Goal: Information Seeking & Learning: Find specific fact

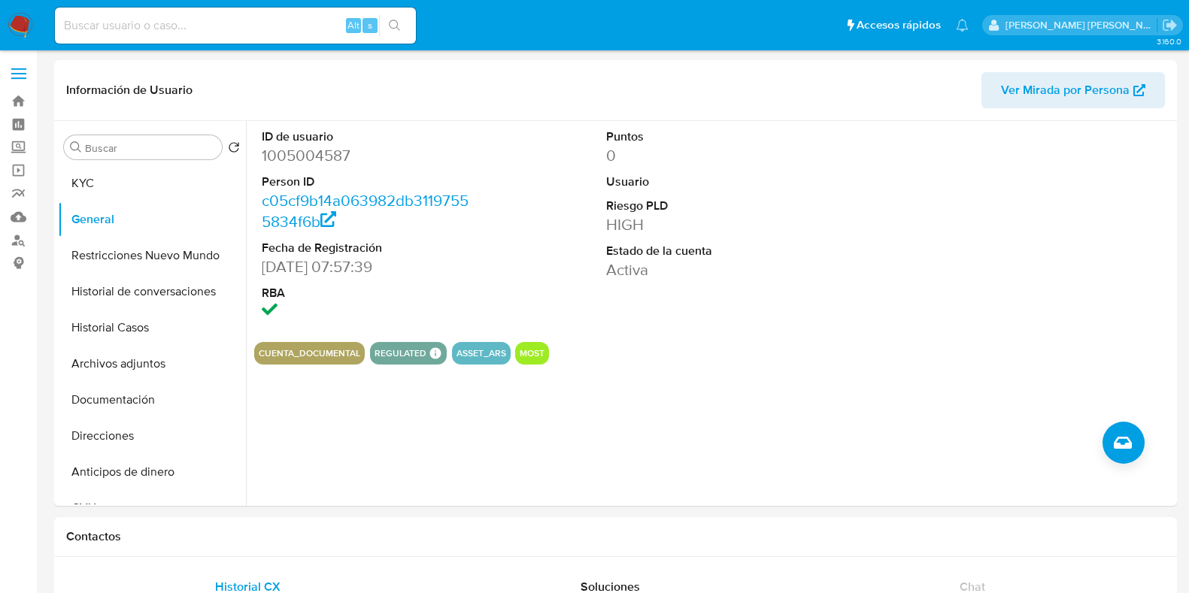
select select "10"
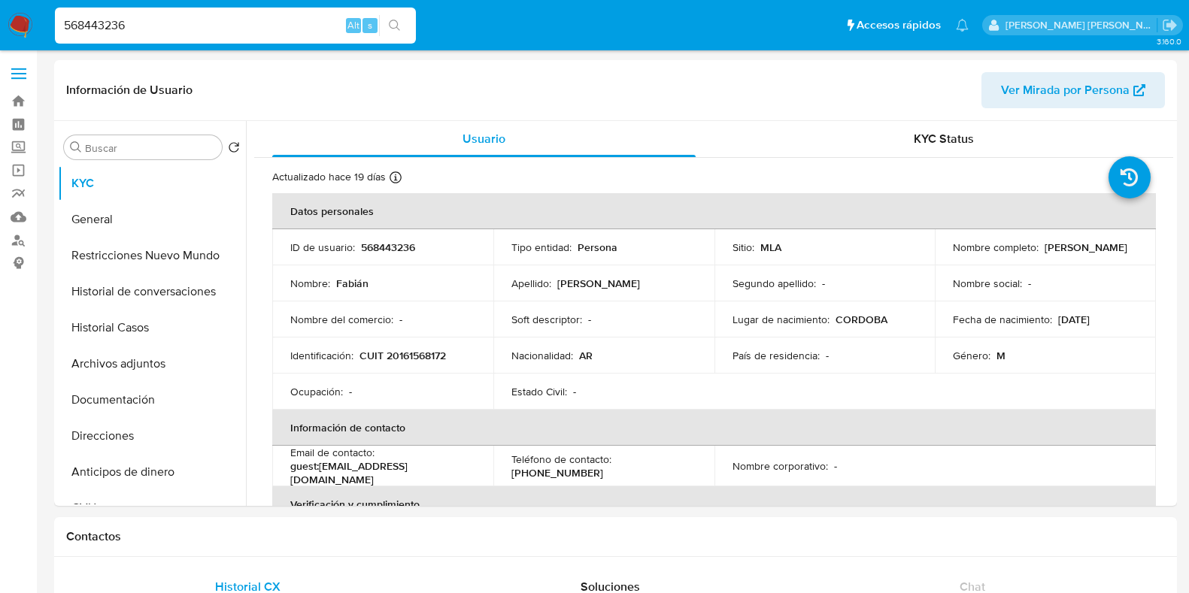
select select "10"
click at [19, 28] on nav "Pausado Ver notificaciones 568443236 Alt s Accesos rápidos Presiona las siguien…" at bounding box center [594, 25] width 1189 height 50
click at [177, 14] on div "403751132 Alt s" at bounding box center [235, 26] width 361 height 36
click at [173, 24] on input "403751132" at bounding box center [235, 26] width 361 height 20
type input "403751132"
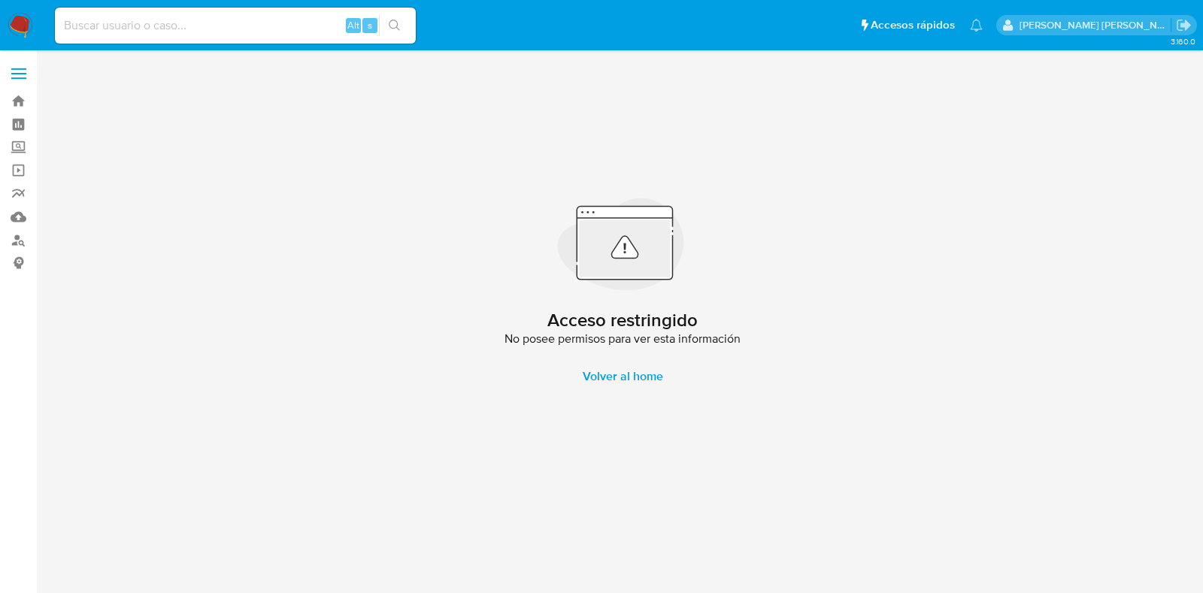
click at [132, 26] on input at bounding box center [235, 26] width 361 height 20
paste input "x76nfUNuRARVlpdSVkeGflC3"
type input "x76nfUNuRARVlpdSVkeGflC3"
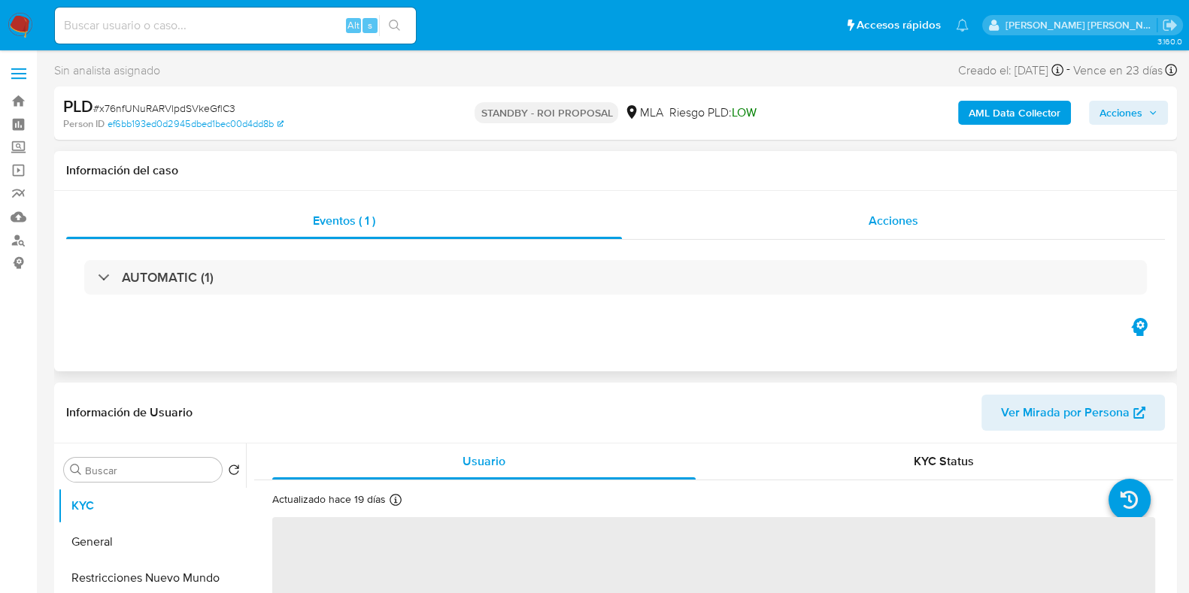
select select "10"
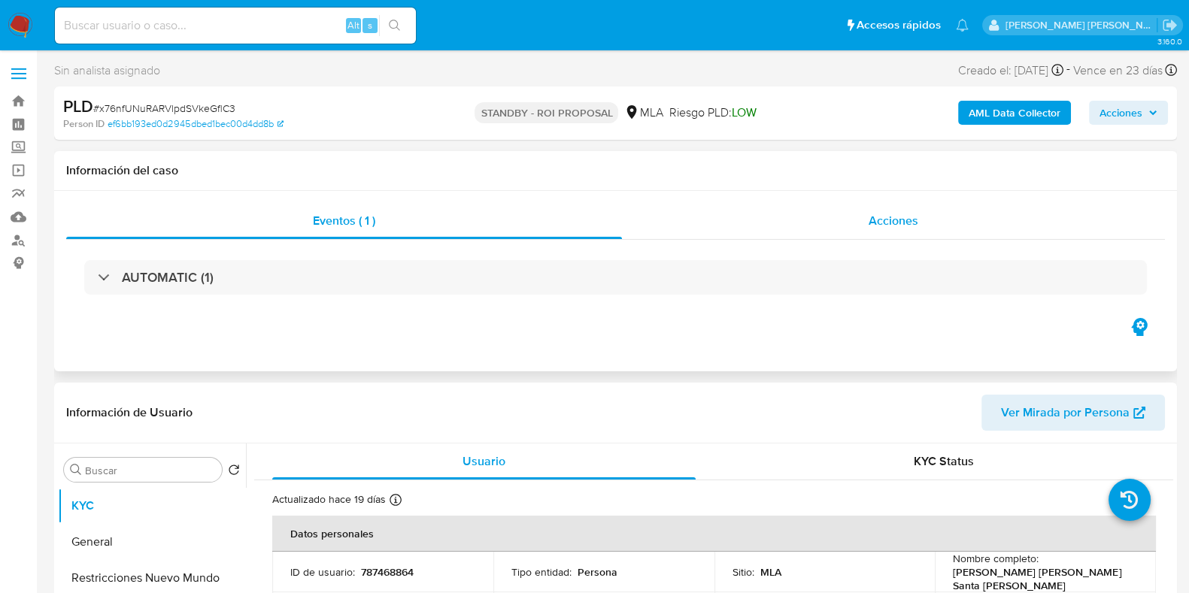
click at [890, 212] on span "Acciones" at bounding box center [893, 220] width 50 height 17
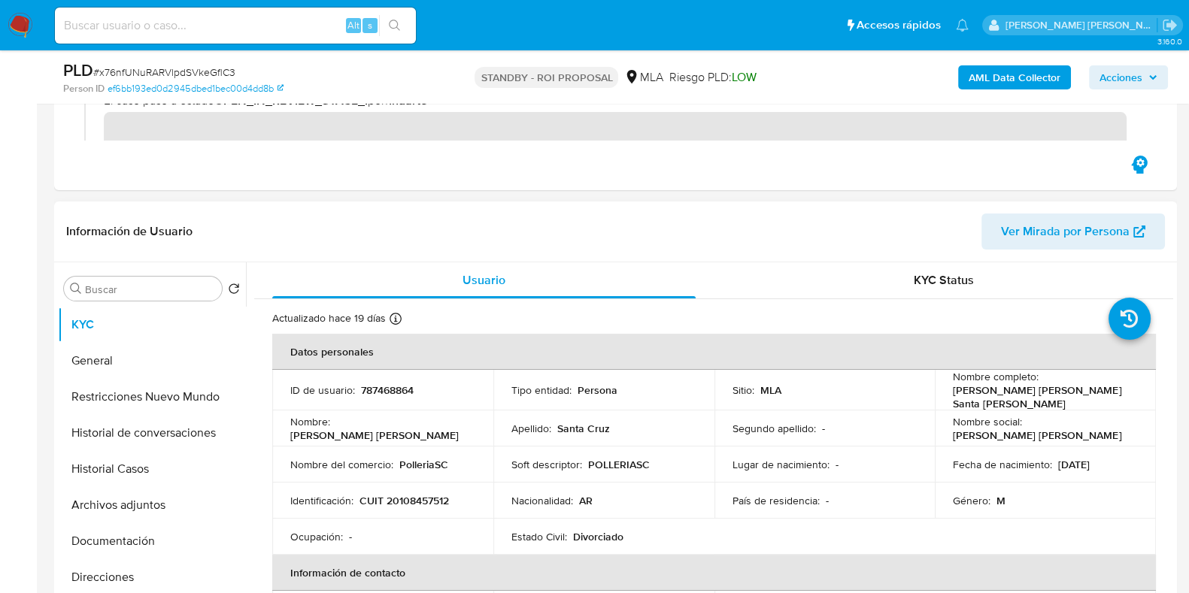
scroll to position [282, 0]
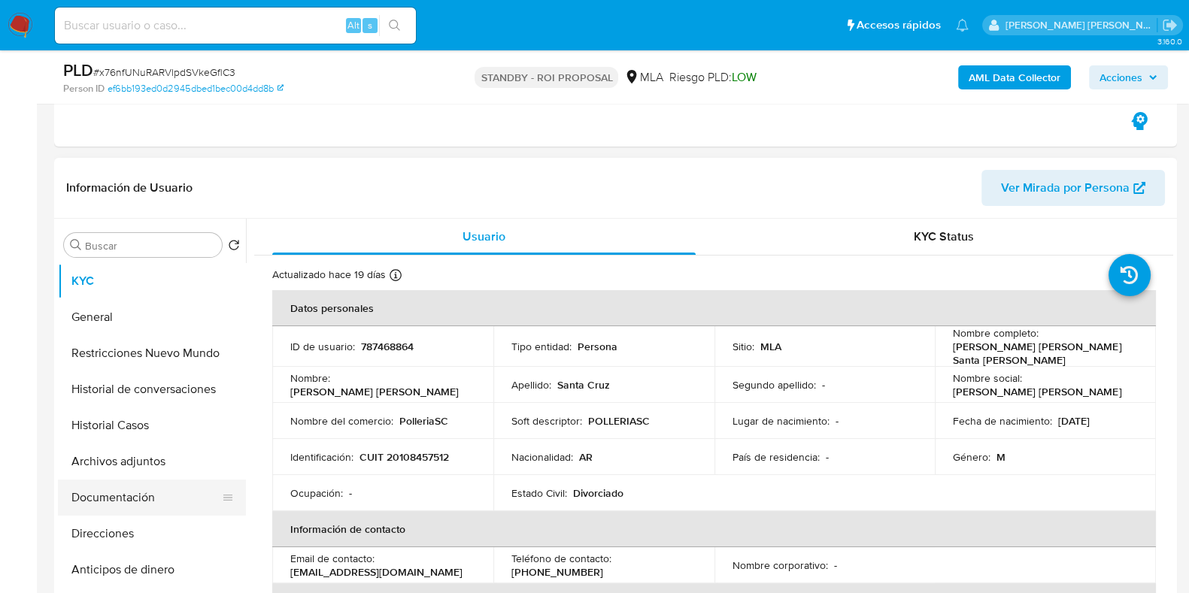
click at [132, 500] on button "Documentación" at bounding box center [146, 498] width 176 height 36
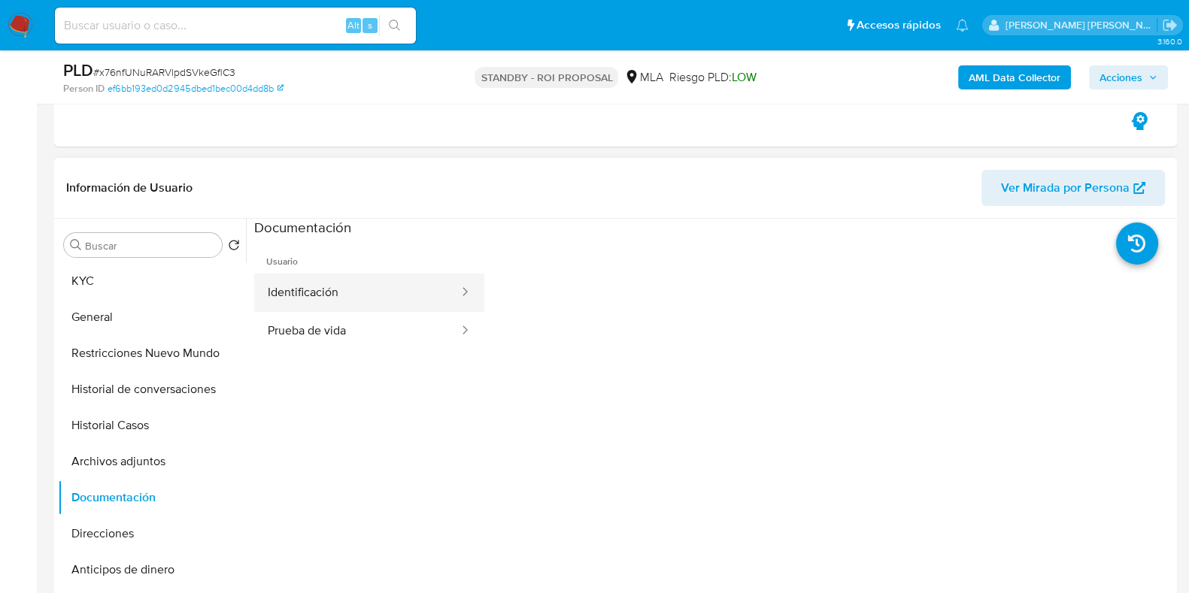
click at [327, 284] on button "Identificación" at bounding box center [357, 293] width 206 height 38
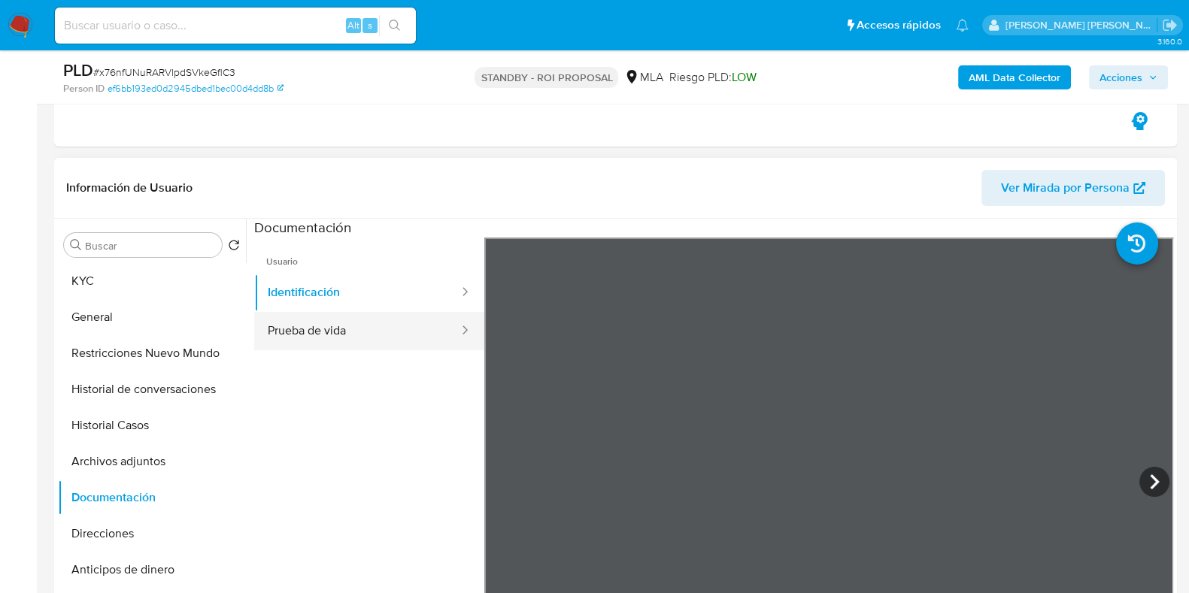
click at [296, 339] on button "Prueba de vida" at bounding box center [357, 331] width 206 height 38
click at [392, 450] on ul "Usuario Identificación Prueba de vida" at bounding box center [369, 454] width 230 height 433
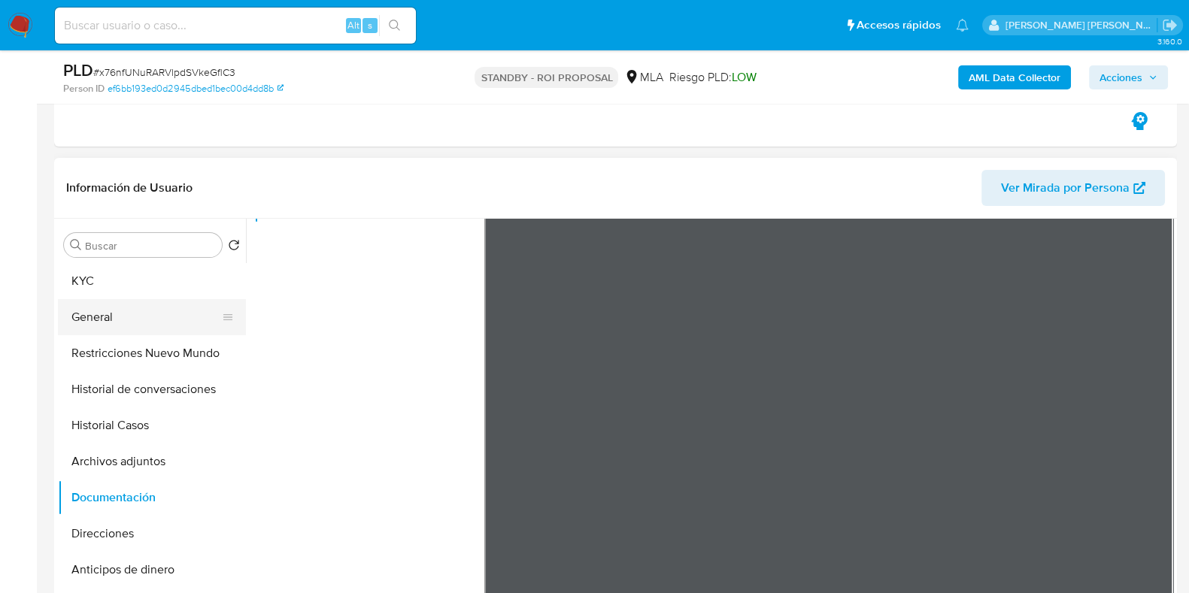
click at [123, 307] on button "General" at bounding box center [146, 317] width 176 height 36
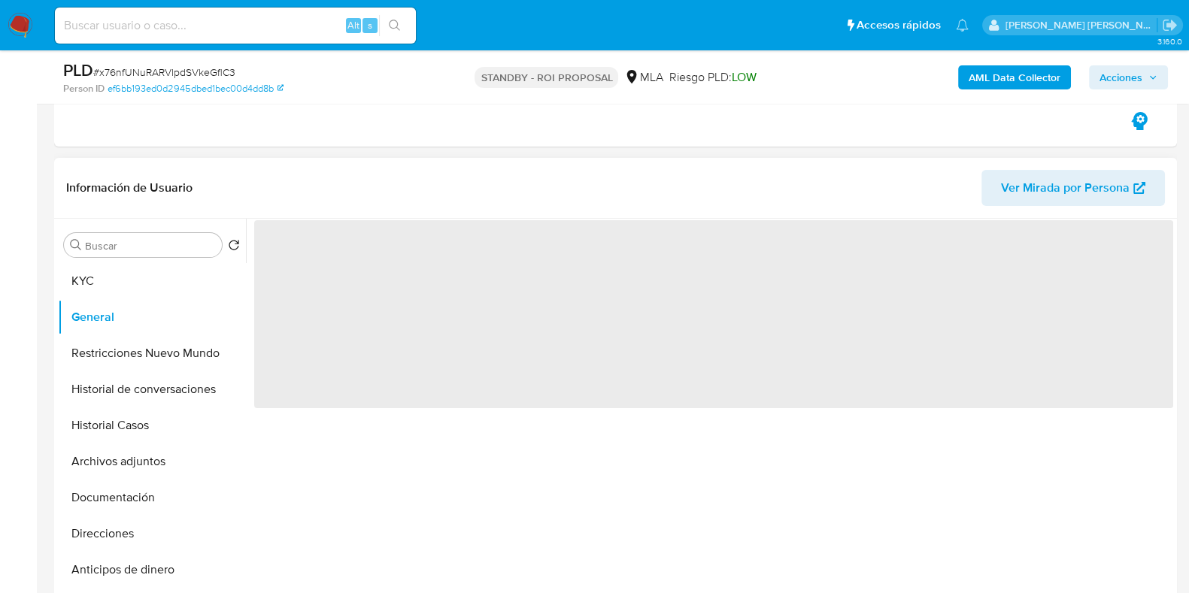
scroll to position [0, 0]
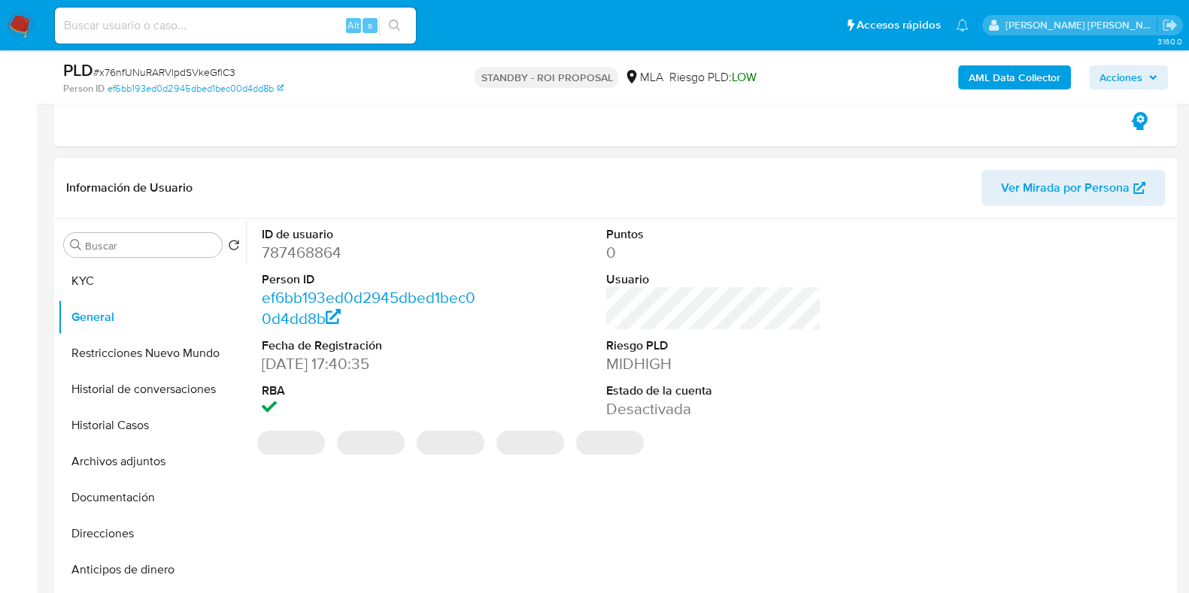
click at [312, 257] on dd "787468864" at bounding box center [369, 252] width 215 height 21
copy dd "787468864"
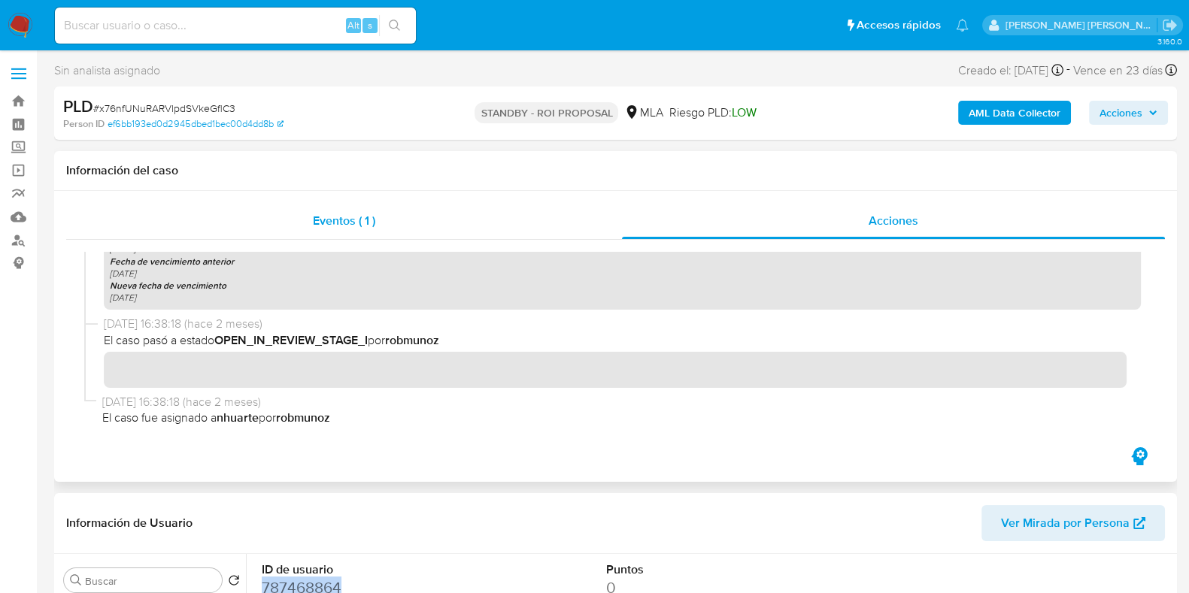
click at [357, 217] on span "Eventos ( 1 )" at bounding box center [344, 220] width 62 height 17
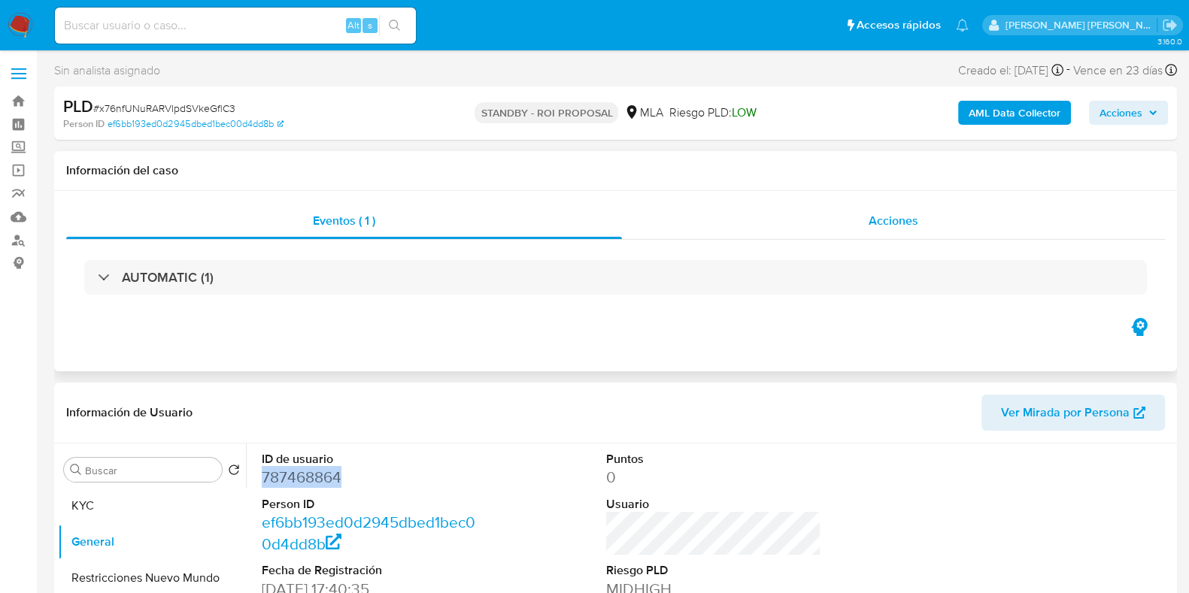
click at [898, 220] on span "Acciones" at bounding box center [893, 220] width 50 height 17
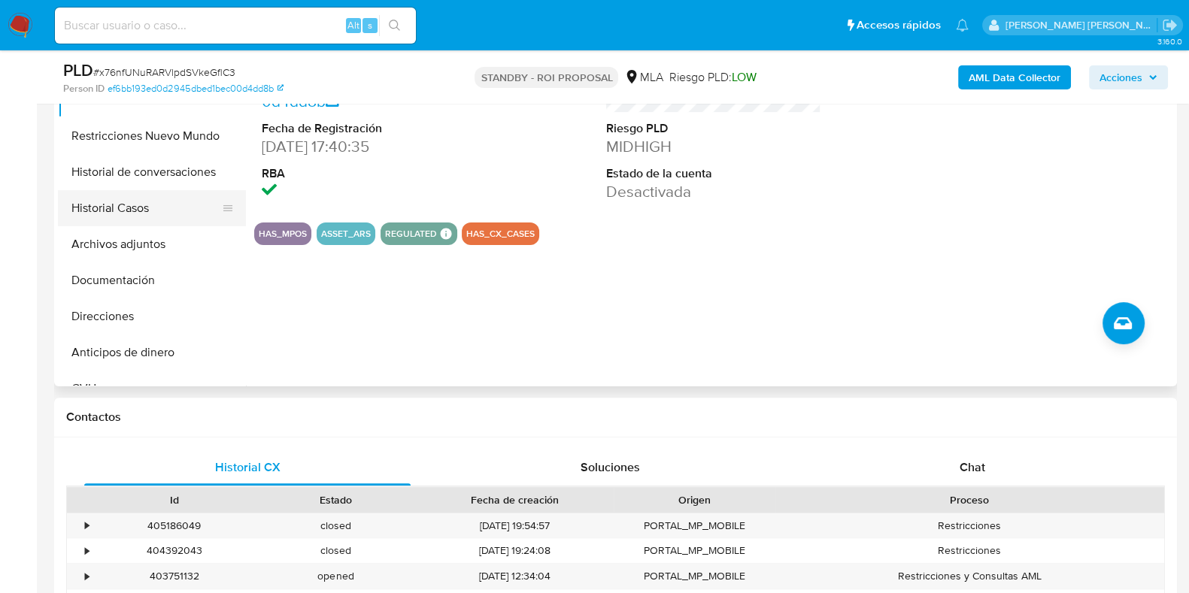
scroll to position [470, 0]
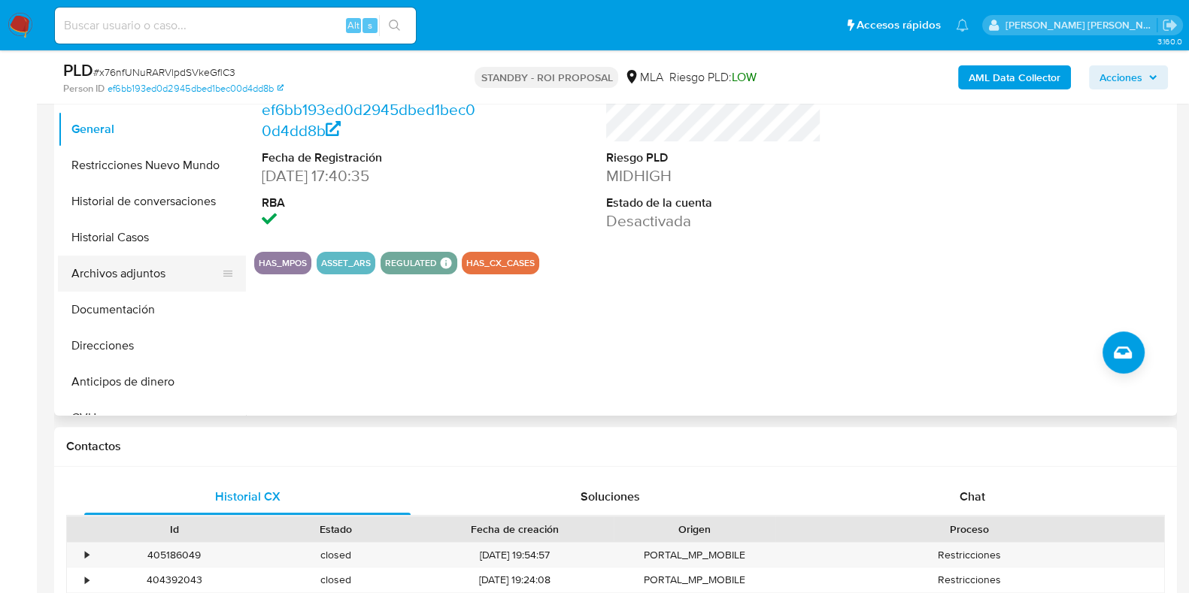
click at [131, 274] on button "Archivos adjuntos" at bounding box center [146, 274] width 176 height 36
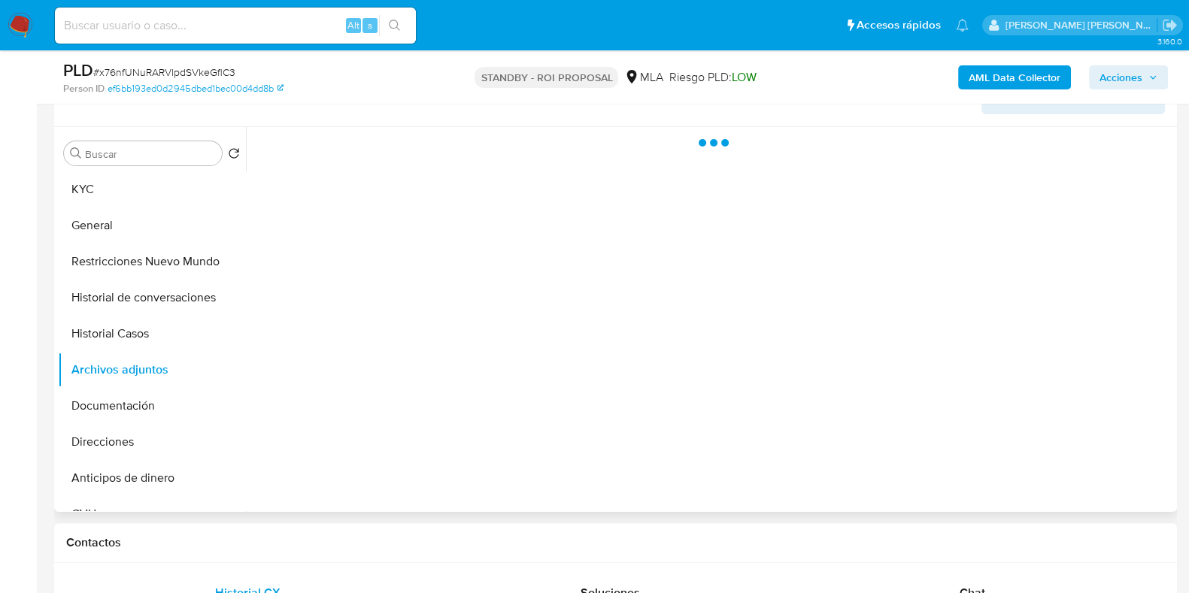
scroll to position [282, 0]
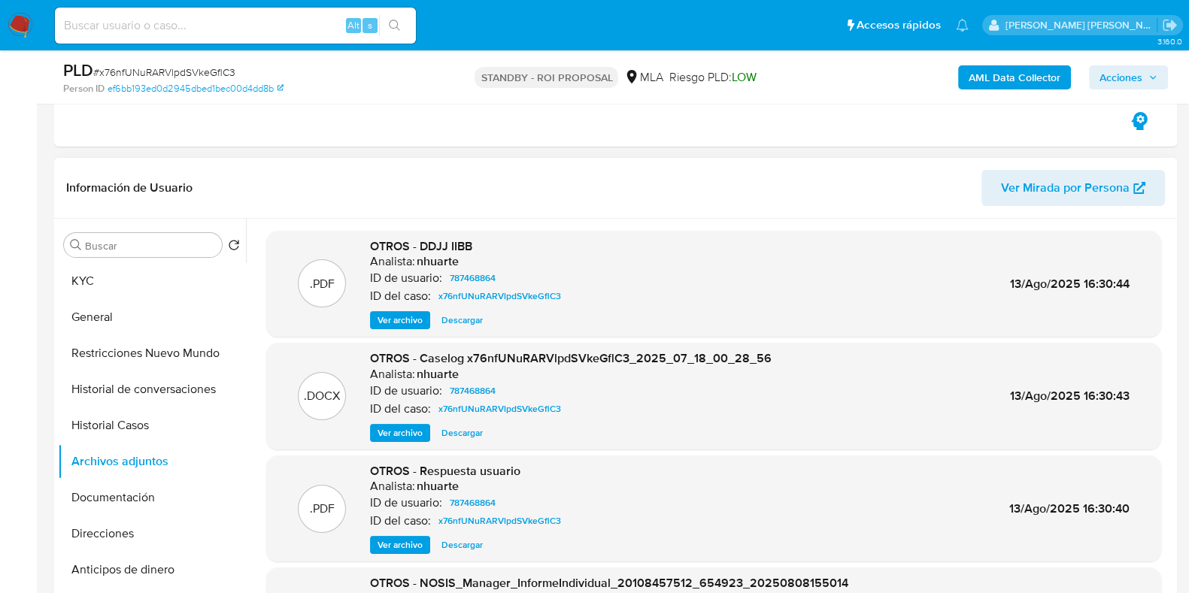
click at [457, 328] on span "Descargar" at bounding box center [461, 320] width 41 height 15
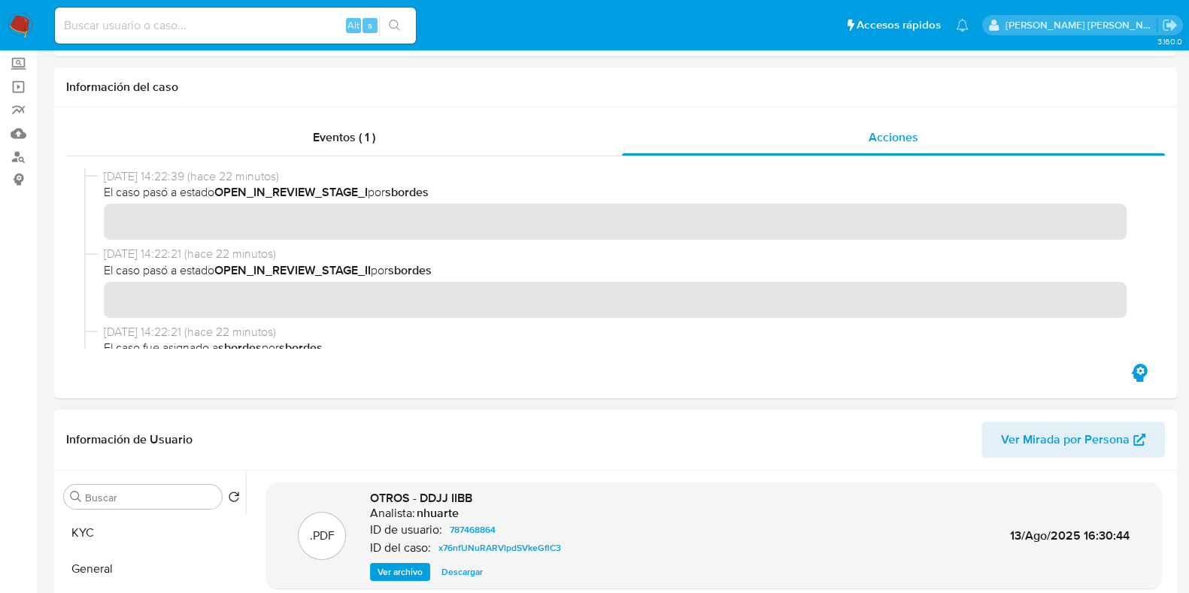
scroll to position [0, 0]
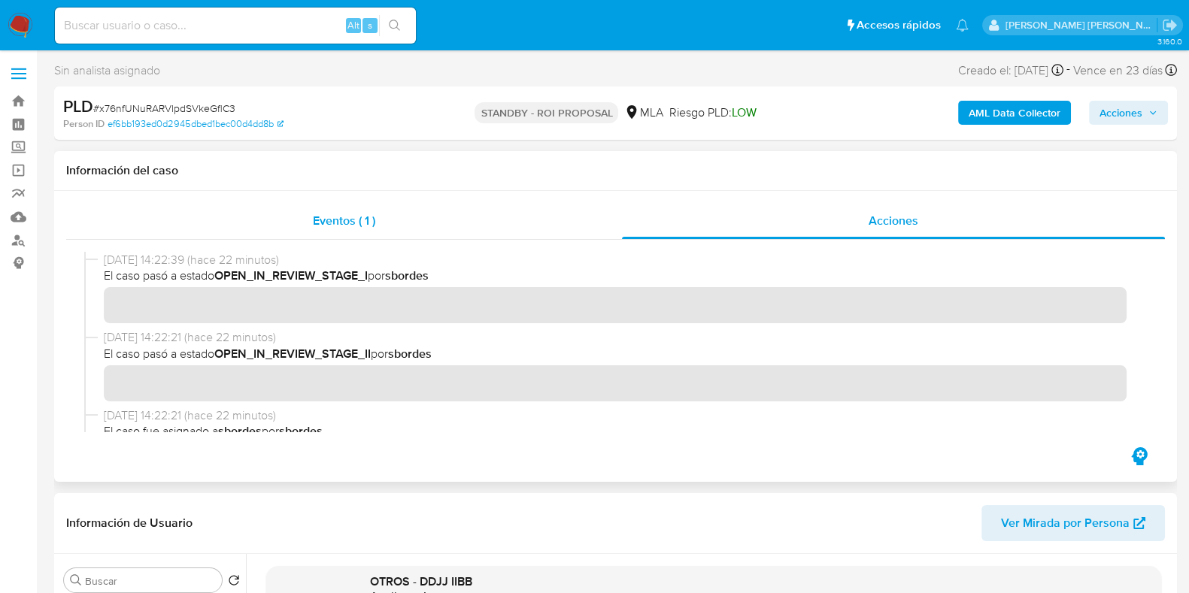
drag, startPoint x: 349, startPoint y: 227, endPoint x: 399, endPoint y: 228, distance: 50.4
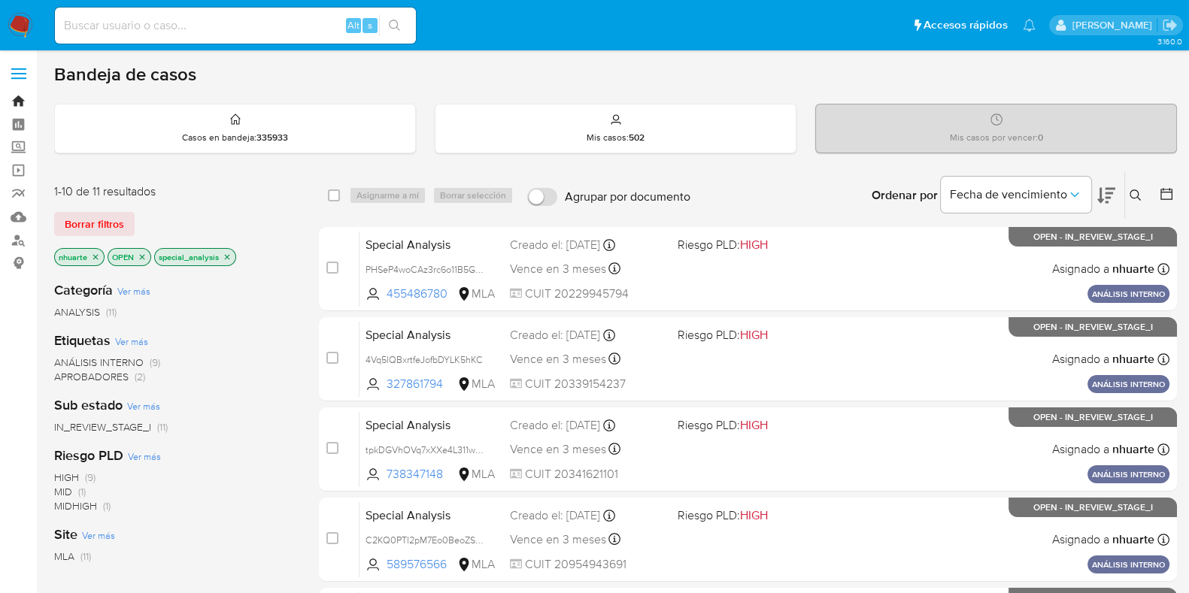
click at [17, 103] on link "Bandeja" at bounding box center [89, 100] width 179 height 23
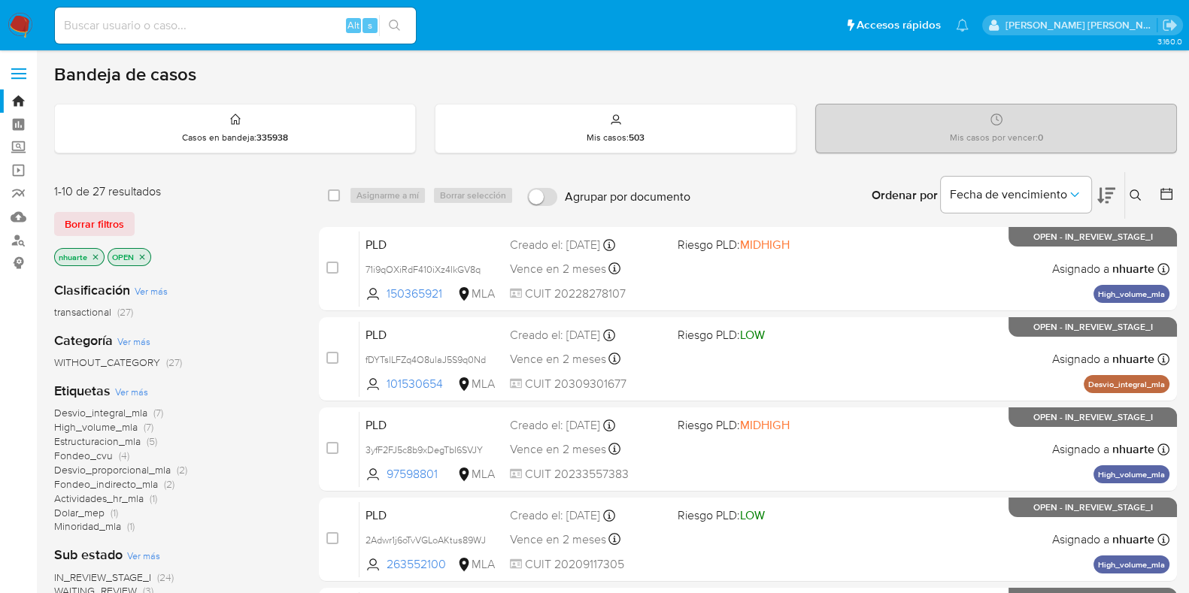
click at [150, 439] on span "(5)" at bounding box center [152, 441] width 11 height 15
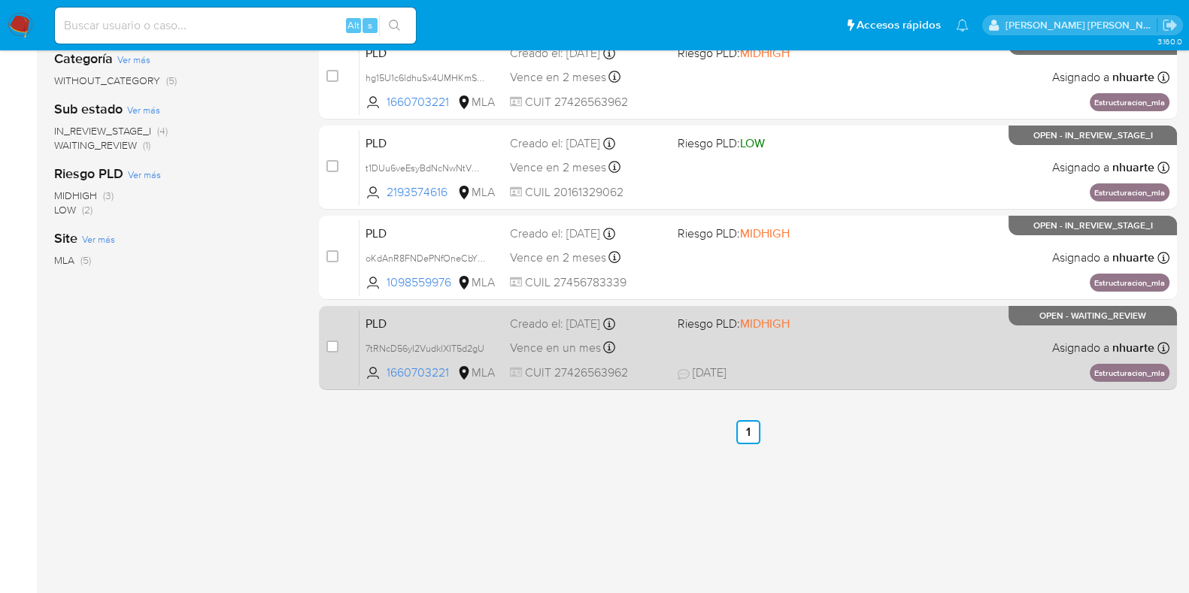
scroll to position [187, 0]
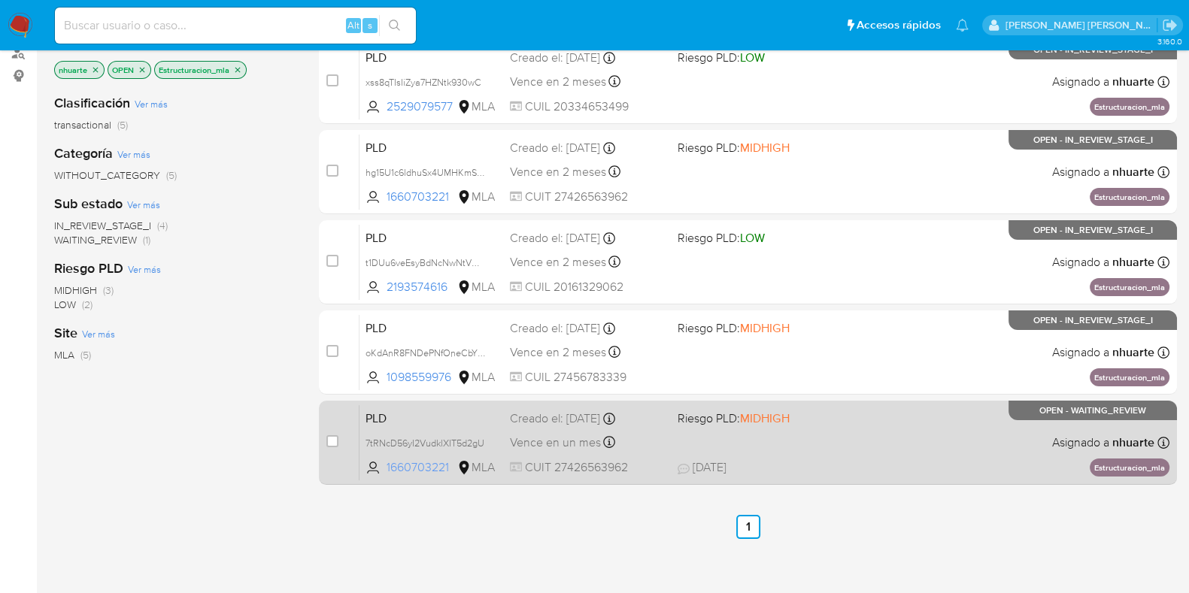
click at [421, 465] on span "1660703221" at bounding box center [420, 467] width 68 height 17
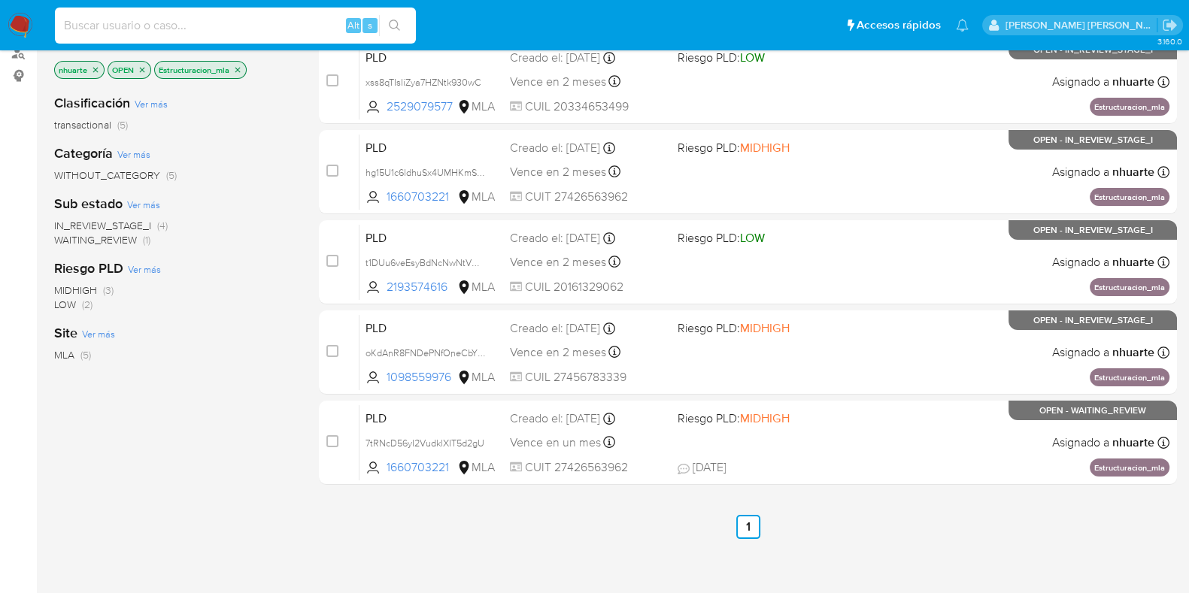
click at [105, 29] on input at bounding box center [235, 26] width 361 height 20
paste input "568443236"
type input "568443236"
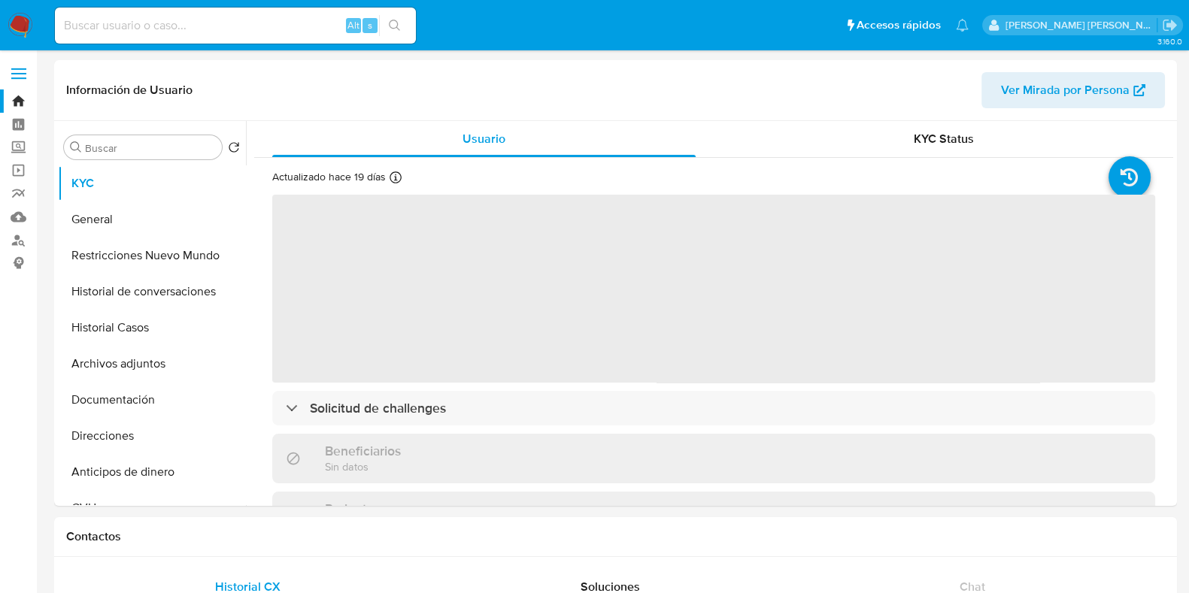
select select "10"
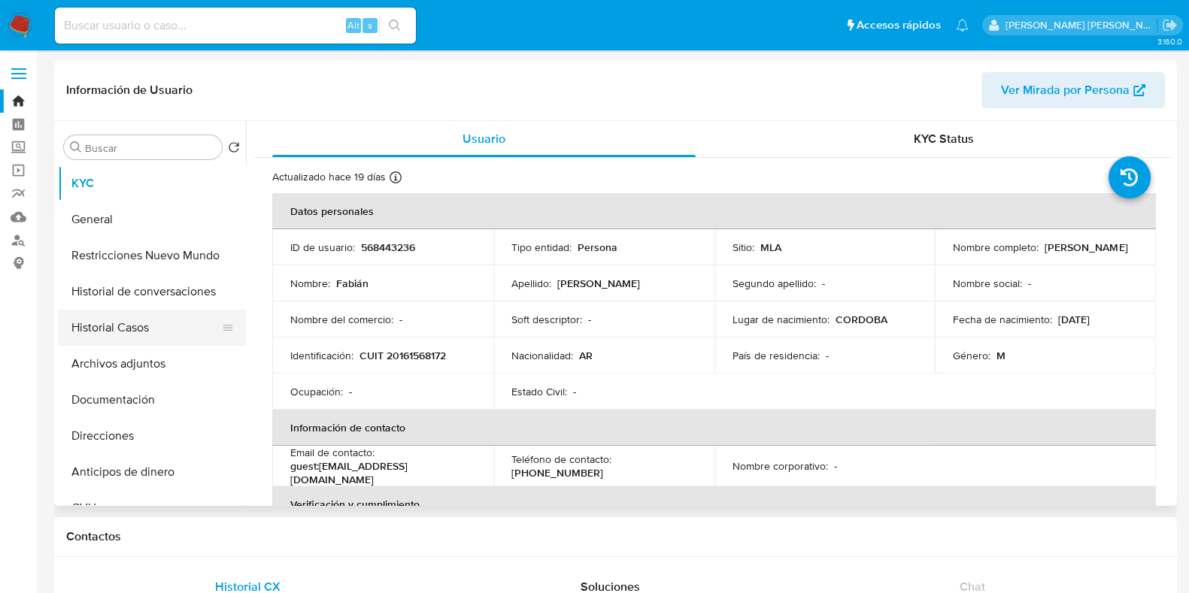
click at [150, 324] on button "Historial Casos" at bounding box center [146, 328] width 176 height 36
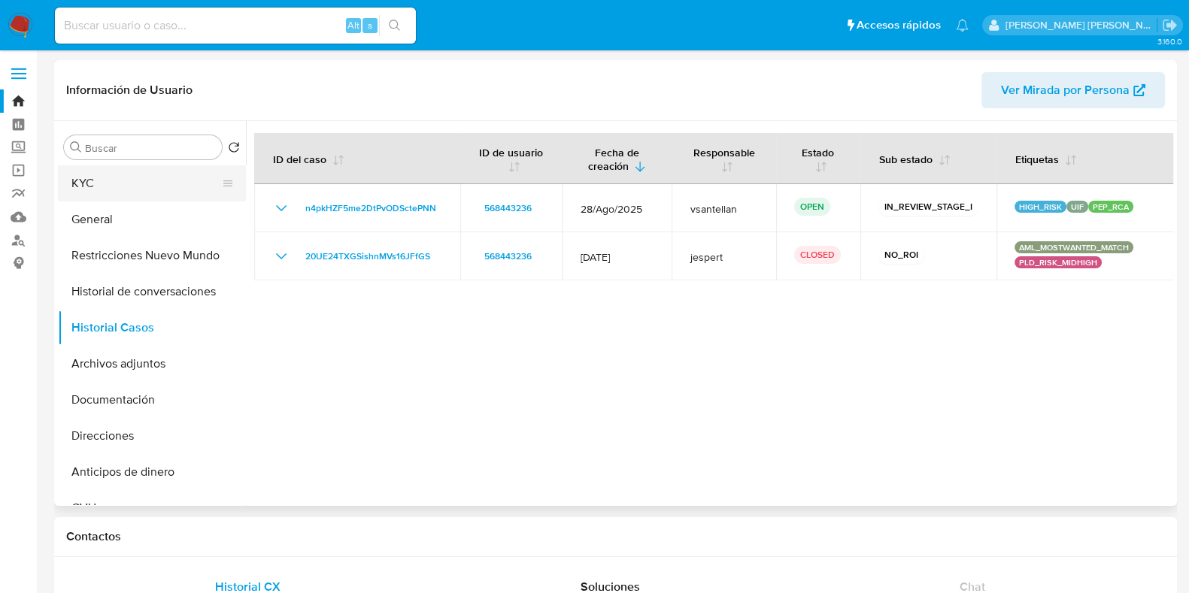
click at [133, 168] on button "KYC" at bounding box center [146, 183] width 176 height 36
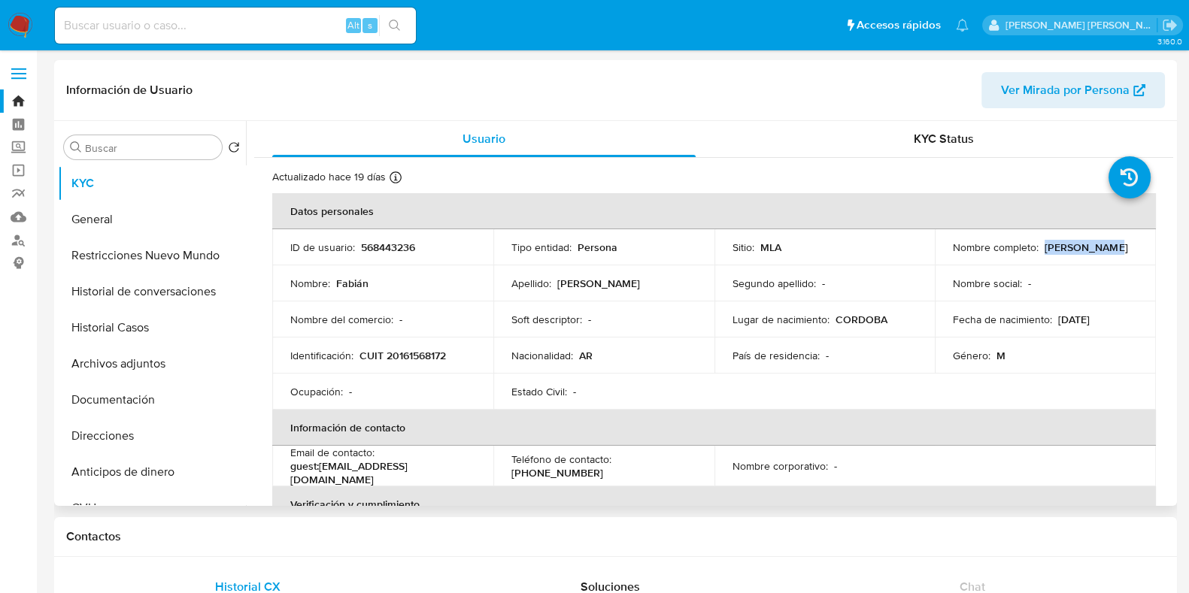
drag, startPoint x: 1041, startPoint y: 247, endPoint x: 1110, endPoint y: 241, distance: 69.4
click at [1110, 241] on div "Nombre completo : Fabián Lopez" at bounding box center [1045, 248] width 185 height 14
copy p "[PERSON_NAME]"
drag, startPoint x: 361, startPoint y: 352, endPoint x: 477, endPoint y: 355, distance: 115.8
click at [477, 355] on td "Identificación : CUIT 20161568172" at bounding box center [382, 356] width 221 height 36
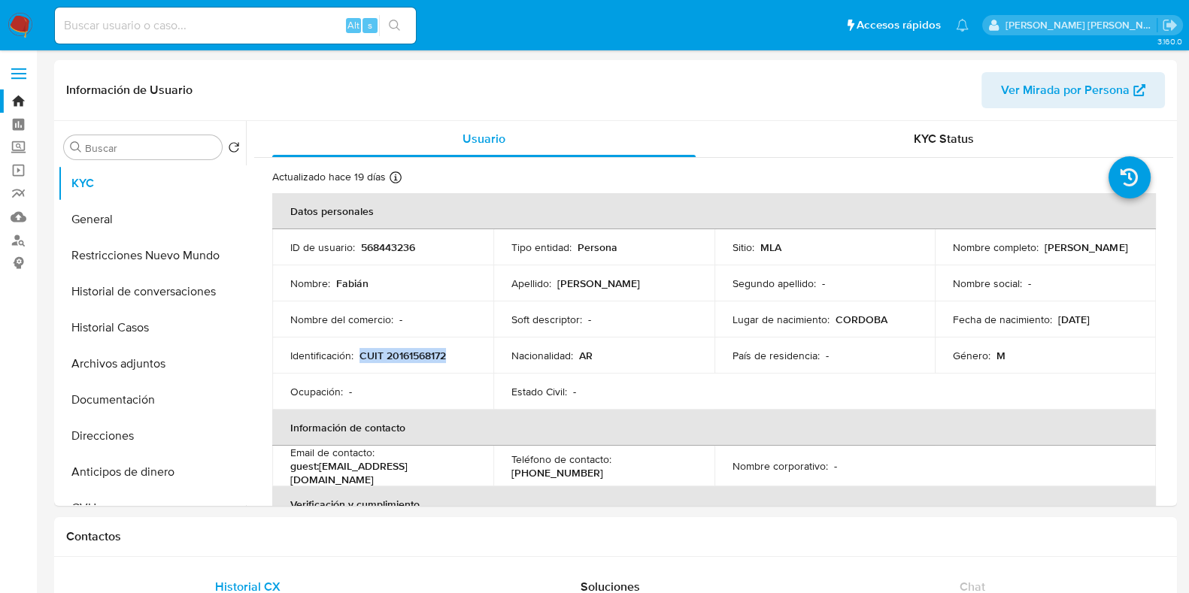
copy p "CUIT 20161568172"
click at [132, 393] on button "Documentación" at bounding box center [146, 400] width 176 height 36
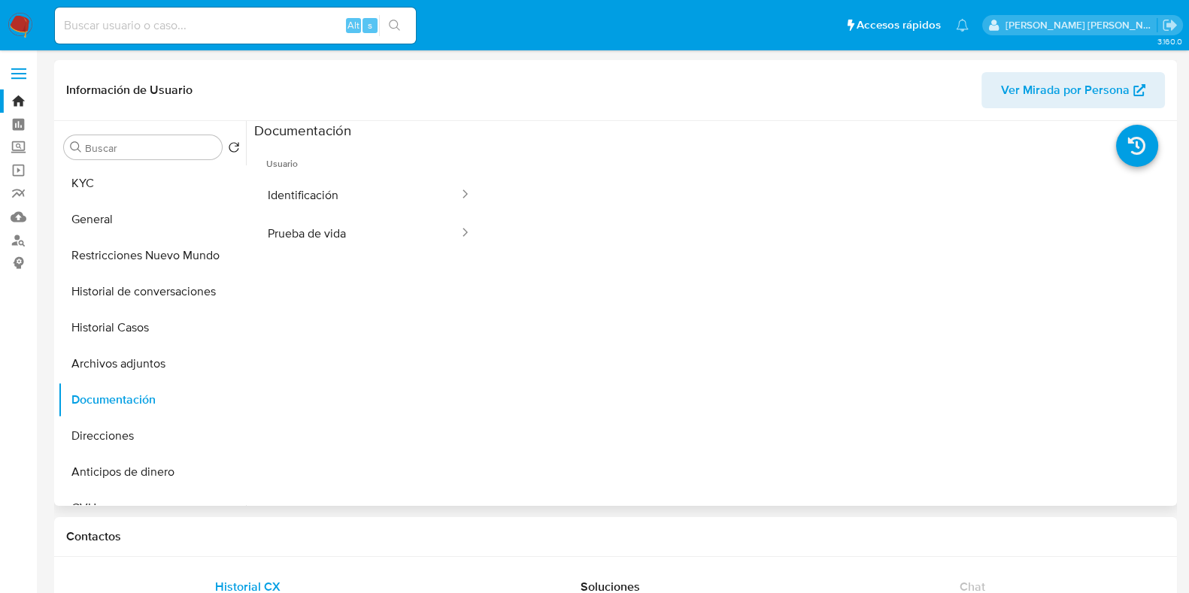
click at [301, 201] on button "Identificación" at bounding box center [357, 195] width 206 height 38
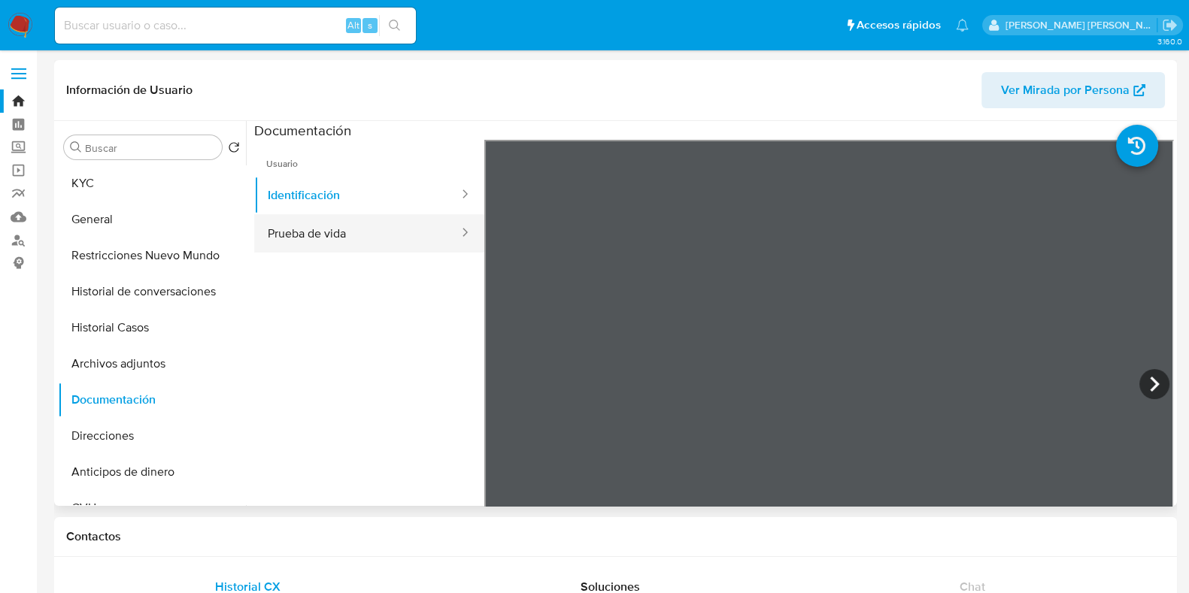
click at [357, 226] on button "Prueba de vida" at bounding box center [357, 233] width 206 height 38
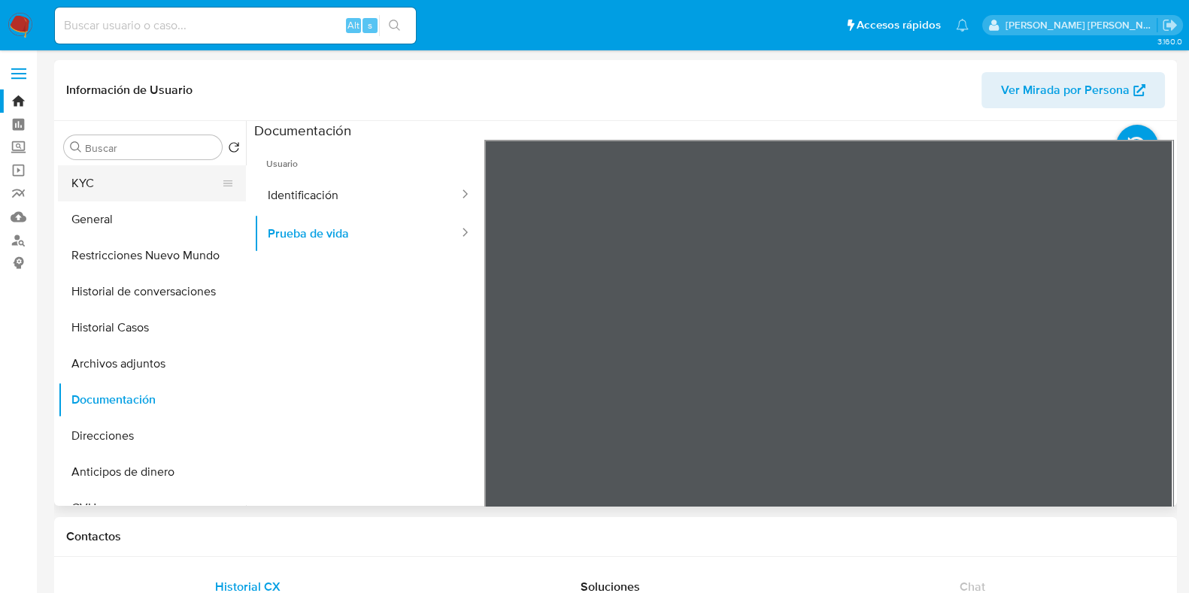
click at [133, 184] on button "KYC" at bounding box center [146, 183] width 176 height 36
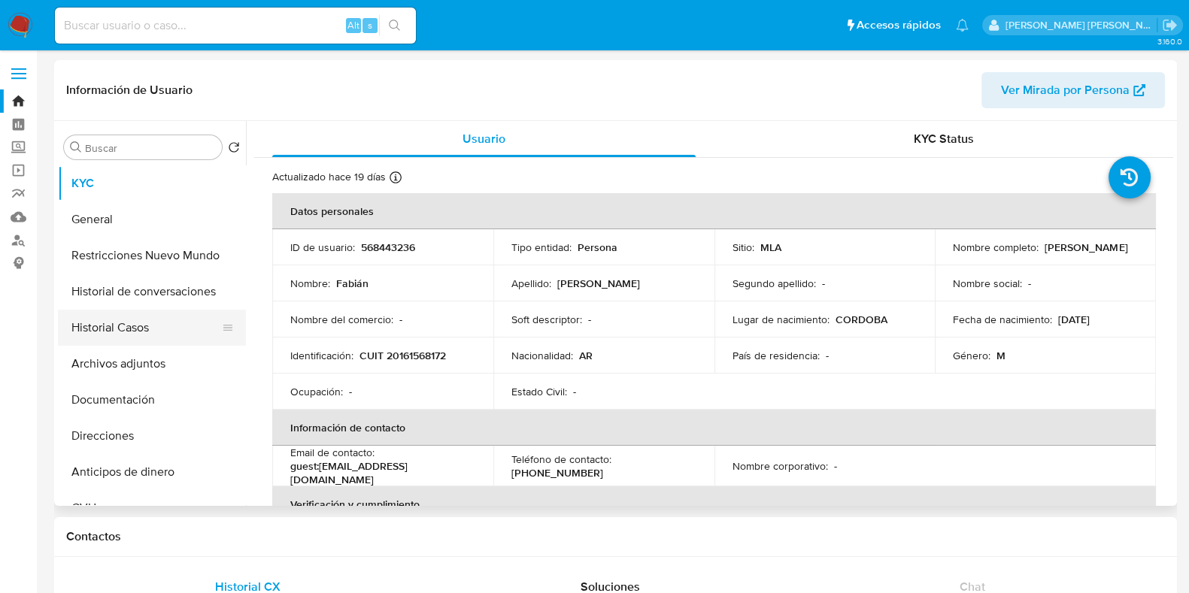
click at [108, 330] on button "Historial Casos" at bounding box center [146, 328] width 176 height 36
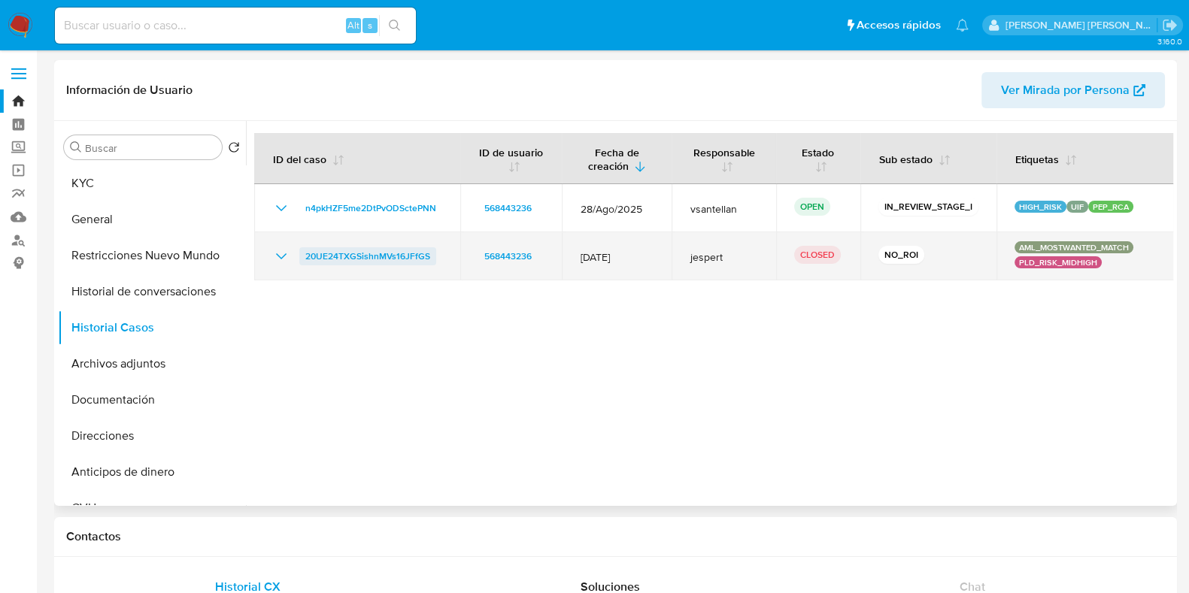
click at [372, 255] on span "20UE24TXGSishnMVs16JFfGS" at bounding box center [367, 256] width 125 height 18
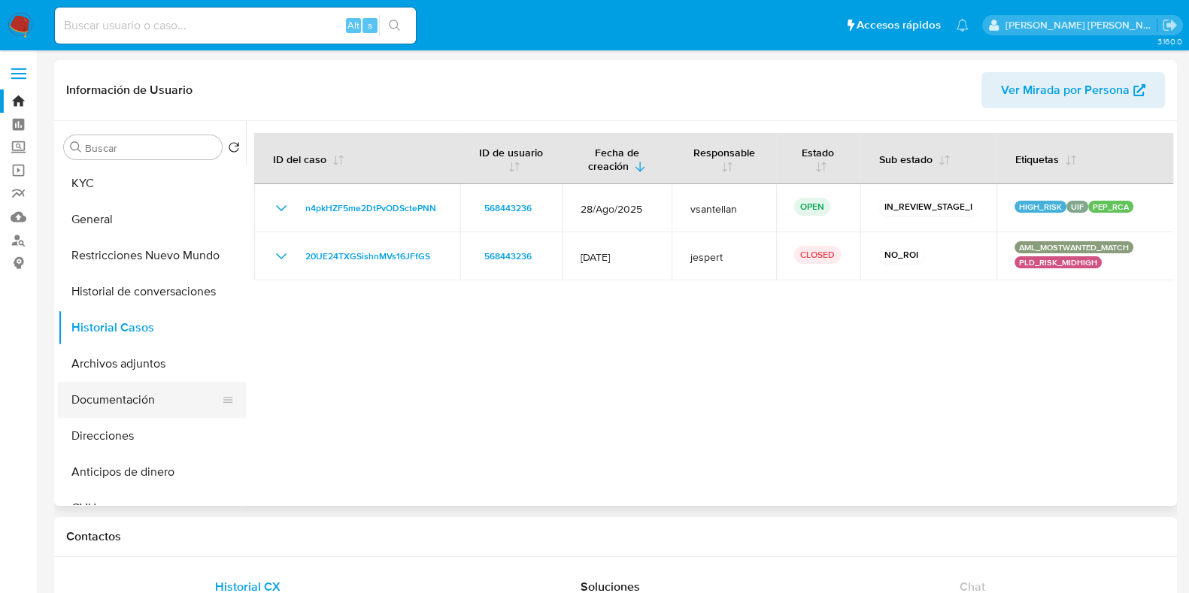
click at [120, 403] on button "Documentación" at bounding box center [146, 400] width 176 height 36
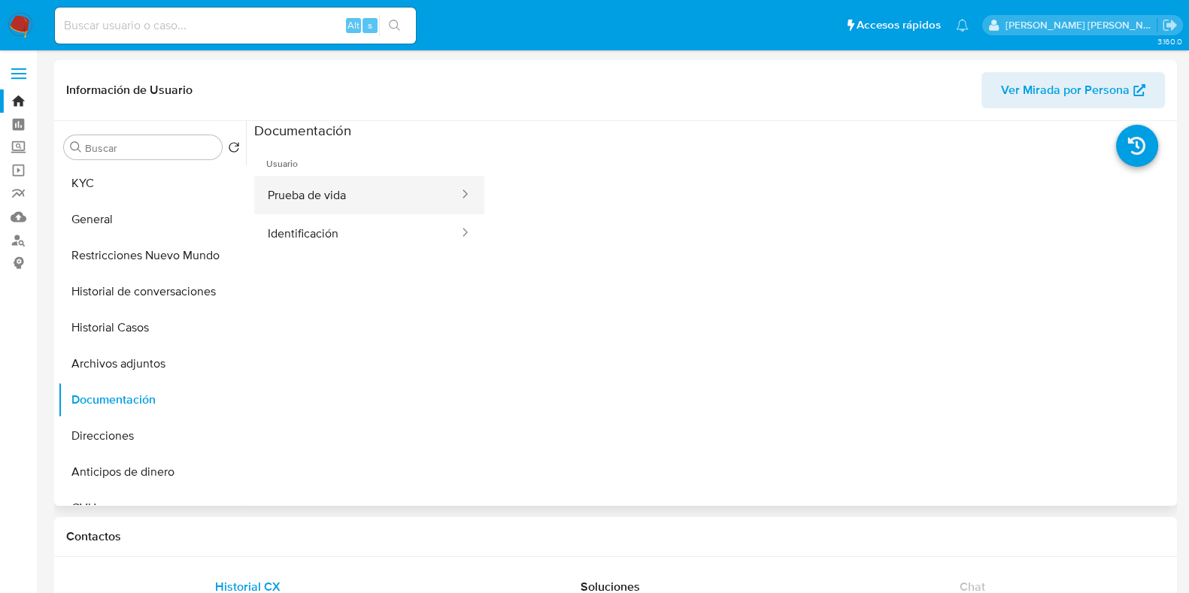
click at [322, 195] on button "Prueba de vida" at bounding box center [357, 195] width 206 height 38
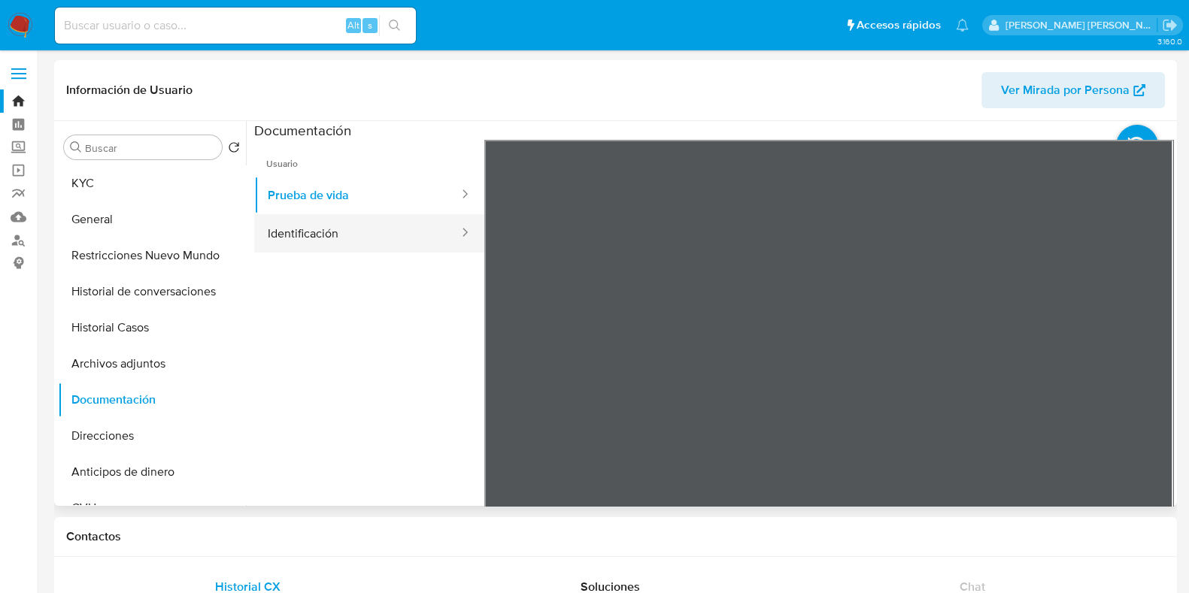
click at [394, 232] on button "Identificación" at bounding box center [357, 233] width 206 height 38
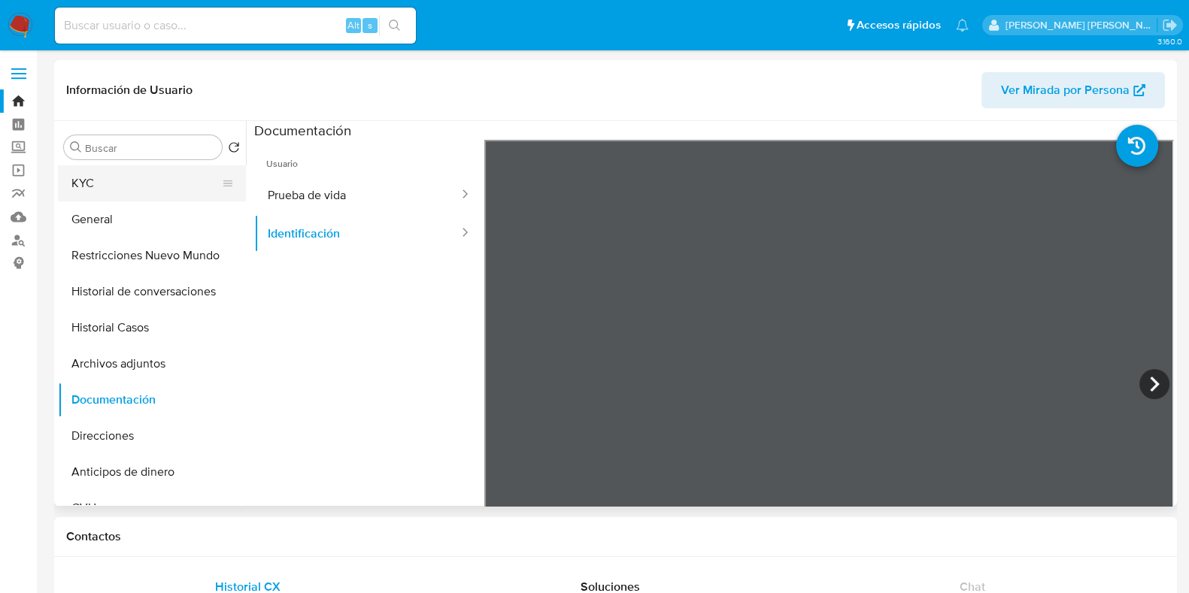
click at [128, 175] on button "KYC" at bounding box center [146, 183] width 176 height 36
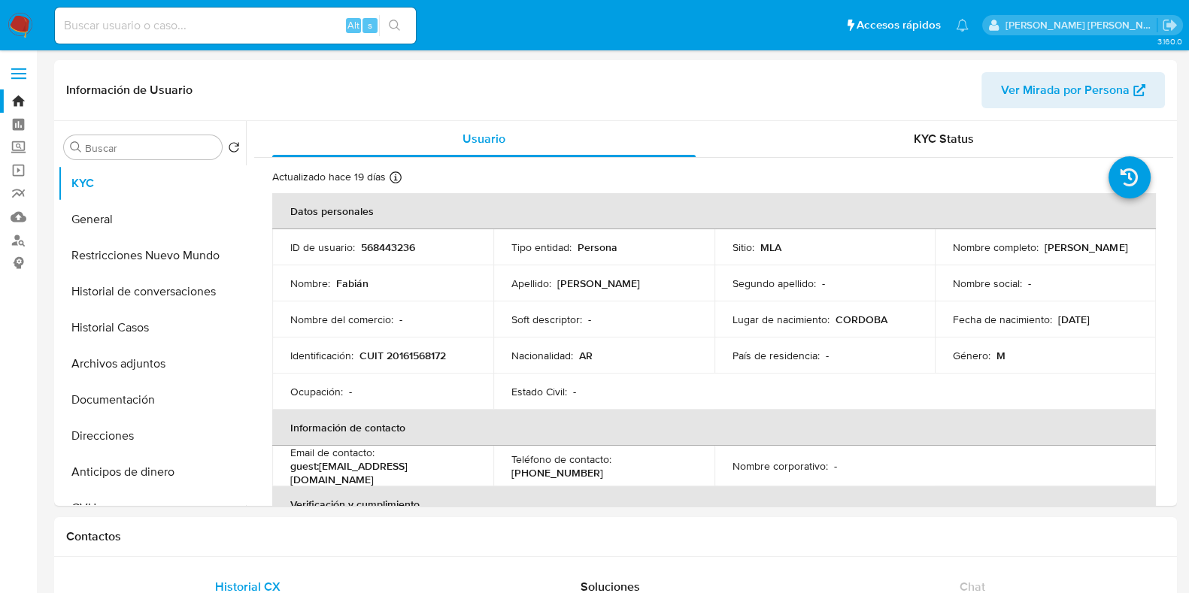
click at [122, 23] on input at bounding box center [235, 26] width 361 height 20
paste input "2652717252"
type input "2652717252"
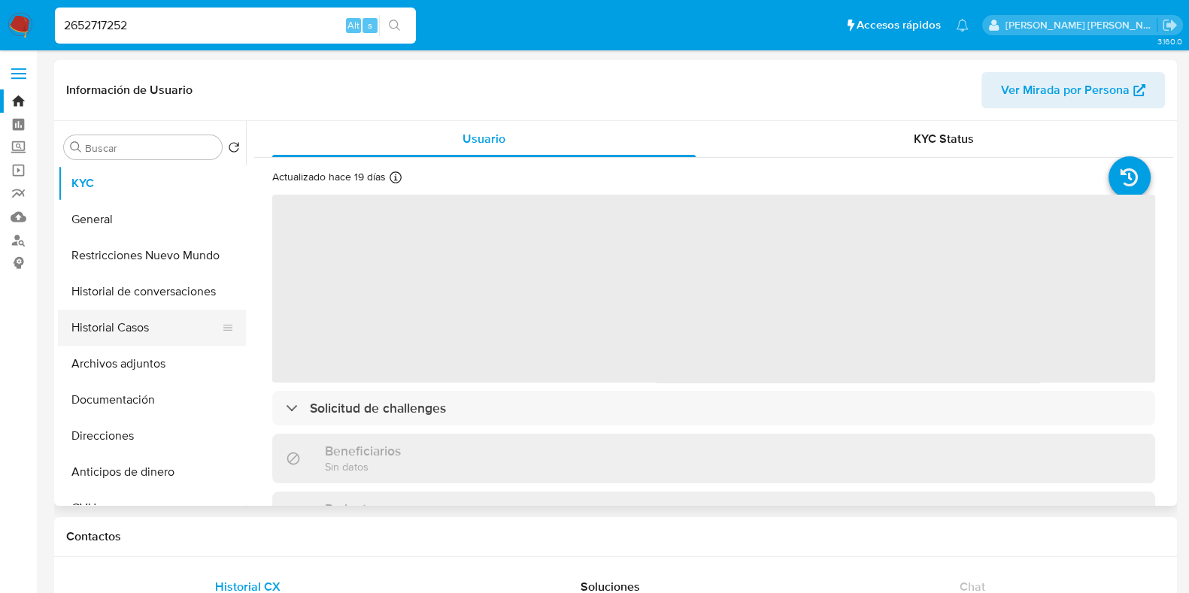
select select "10"
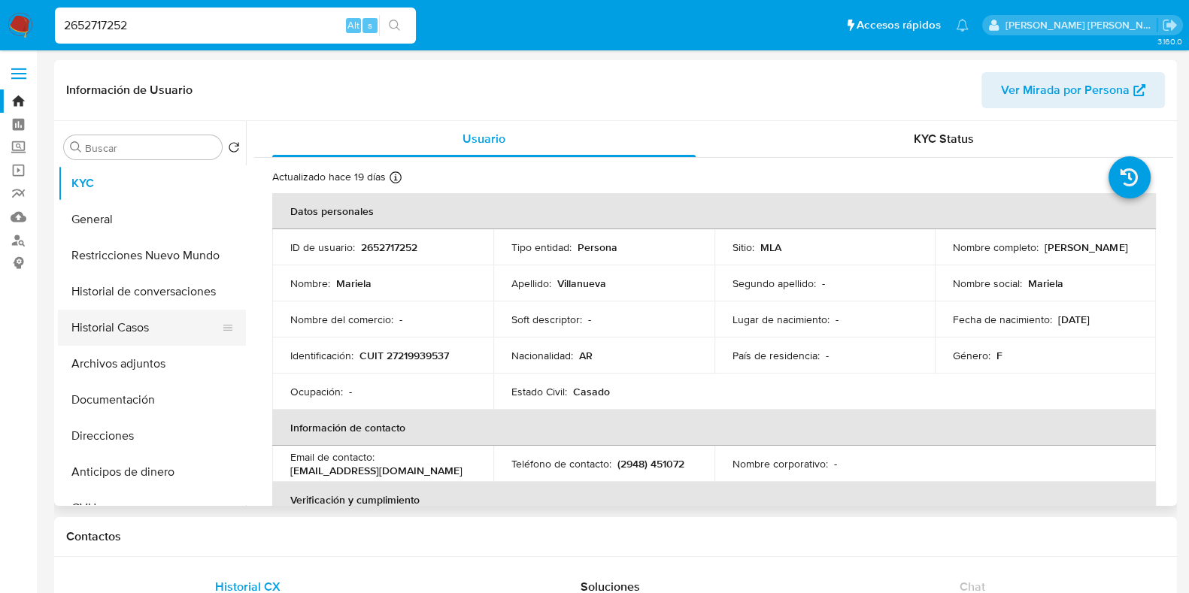
drag, startPoint x: 144, startPoint y: 332, endPoint x: 208, endPoint y: 329, distance: 64.0
click at [144, 332] on button "Historial Casos" at bounding box center [146, 328] width 176 height 36
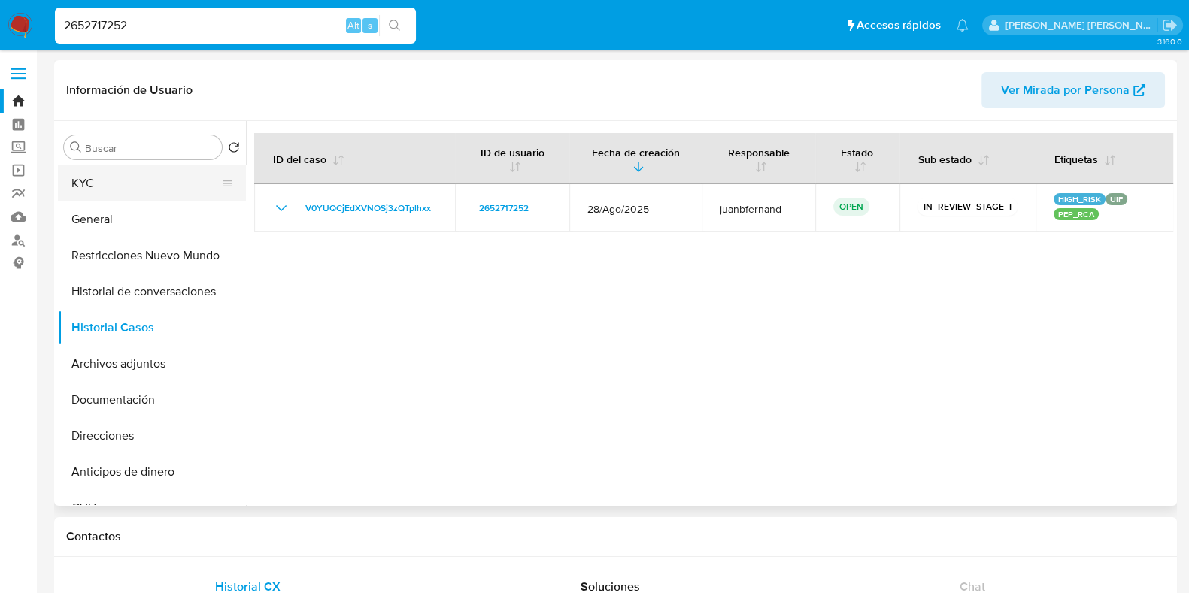
click at [114, 192] on button "KYC" at bounding box center [146, 183] width 176 height 36
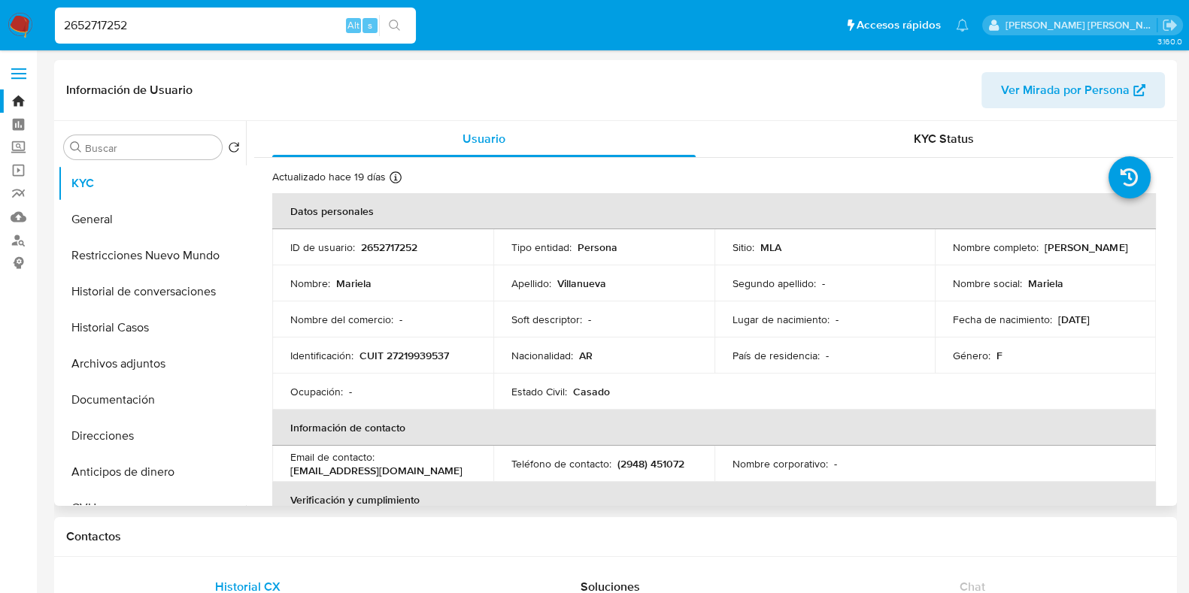
drag, startPoint x: 952, startPoint y: 253, endPoint x: 1040, endPoint y: 253, distance: 88.0
click at [1040, 253] on div "Nombre completo : Mariela Villanueva" at bounding box center [1045, 248] width 185 height 14
copy p "Mariela Villanueva"
drag, startPoint x: 354, startPoint y: 353, endPoint x: 453, endPoint y: 353, distance: 99.2
click at [453, 353] on div "Identificación : CUIT 27219939537" at bounding box center [382, 356] width 185 height 14
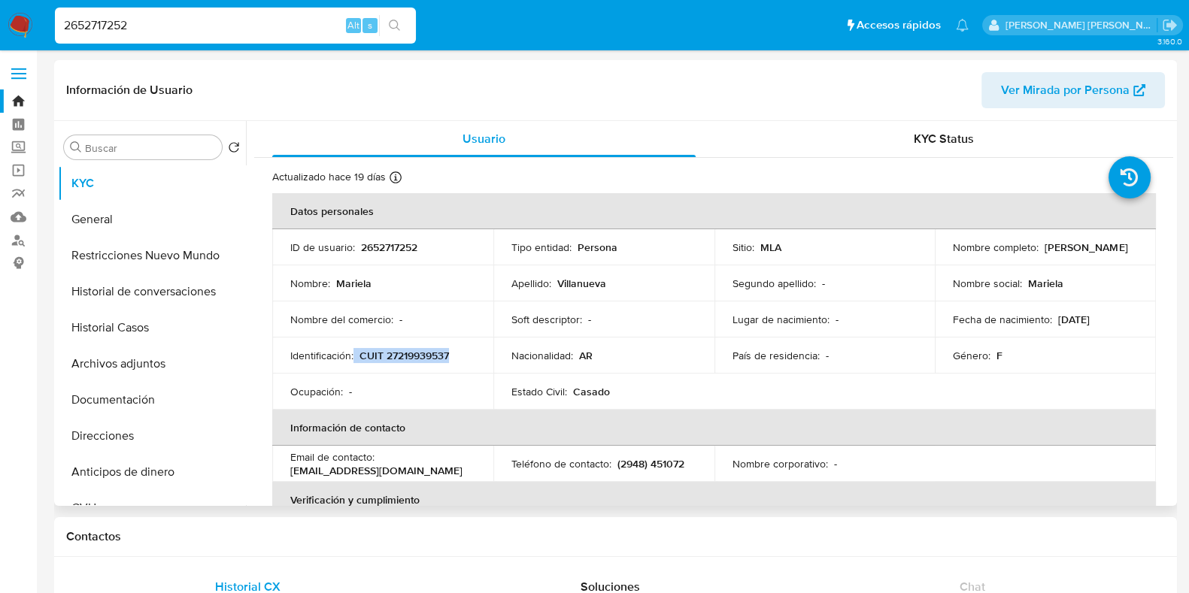
copy div "CUIT 27219939537"
click at [165, 319] on button "Historial Casos" at bounding box center [146, 328] width 176 height 36
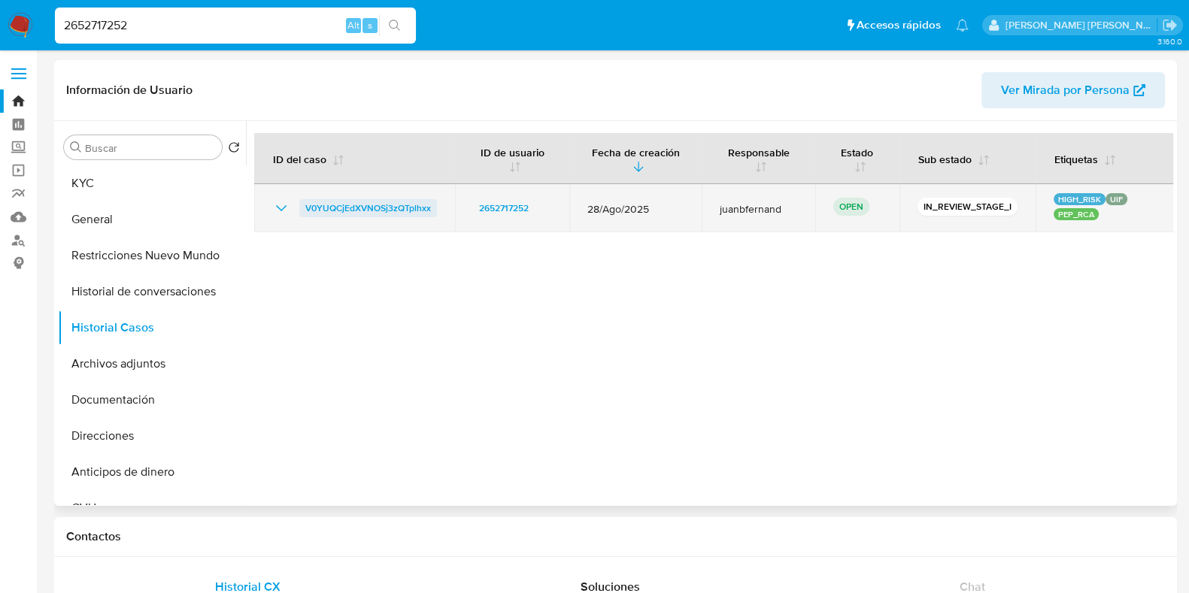
click at [345, 205] on span "V0YUQCjEdXVNOSj3zQTplhxx" at bounding box center [368, 208] width 126 height 18
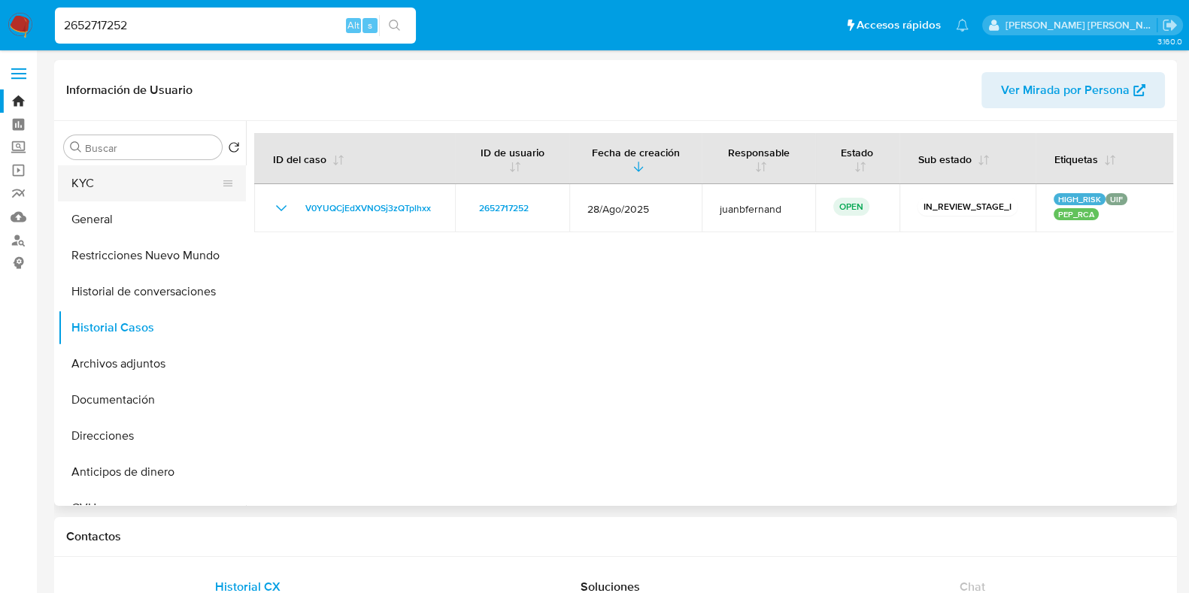
click at [125, 171] on button "KYC" at bounding box center [146, 183] width 176 height 36
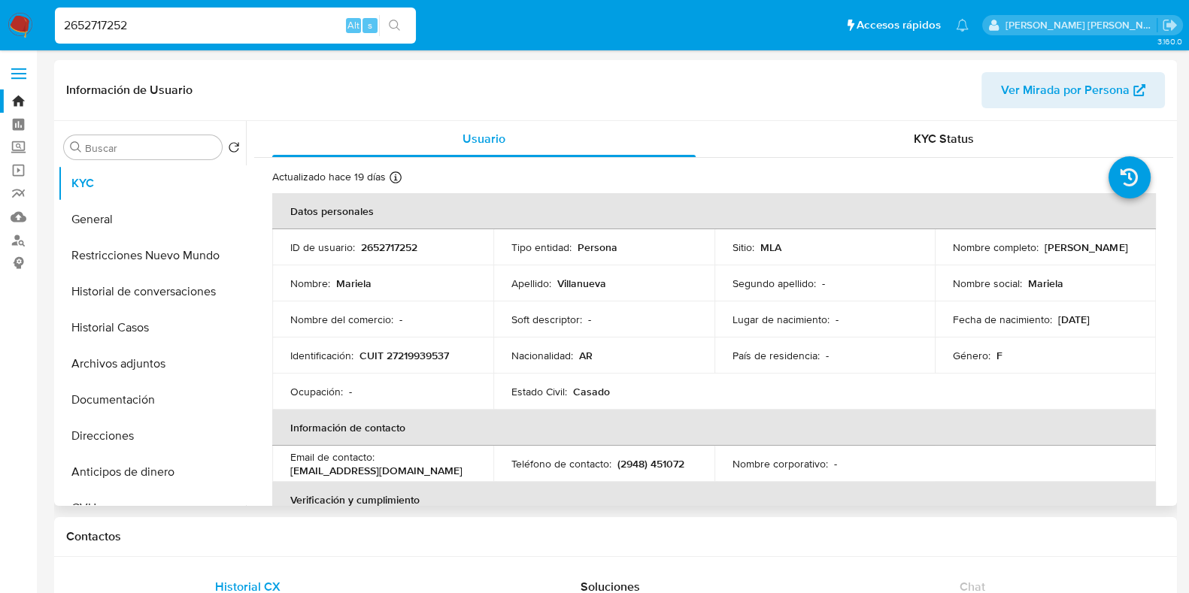
drag, startPoint x: 950, startPoint y: 255, endPoint x: 1041, endPoint y: 259, distance: 91.0
click at [1044, 254] on div "Nombre completo : Mariela Villanueva" at bounding box center [1045, 248] width 185 height 14
copy p "Mariela Villanueva"
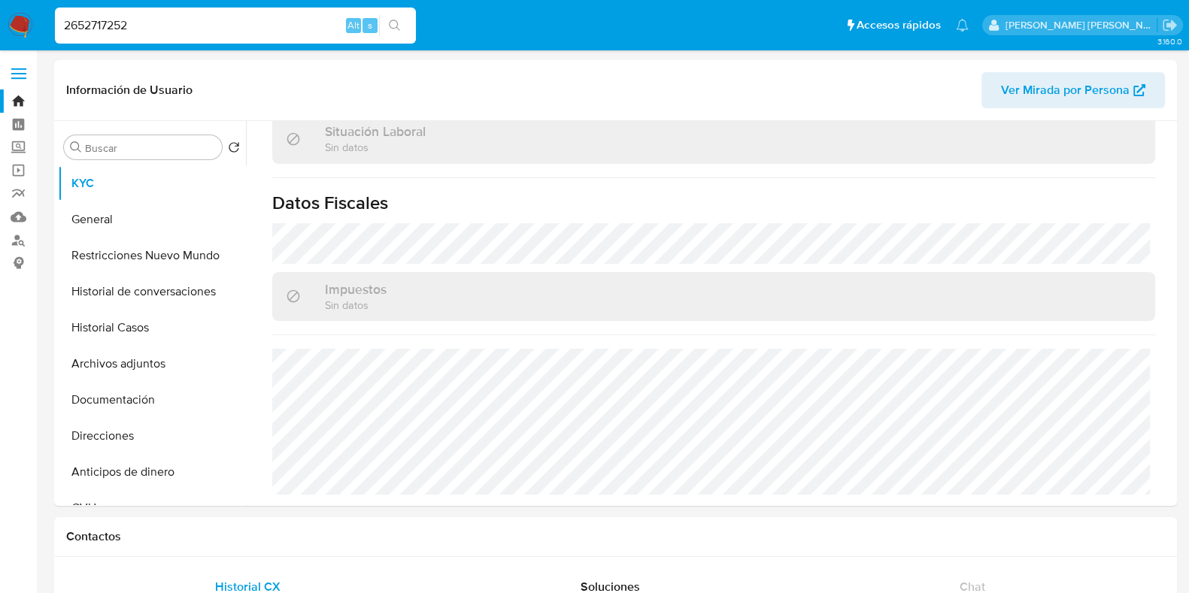
drag, startPoint x: 146, startPoint y: 32, endPoint x: 51, endPoint y: 25, distance: 95.0
click at [51, 25] on li "2652717252 Alt s" at bounding box center [235, 25] width 368 height 38
paste input "119546237"
type input "119546237"
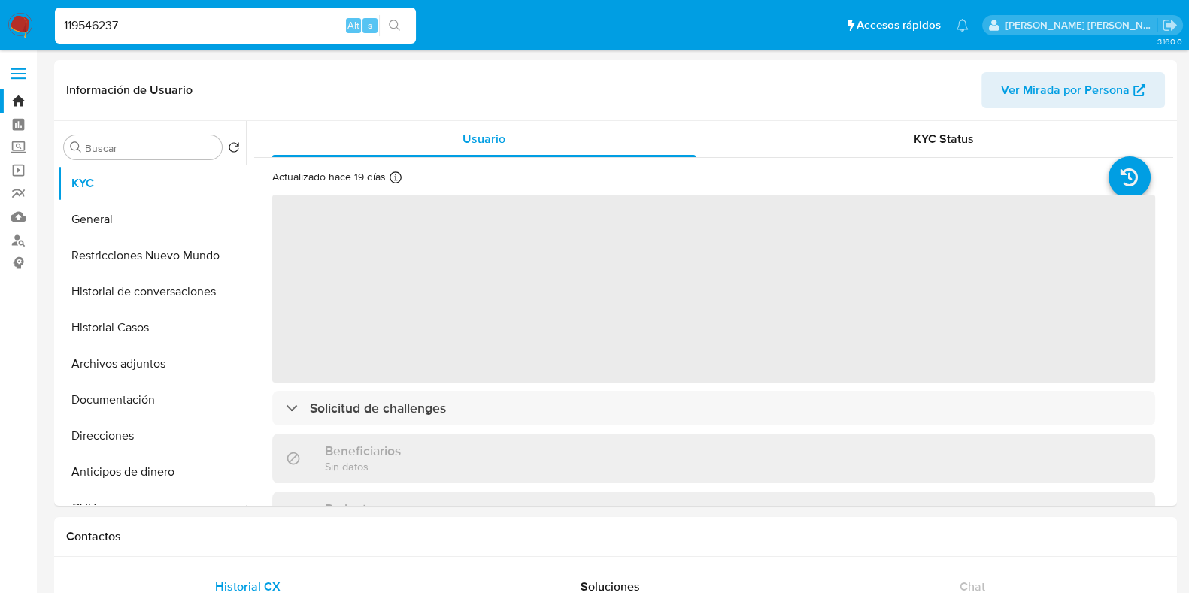
select select "10"
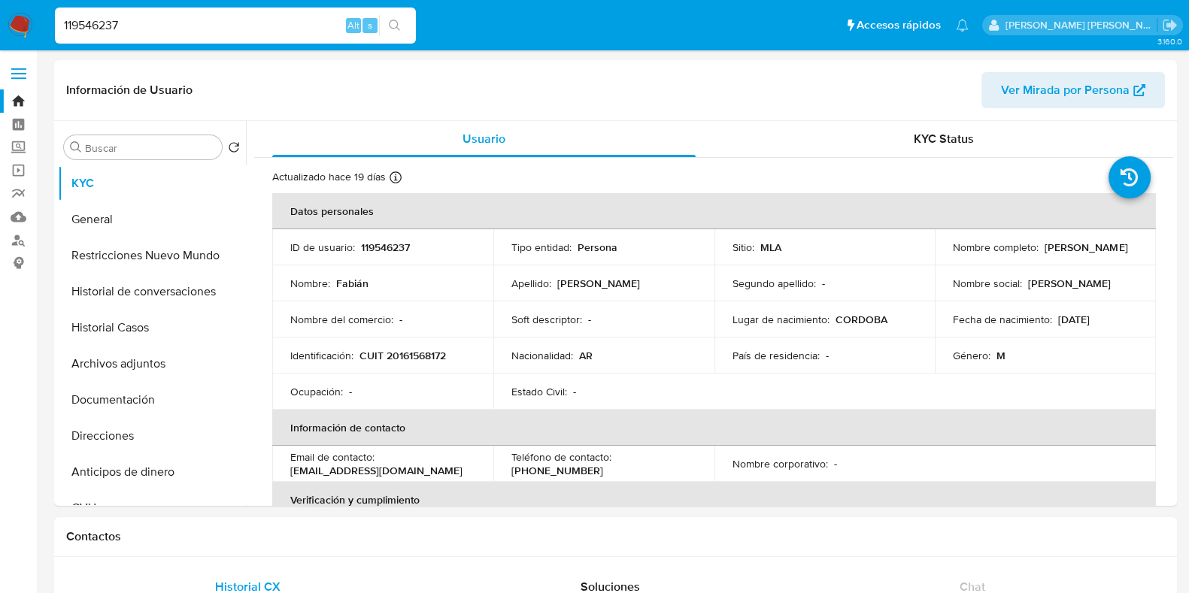
drag, startPoint x: 139, startPoint y: 25, endPoint x: 35, endPoint y: 20, distance: 103.8
click at [35, 20] on nav "Pausado Ver notificaciones 119546237 Alt s Accesos rápidos Presiona las siguien…" at bounding box center [594, 25] width 1189 height 50
drag, startPoint x: 132, startPoint y: 24, endPoint x: 43, endPoint y: 18, distance: 88.9
click at [43, 18] on nav "Pausado Ver notificaciones 119546237 Alt s Accesos rápidos Presiona las siguien…" at bounding box center [594, 25] width 1189 height 50
paste input "214675550"
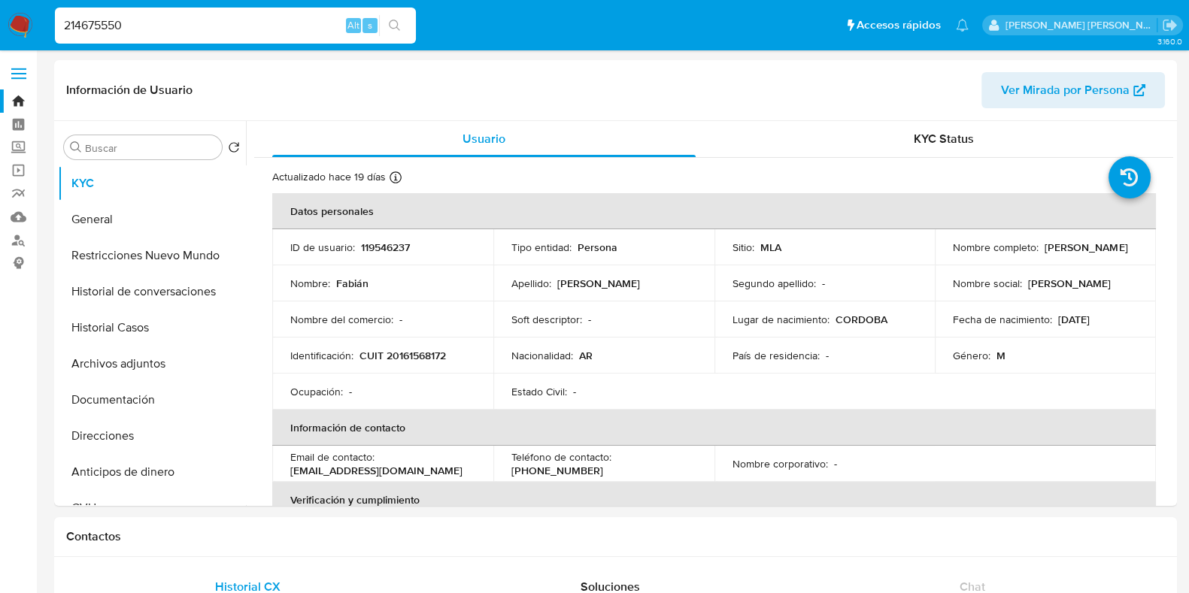
type input "214675550"
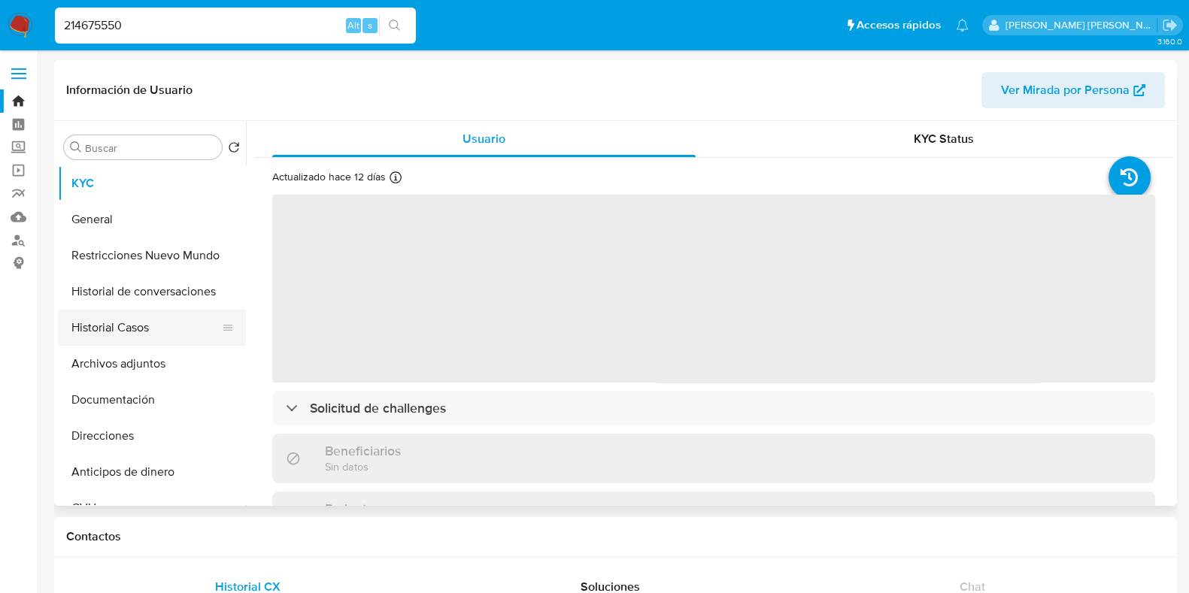
click at [141, 331] on button "Historial Casos" at bounding box center [146, 328] width 176 height 36
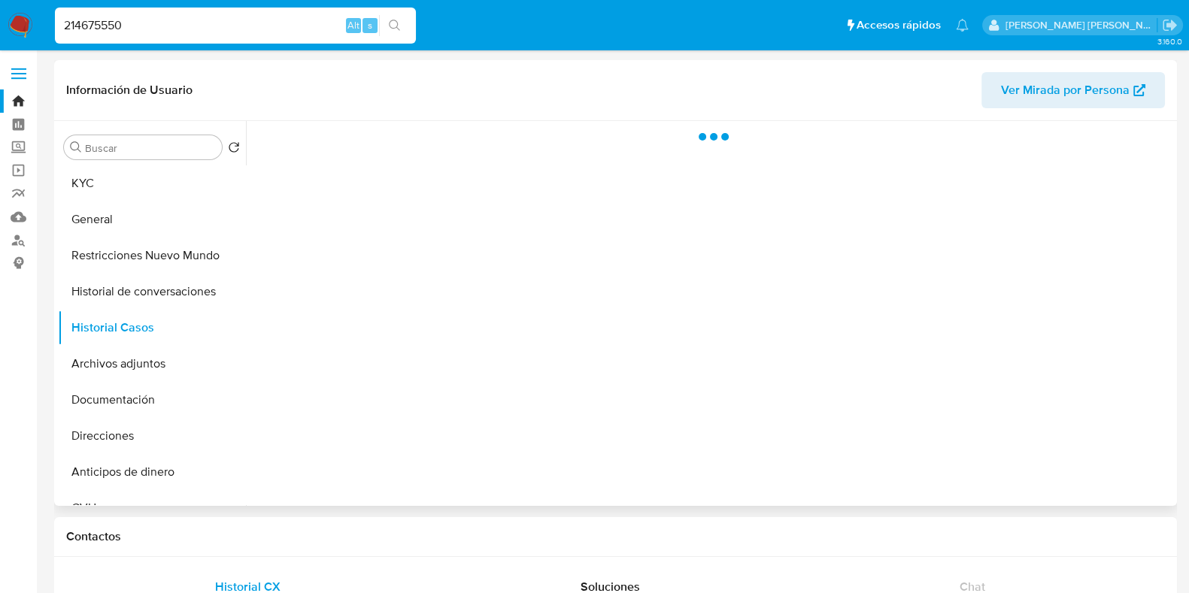
select select "10"
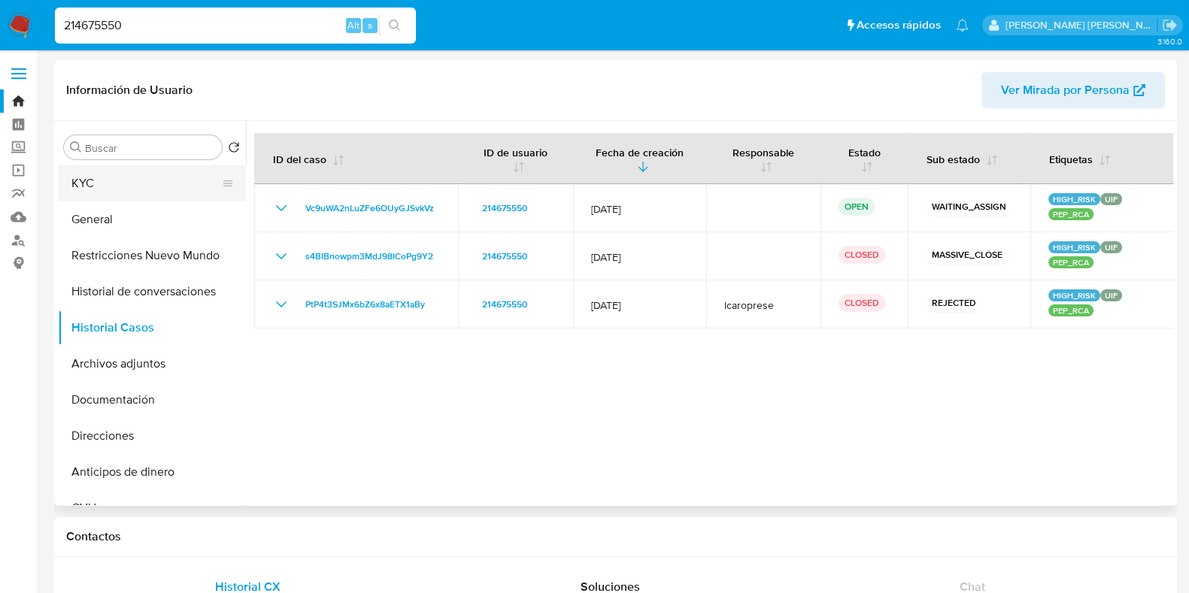
click at [136, 191] on button "KYC" at bounding box center [146, 183] width 176 height 36
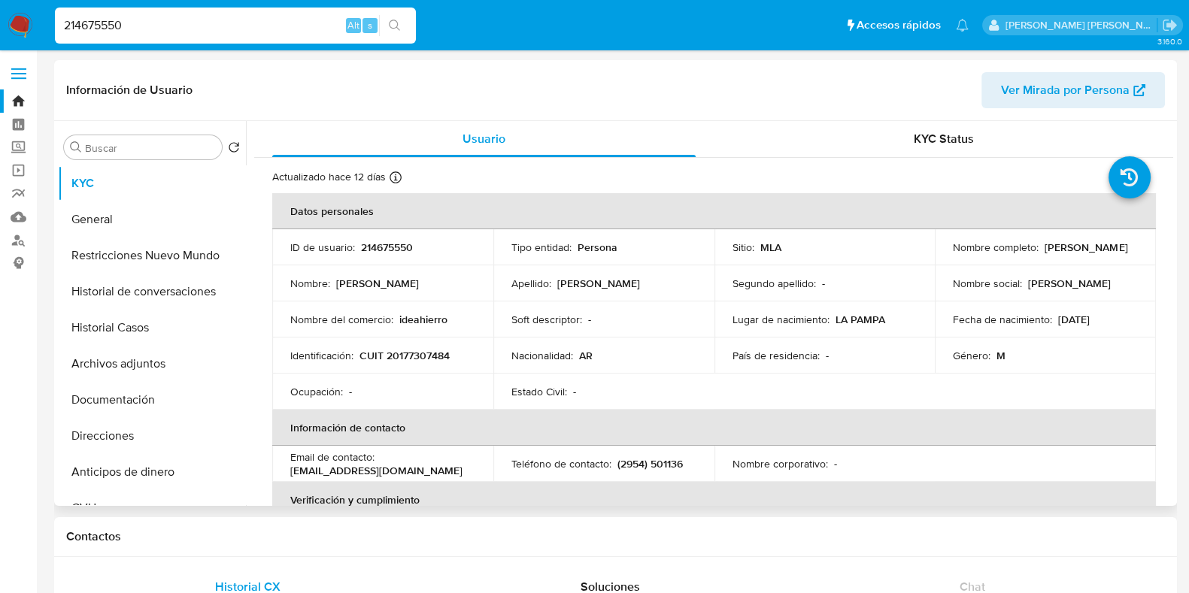
drag, startPoint x: 952, startPoint y: 256, endPoint x: 1060, endPoint y: 256, distance: 108.3
click at [1064, 254] on div "Nombre completo : Antonio Fabián Kloster" at bounding box center [1045, 248] width 185 height 14
click at [1044, 252] on p "Antonio Fabián Kloster" at bounding box center [1085, 248] width 83 height 14
drag, startPoint x: 947, startPoint y: 252, endPoint x: 1062, endPoint y: 252, distance: 115.8
click at [1062, 252] on td "Nombre completo : Antonio Fabián Kloster" at bounding box center [1045, 247] width 221 height 36
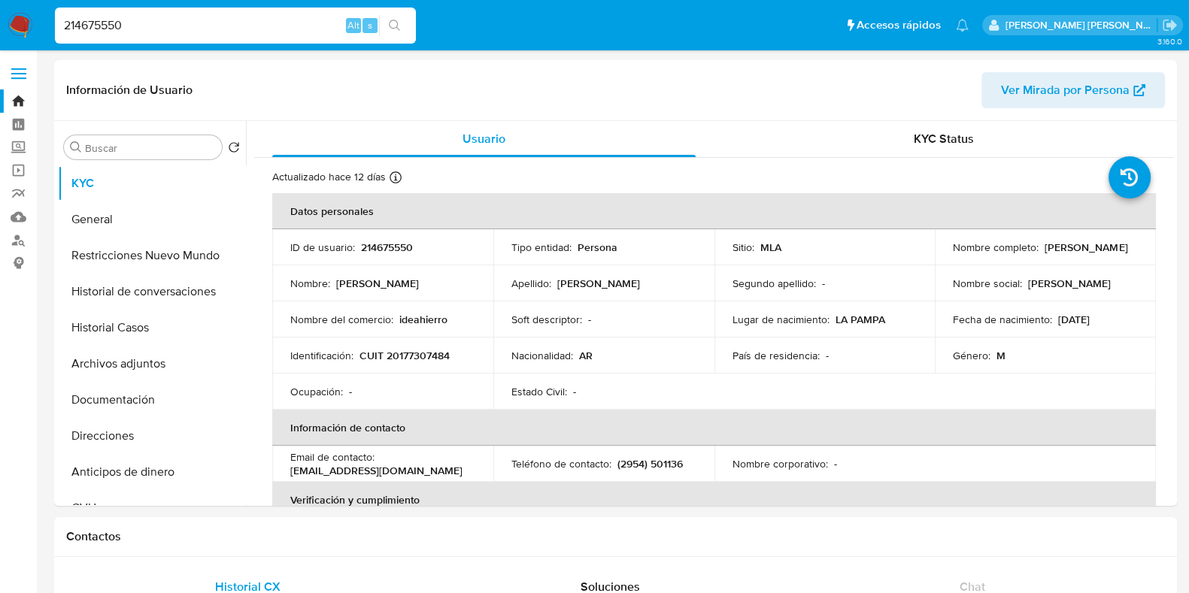
copy p "Antonio Fabián Kloster"
drag, startPoint x: 361, startPoint y: 357, endPoint x: 454, endPoint y: 349, distance: 93.6
click at [454, 349] on div "Identificación : CUIT 20177307484" at bounding box center [382, 356] width 185 height 14
copy p "CUIT 20177307484"
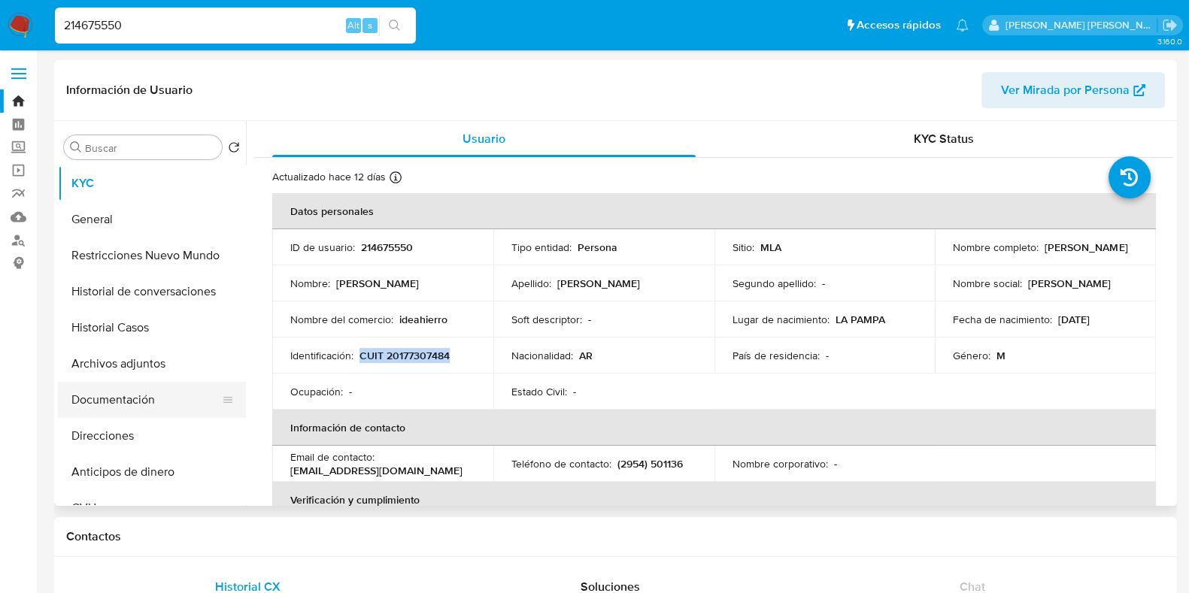
click at [132, 398] on button "Documentación" at bounding box center [146, 400] width 176 height 36
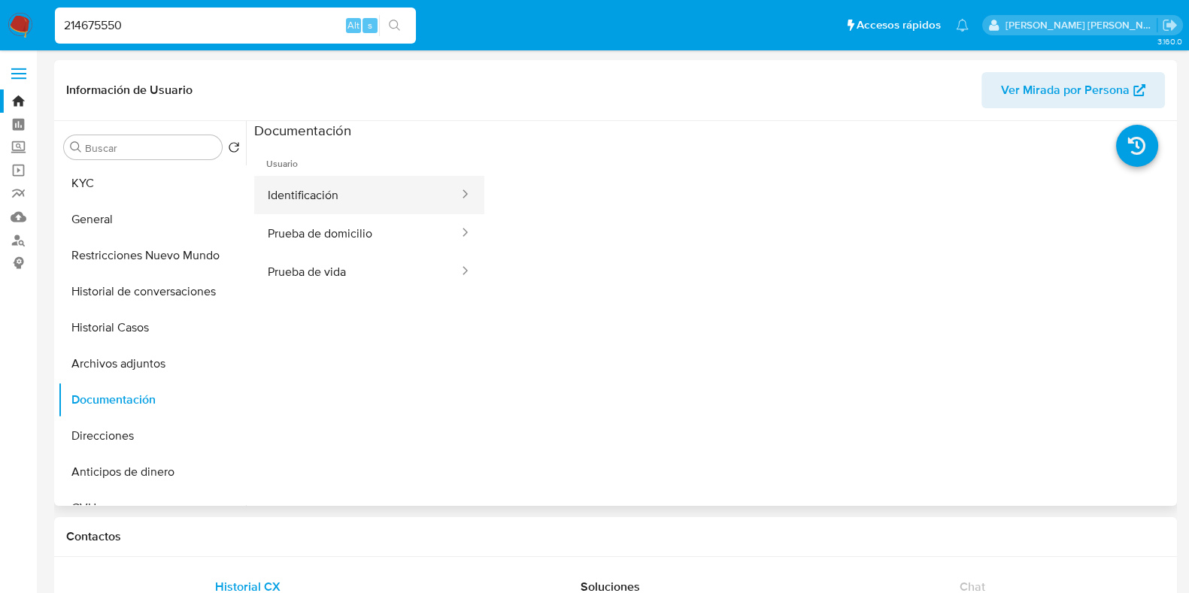
click at [350, 193] on button "Identificación" at bounding box center [357, 195] width 206 height 38
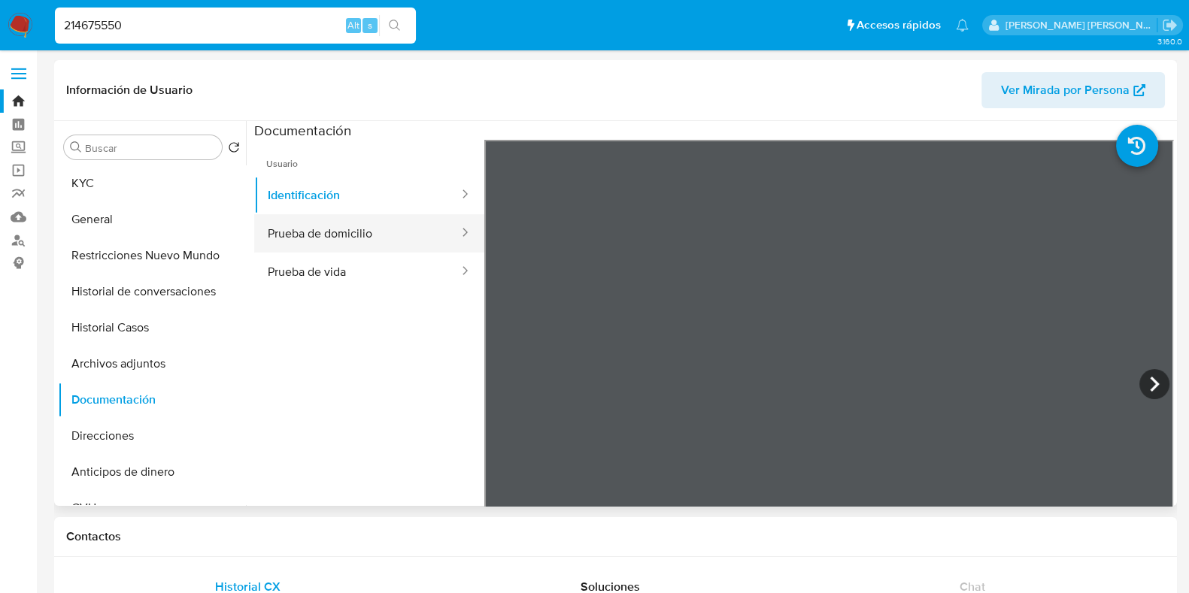
click at [394, 232] on button "Prueba de domicilio" at bounding box center [357, 233] width 206 height 38
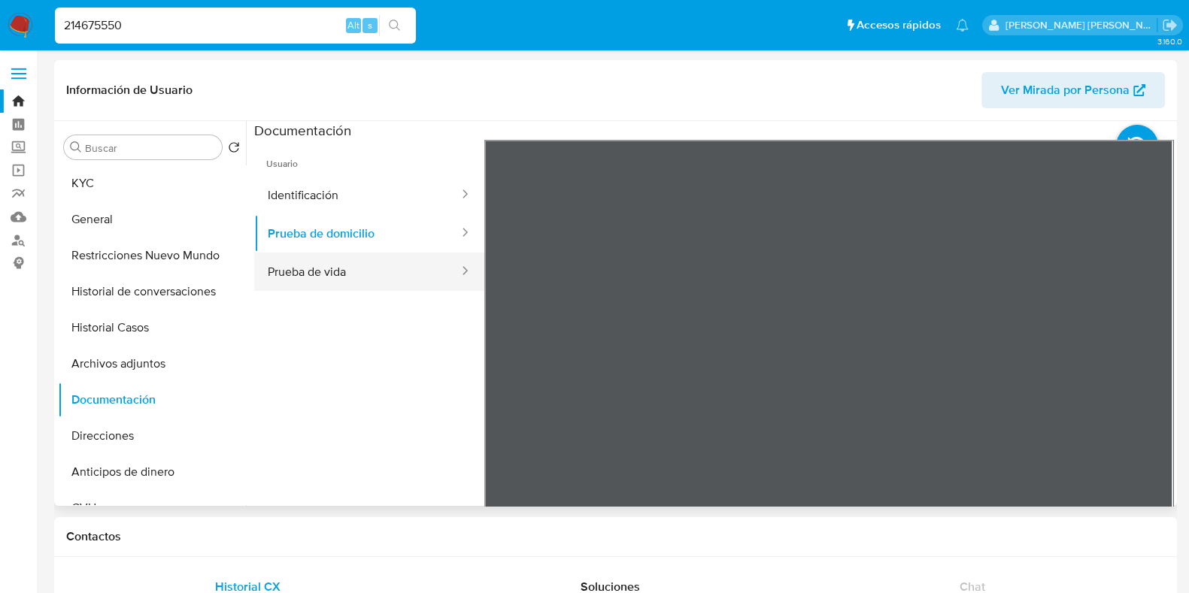
click at [316, 278] on button "Prueba de vida" at bounding box center [357, 272] width 206 height 38
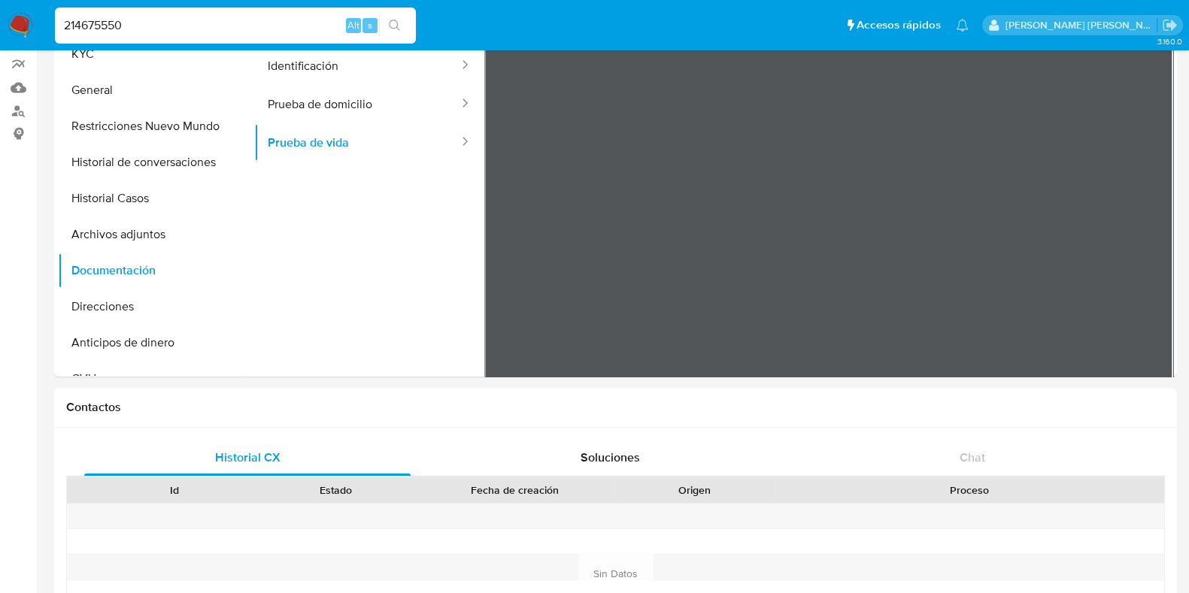
scroll to position [58, 0]
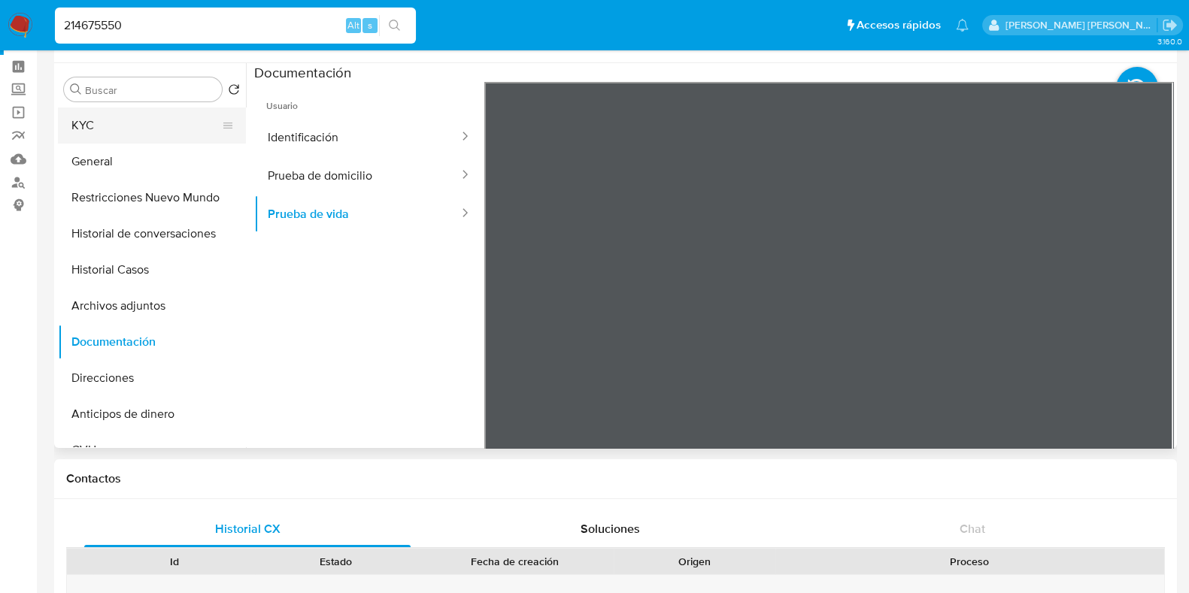
click at [160, 114] on button "KYC" at bounding box center [146, 126] width 176 height 36
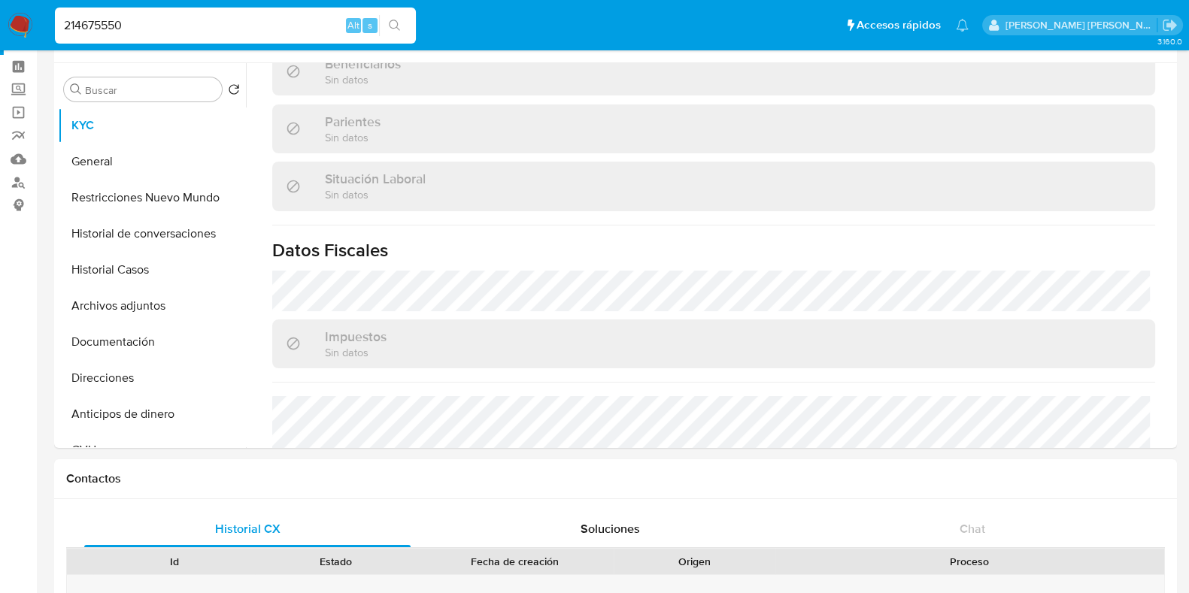
scroll to position [790, 0]
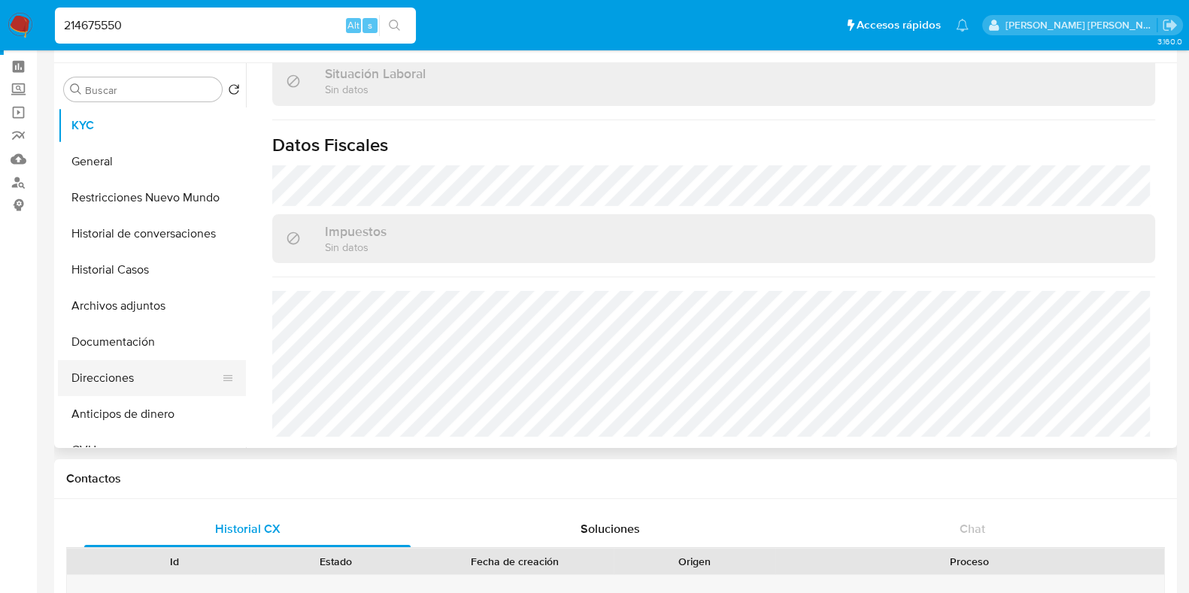
click at [163, 362] on button "Direcciones" at bounding box center [146, 378] width 176 height 36
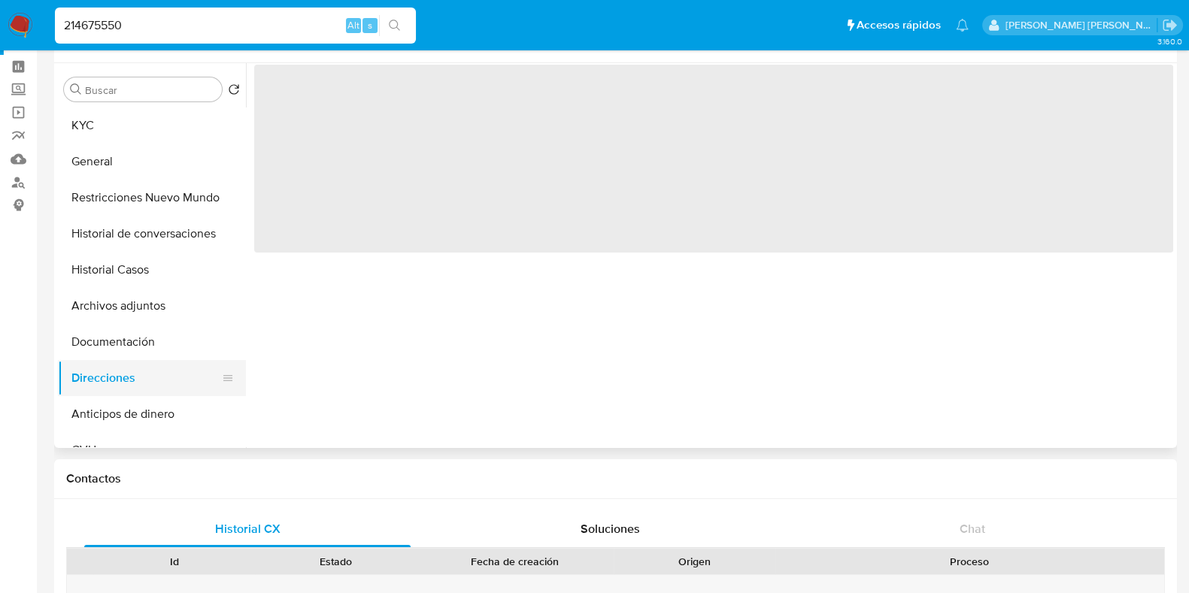
scroll to position [0, 0]
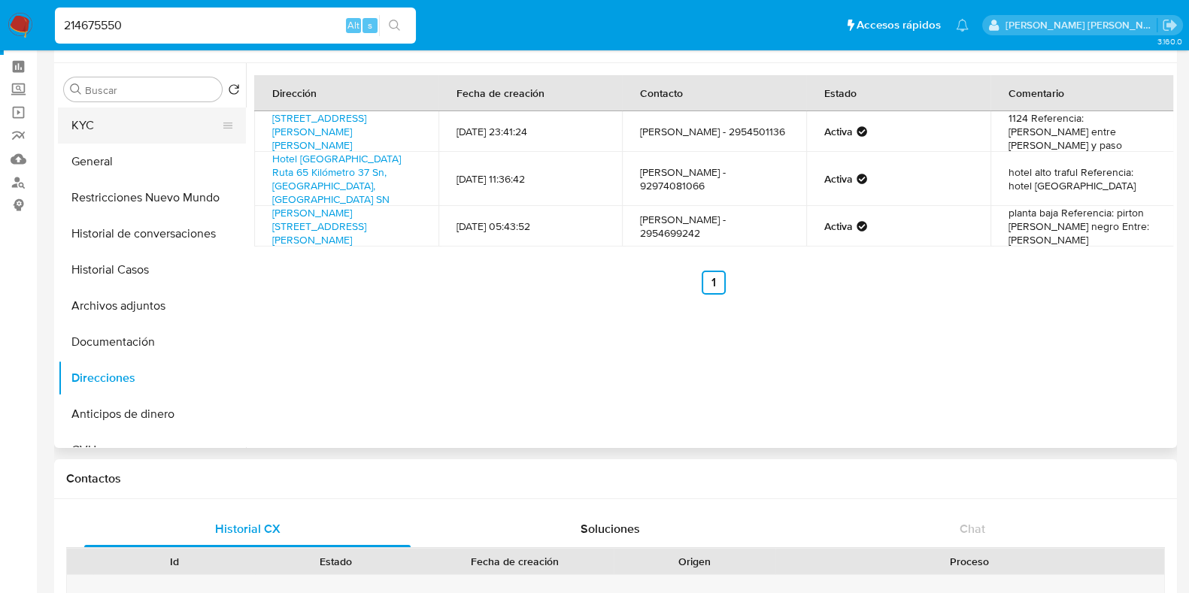
click at [108, 135] on button "KYC" at bounding box center [146, 126] width 176 height 36
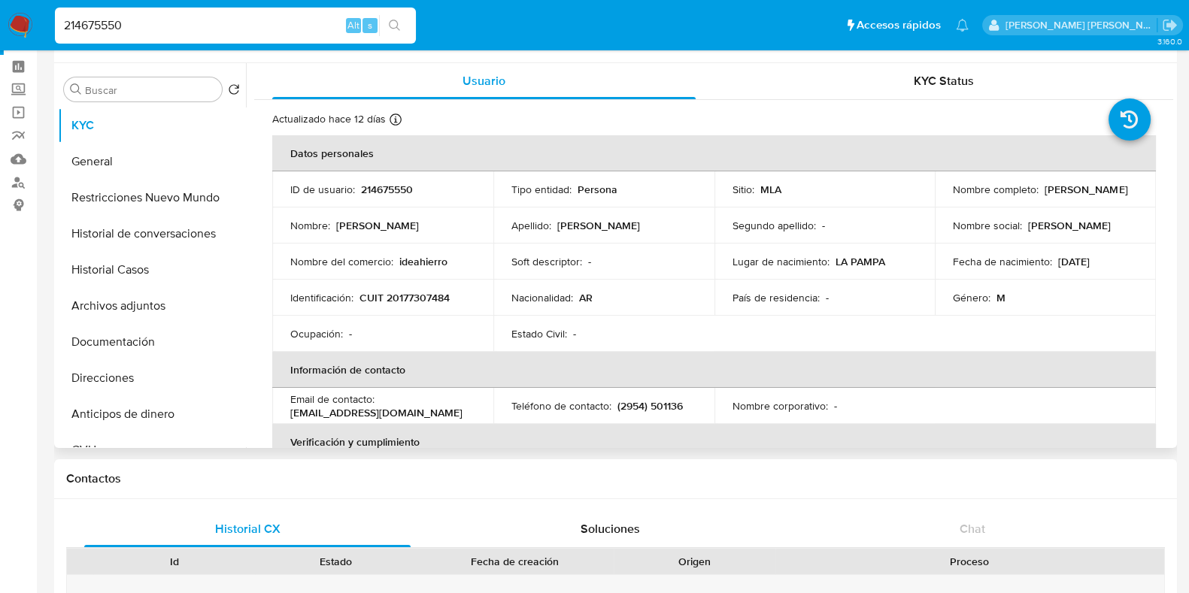
click at [401, 295] on p "CUIT 20177307484" at bounding box center [404, 298] width 90 height 14
copy p "20177307484"
drag, startPoint x: 949, startPoint y: 198, endPoint x: 1068, endPoint y: 189, distance: 119.1
click at [1068, 189] on div "Nombre completo : Antonio Fabián Kloster" at bounding box center [1045, 190] width 185 height 14
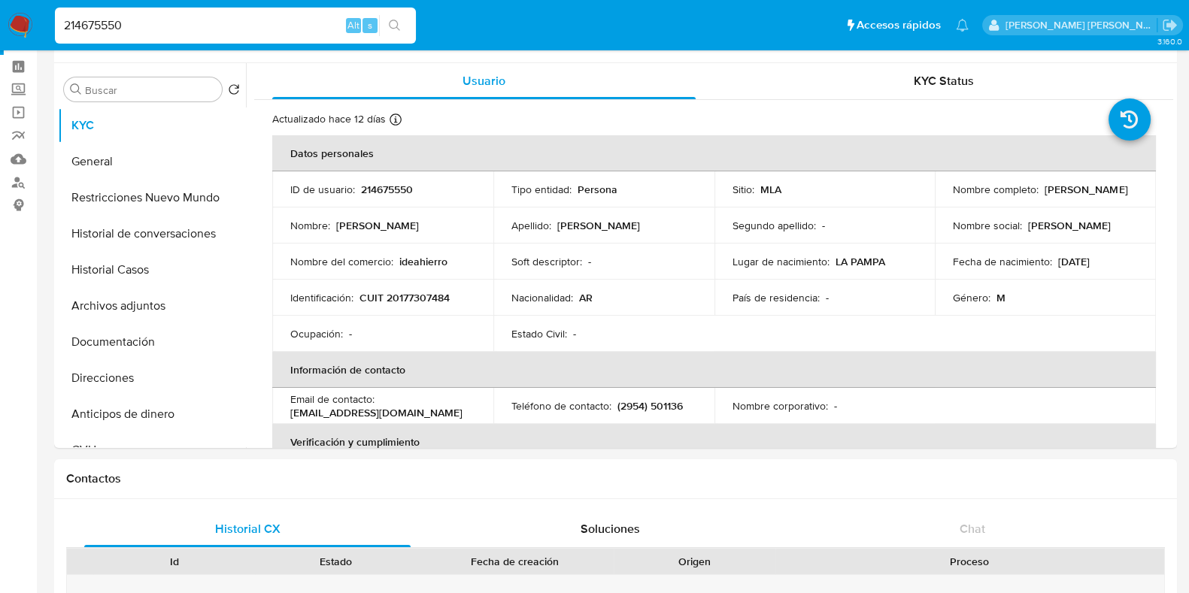
drag, startPoint x: 143, startPoint y: 25, endPoint x: 36, endPoint y: 14, distance: 107.4
click at [36, 14] on nav "Pausado Ver notificaciones 214675550 Alt s Accesos rápidos Presiona las siguien…" at bounding box center [594, 25] width 1189 height 50
paste input "273854406"
type input "2273854406"
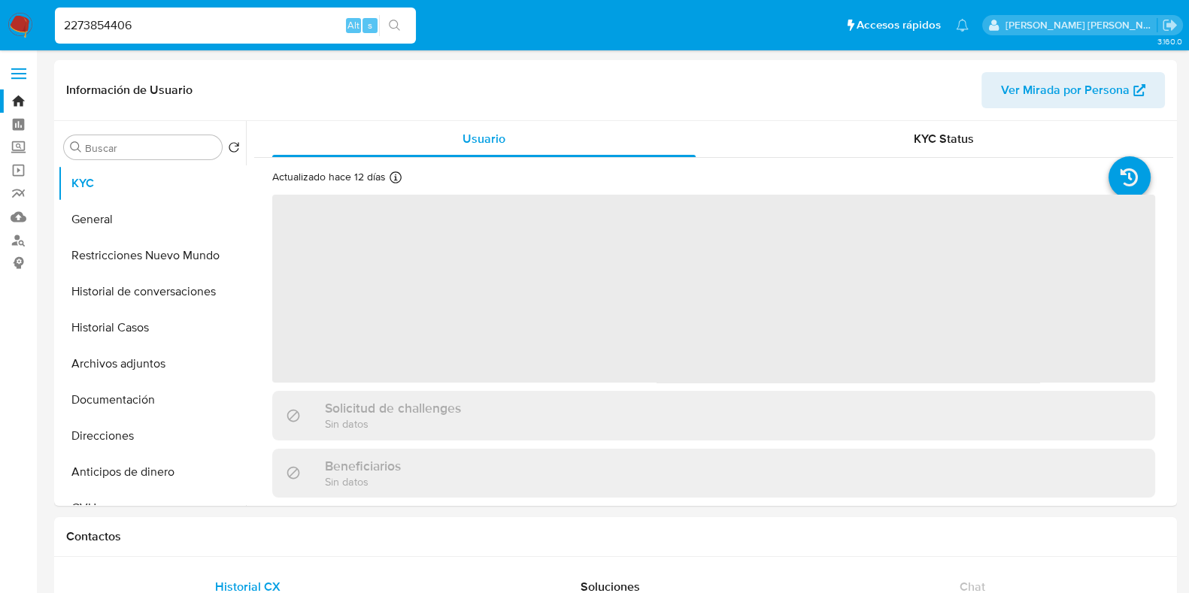
select select "10"
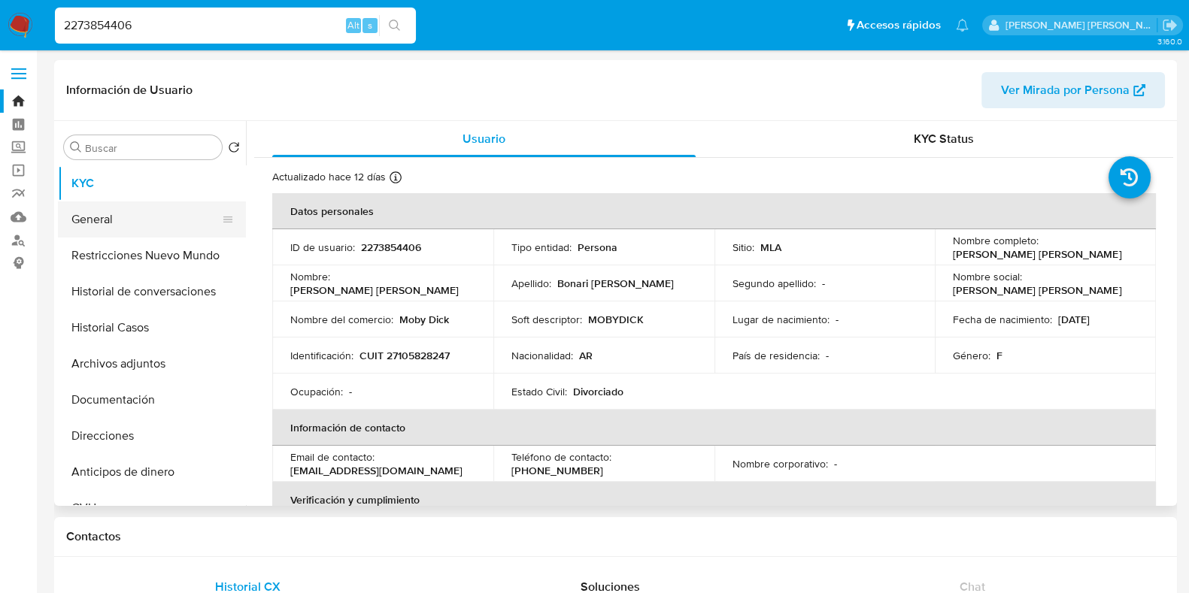
click at [146, 228] on button "General" at bounding box center [146, 219] width 176 height 36
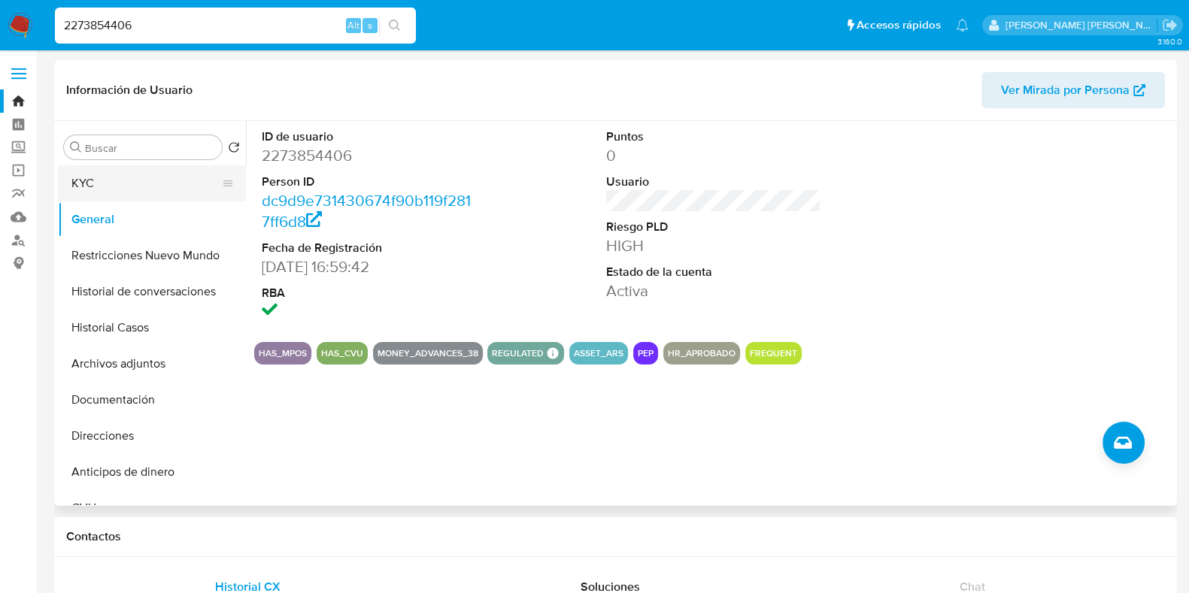
click at [98, 189] on button "KYC" at bounding box center [146, 183] width 176 height 36
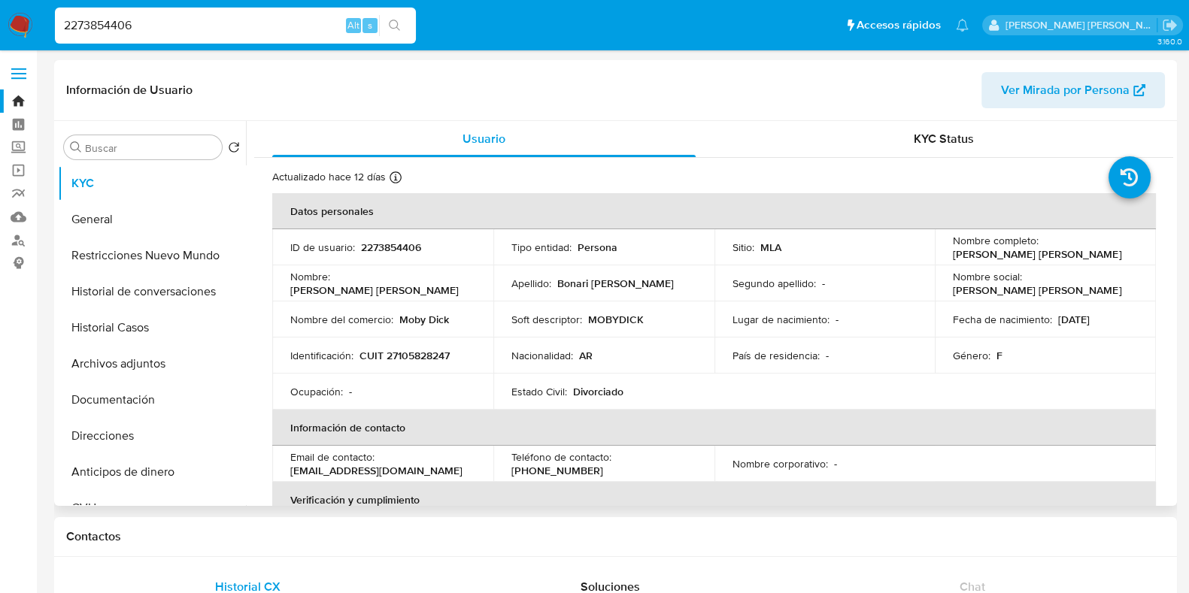
drag, startPoint x: 950, startPoint y: 255, endPoint x: 1089, endPoint y: 257, distance: 139.1
click at [1089, 257] on div "Nombre completo : Sandra Cristina Bonari Valdes" at bounding box center [1045, 247] width 185 height 27
drag, startPoint x: 361, startPoint y: 358, endPoint x: 449, endPoint y: 362, distance: 88.0
click at [449, 362] on p "CUIT 27105828247" at bounding box center [404, 356] width 90 height 14
drag, startPoint x: 946, startPoint y: 250, endPoint x: 1121, endPoint y: 256, distance: 175.3
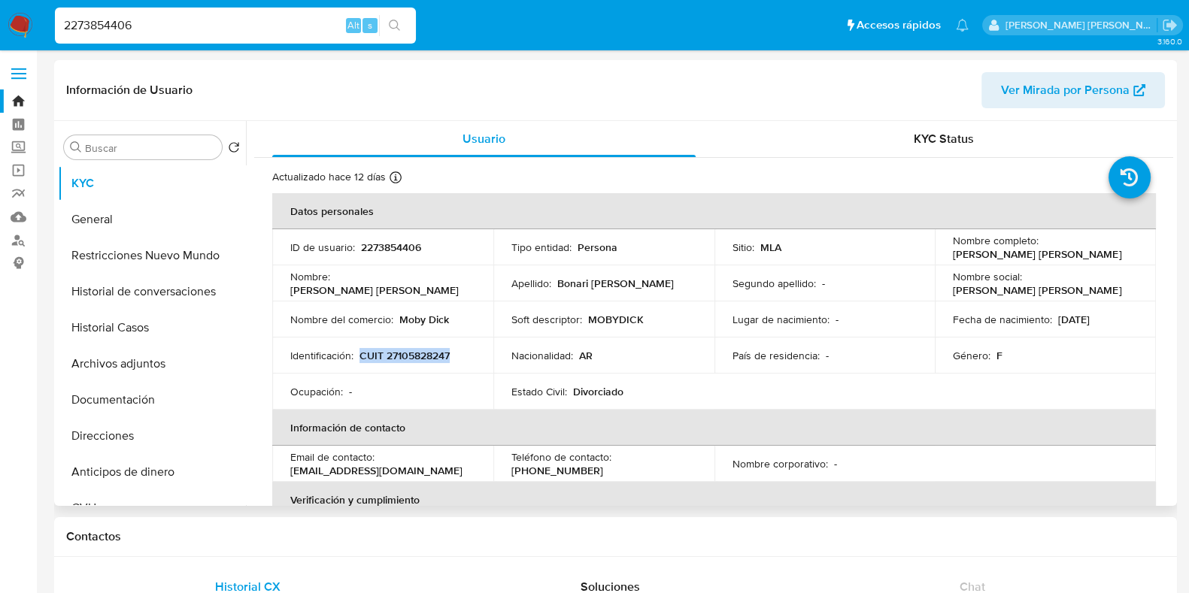
click at [1121, 256] on td "Nombre completo : Sandra Cristina Bonari Valdes" at bounding box center [1045, 247] width 221 height 36
drag, startPoint x: 361, startPoint y: 352, endPoint x: 456, endPoint y: 349, distance: 95.5
click at [456, 349] on div "Identificación : CUIT 27105828247" at bounding box center [382, 356] width 185 height 14
drag, startPoint x: 951, startPoint y: 250, endPoint x: 1086, endPoint y: 254, distance: 134.6
click at [1092, 253] on div "Nombre completo : Sandra Cristina Bonari Valdes" at bounding box center [1045, 247] width 185 height 27
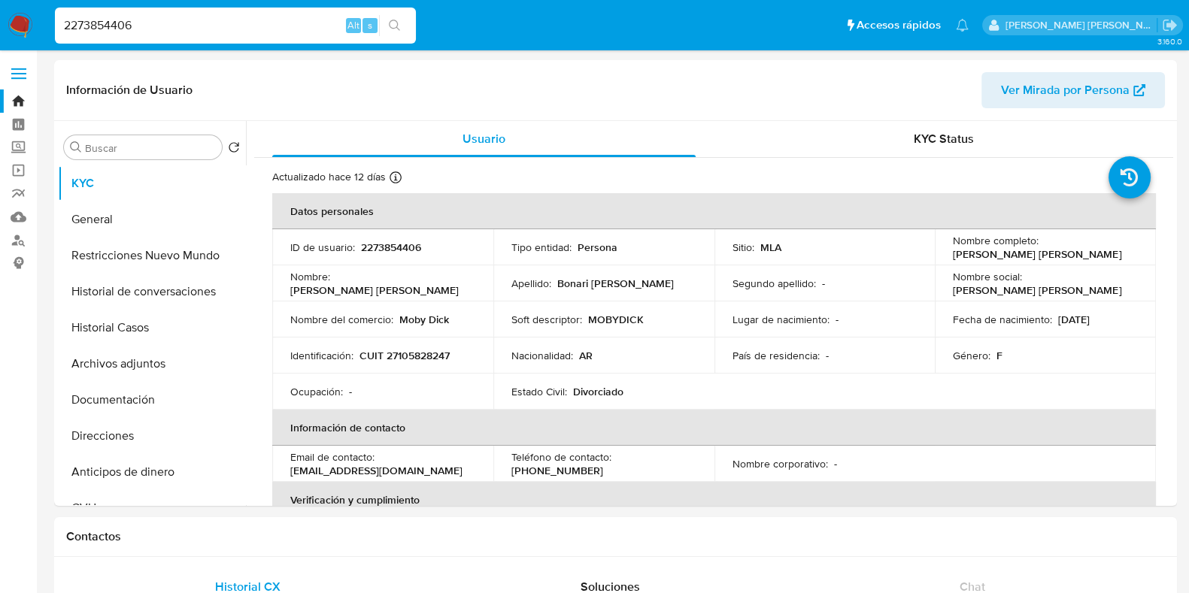
drag, startPoint x: 90, startPoint y: 26, endPoint x: 0, endPoint y: 26, distance: 90.2
click at [0, 26] on nav "Pausado Ver notificaciones 2273854406 Alt s Accesos rápidos Presiona las siguie…" at bounding box center [594, 25] width 1189 height 50
paste input "1804577"
type input "18045776"
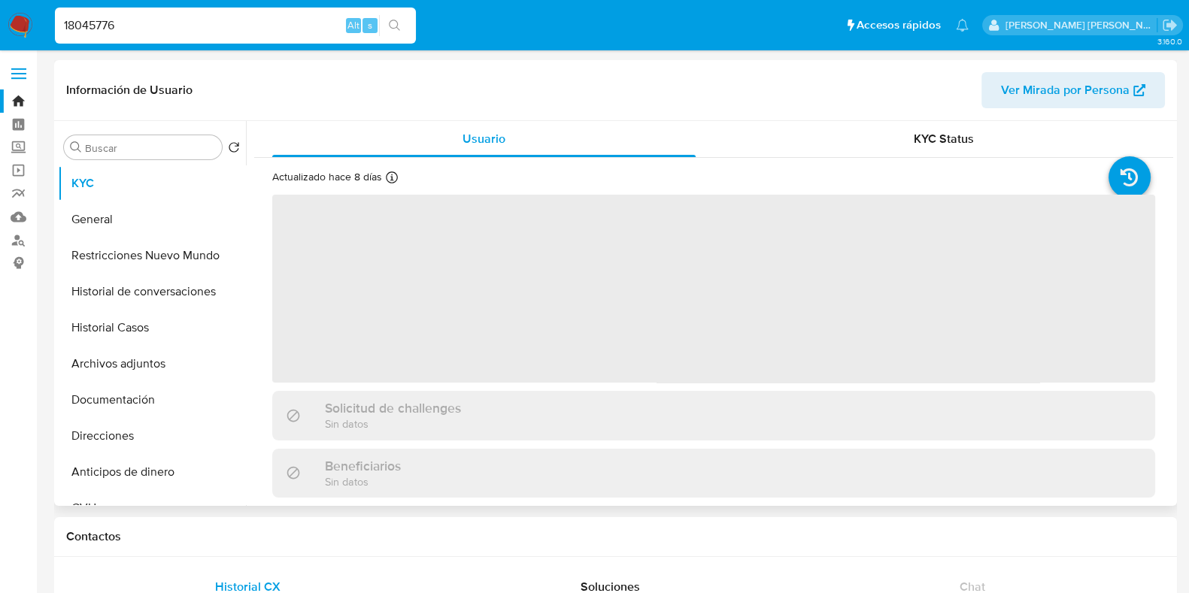
select select "10"
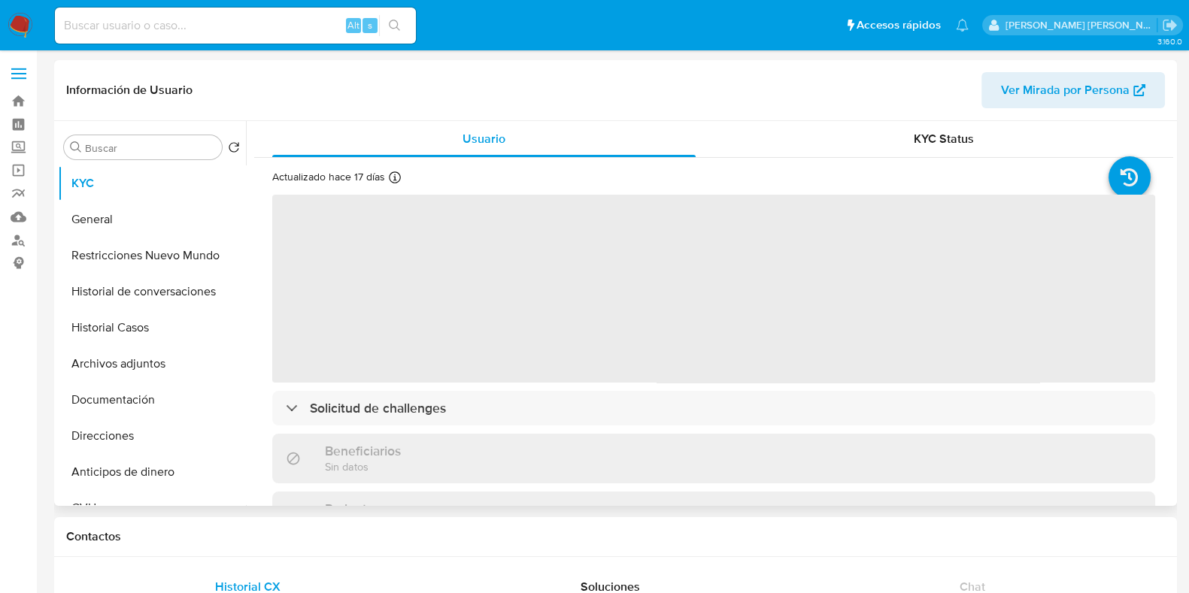
select select "10"
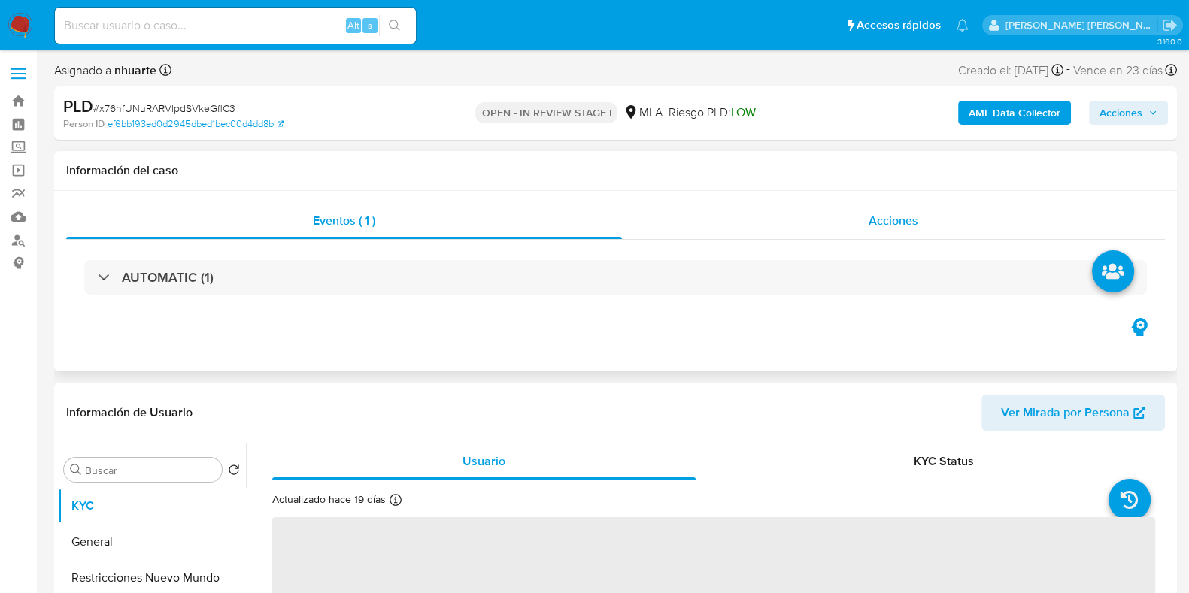
click at [884, 212] on span "Acciones" at bounding box center [893, 220] width 50 height 17
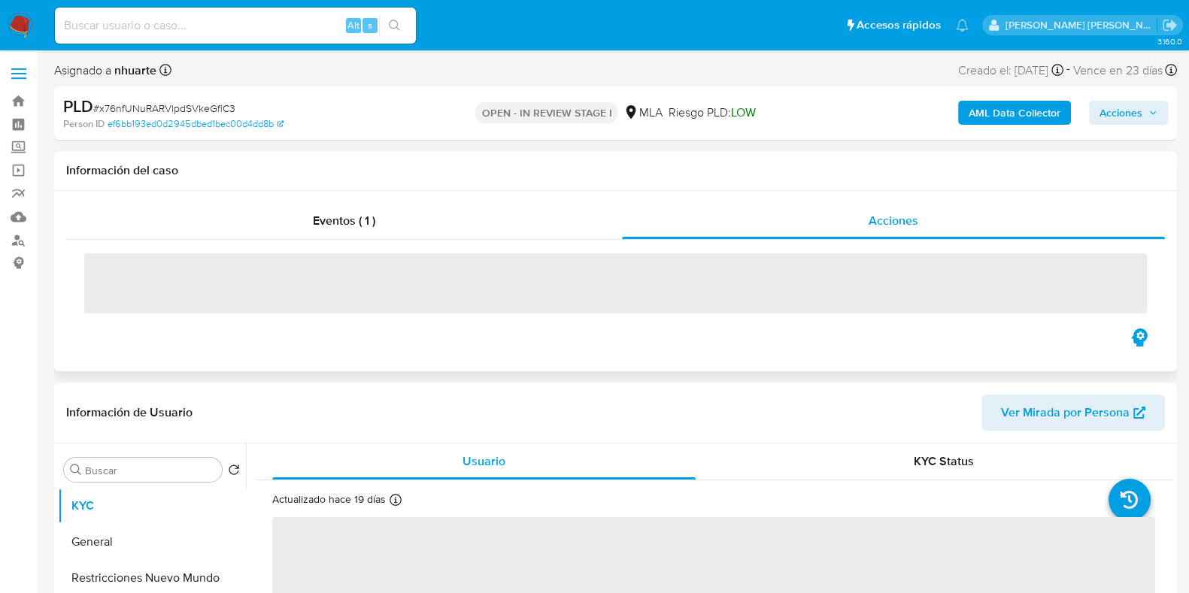
select select "10"
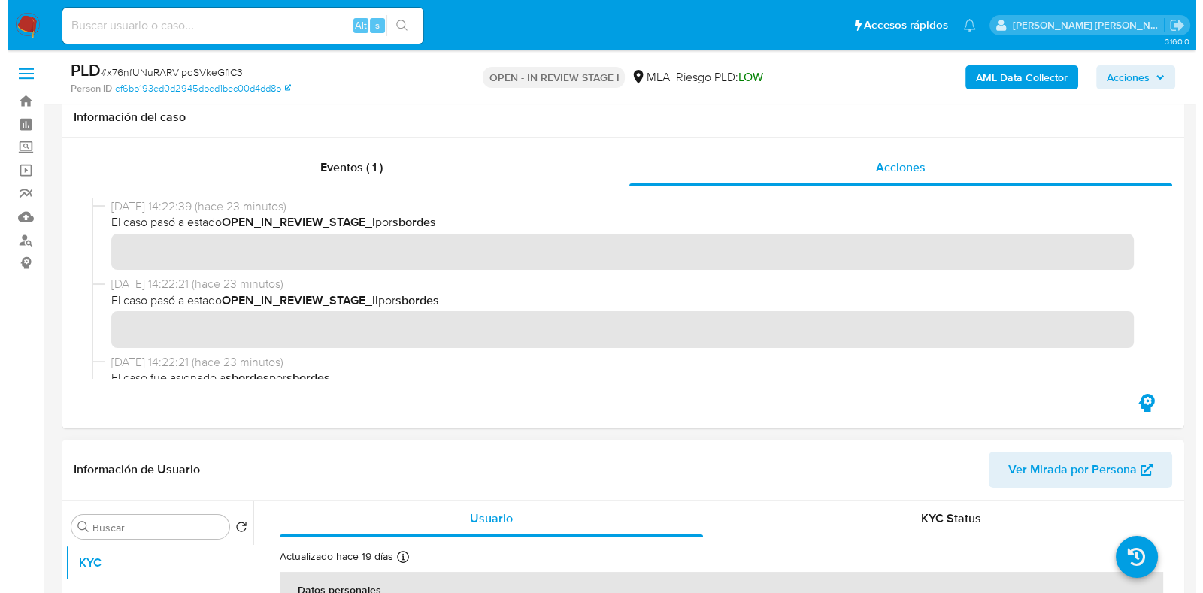
scroll to position [375, 0]
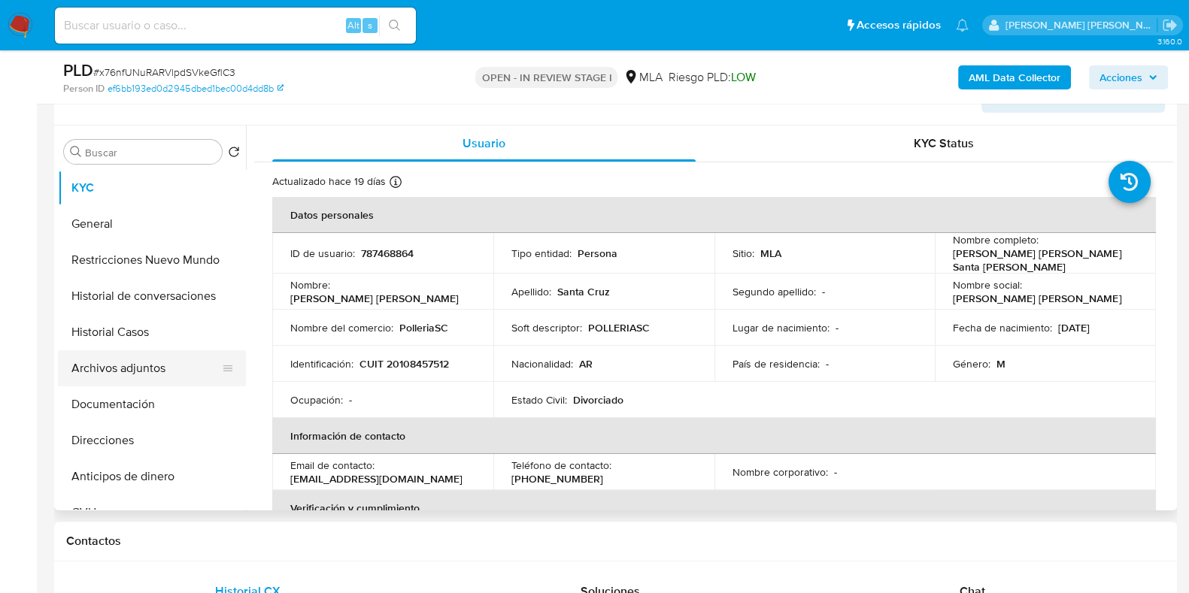
click at [161, 362] on button "Archivos adjuntos" at bounding box center [146, 368] width 176 height 36
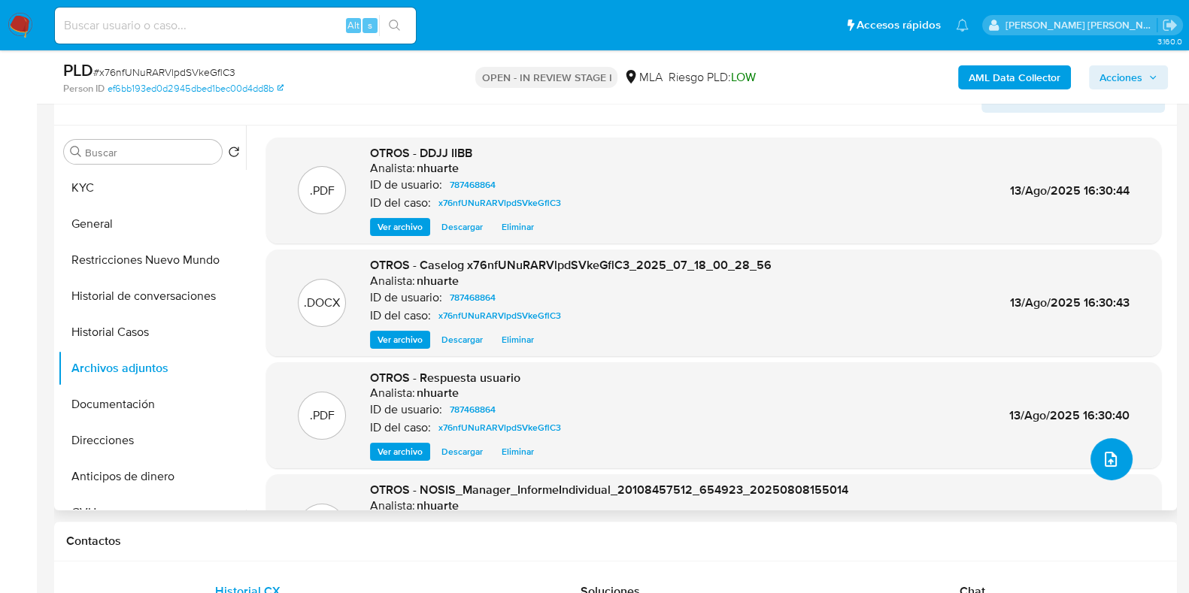
click at [1101, 458] on icon "upload-file" at bounding box center [1110, 459] width 18 height 18
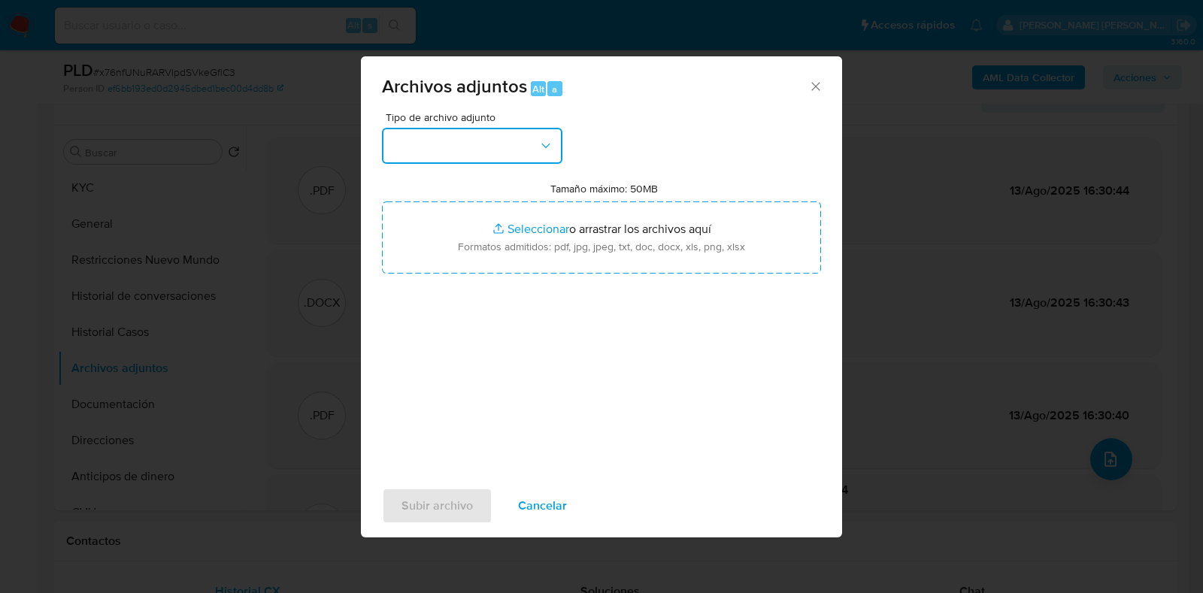
click at [549, 152] on icon "button" at bounding box center [545, 145] width 15 height 15
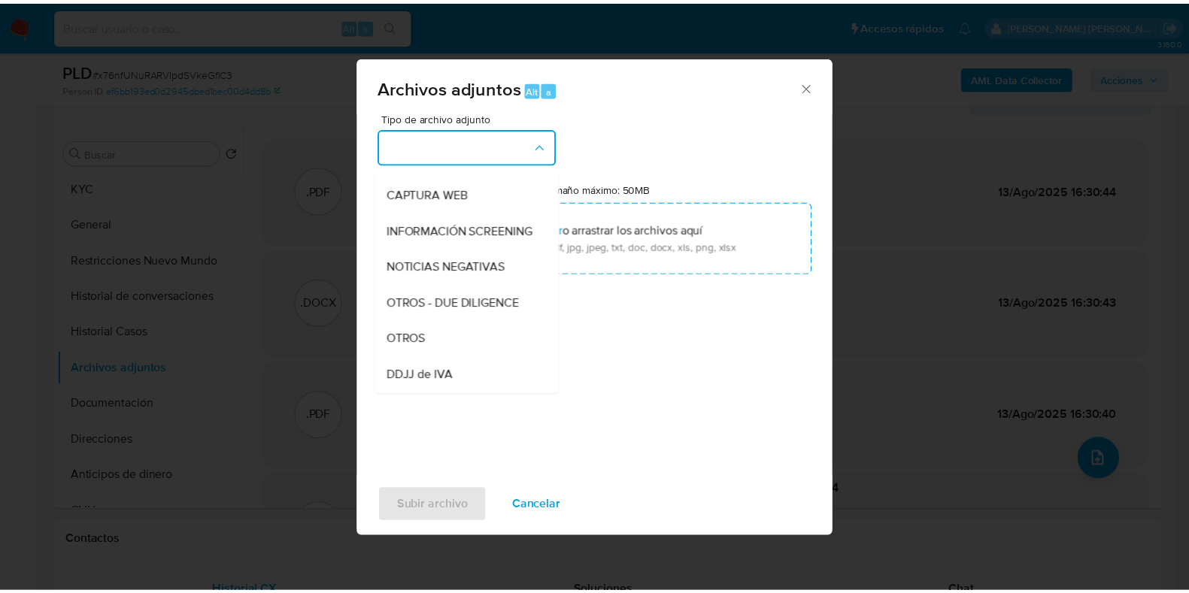
scroll to position [155, 0]
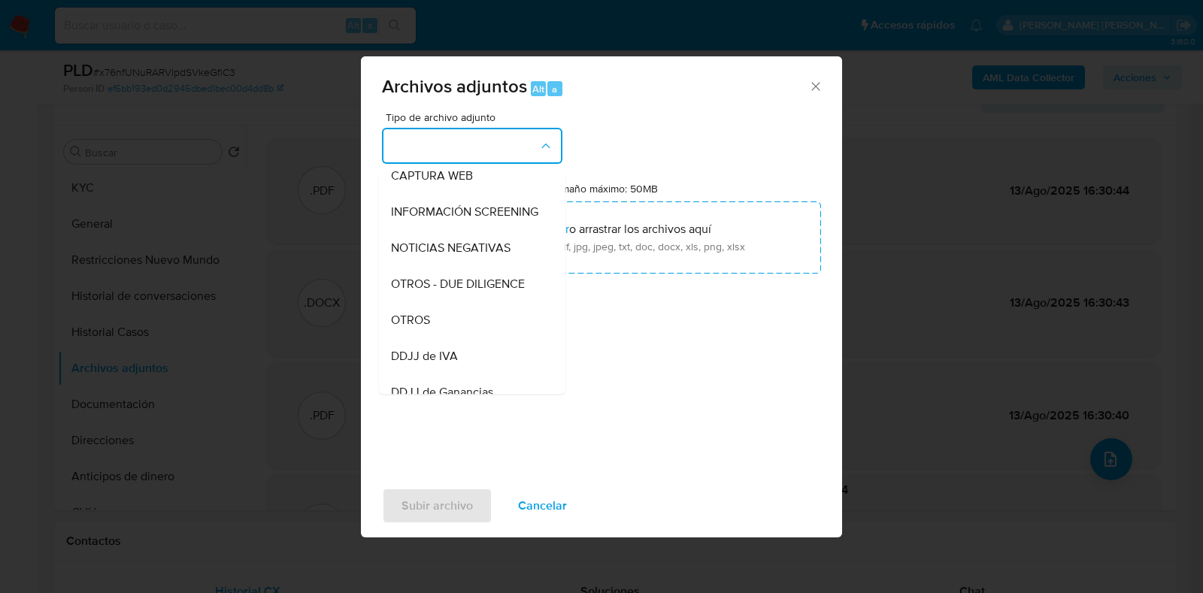
click at [465, 322] on div "OTROS" at bounding box center [467, 320] width 153 height 36
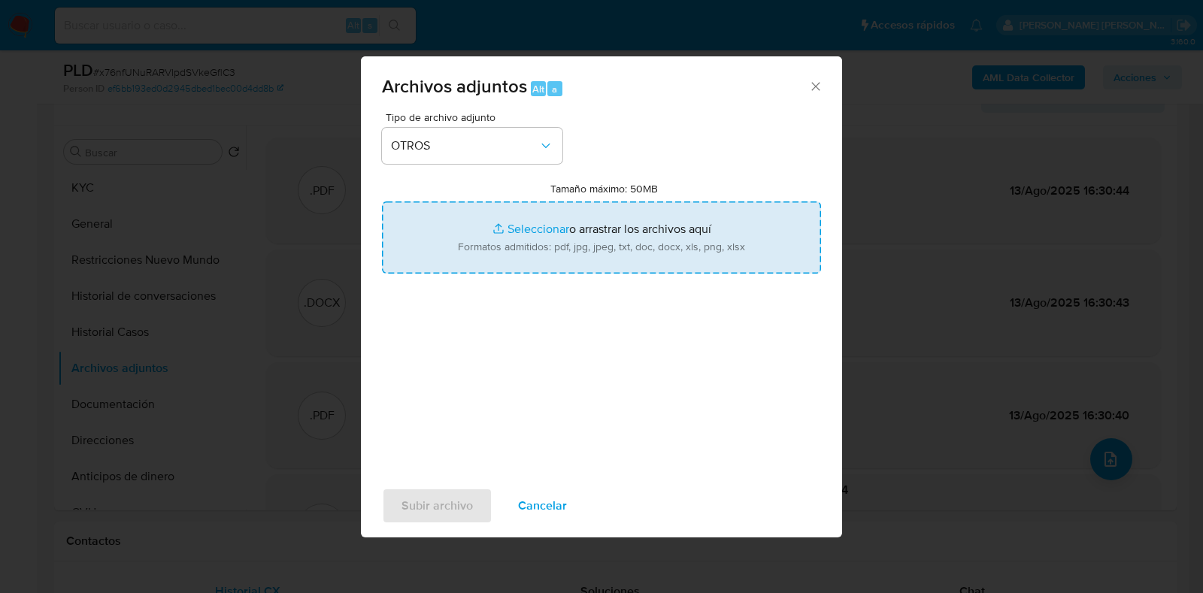
type input "C:\fakepath\Resumen de comprobantes emitidos 787468864.pdf"
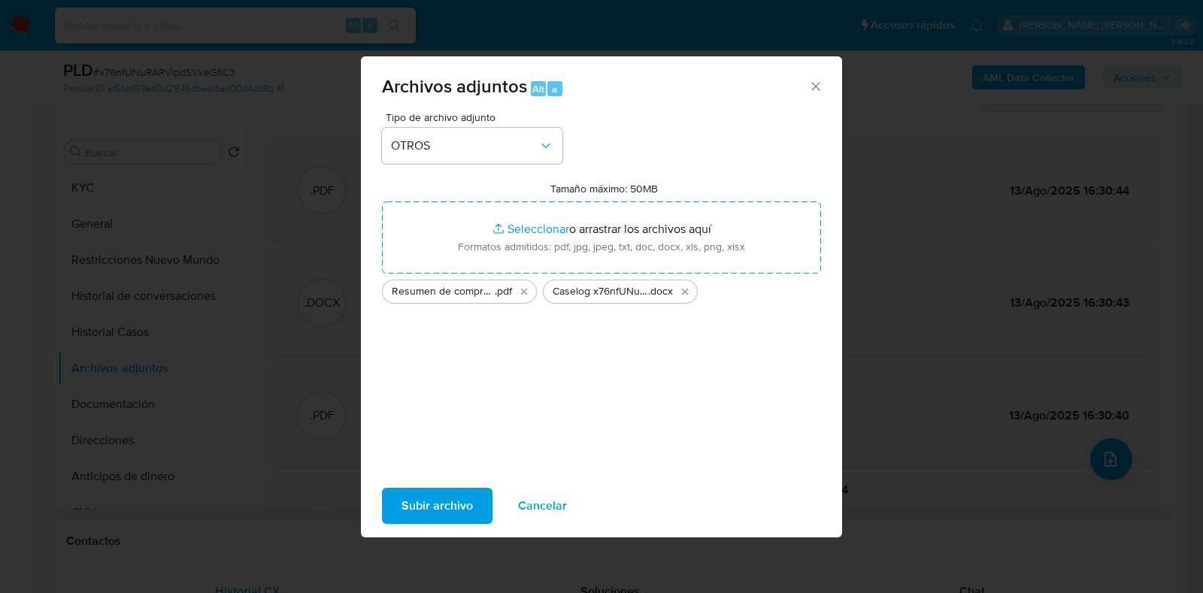
click at [438, 492] on span "Subir archivo" at bounding box center [436, 505] width 71 height 33
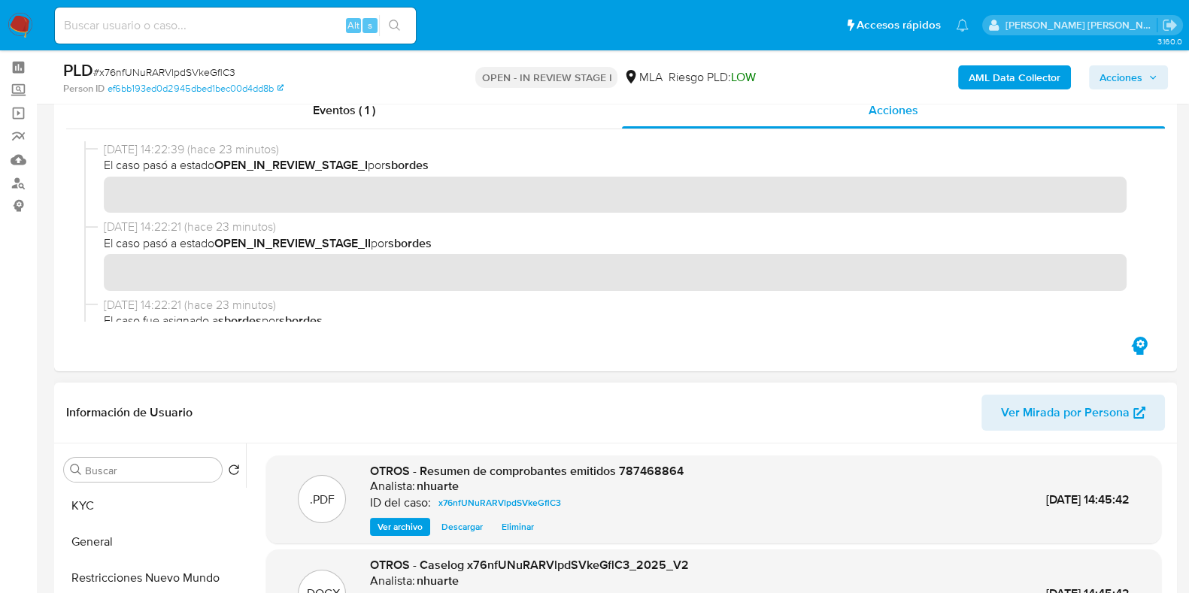
scroll to position [0, 0]
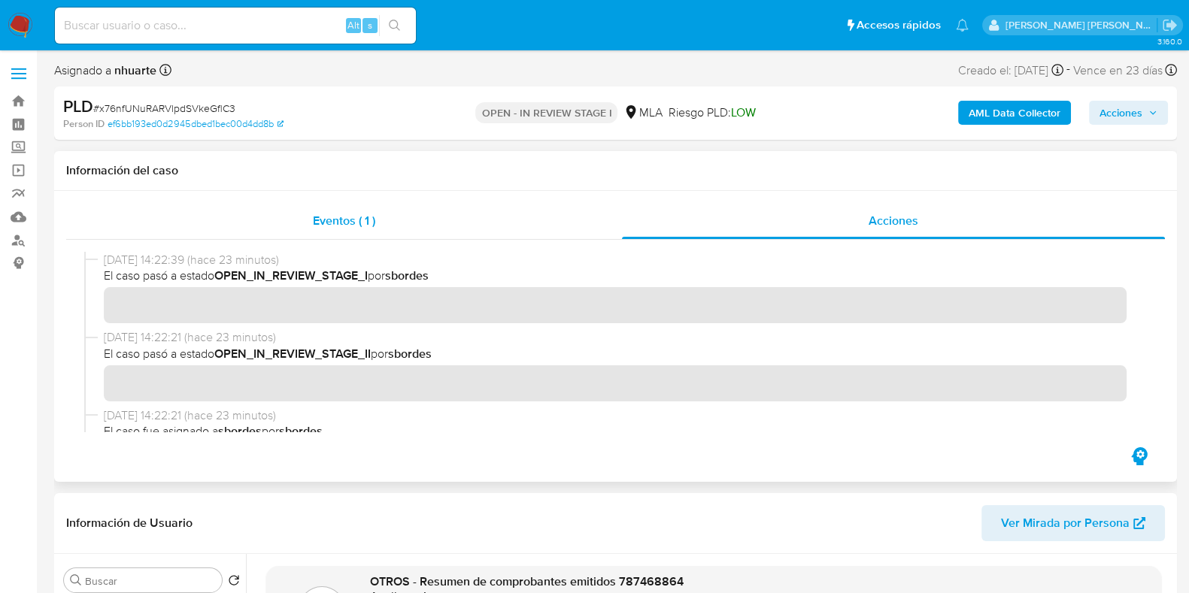
click at [337, 220] on span "Eventos ( 1 )" at bounding box center [344, 220] width 62 height 17
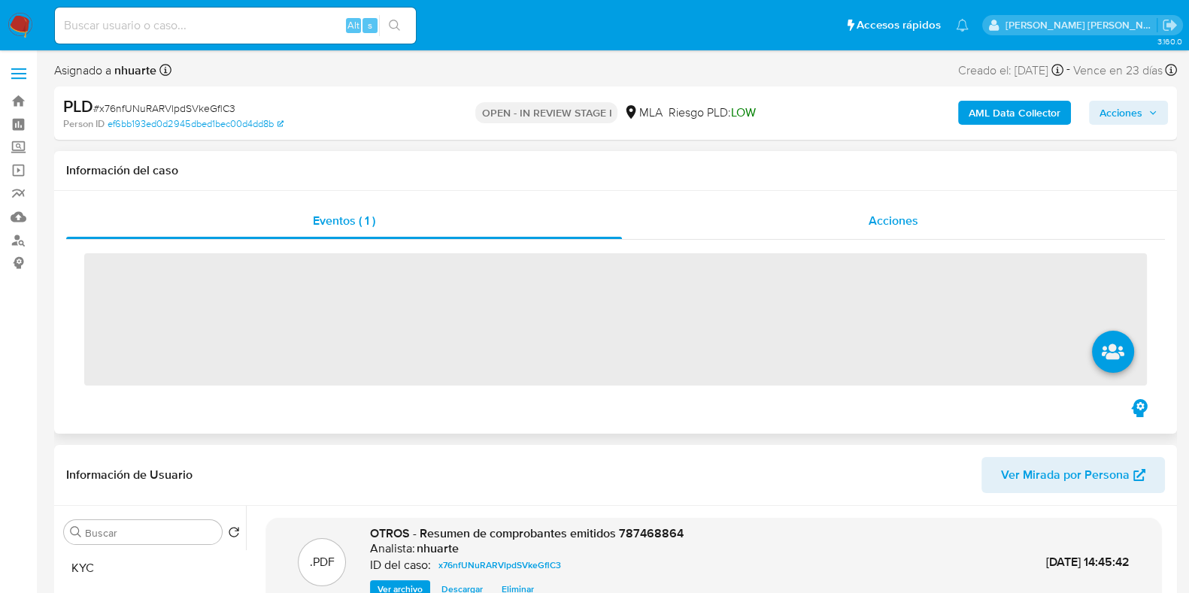
click at [927, 215] on div "Acciones" at bounding box center [893, 221] width 543 height 36
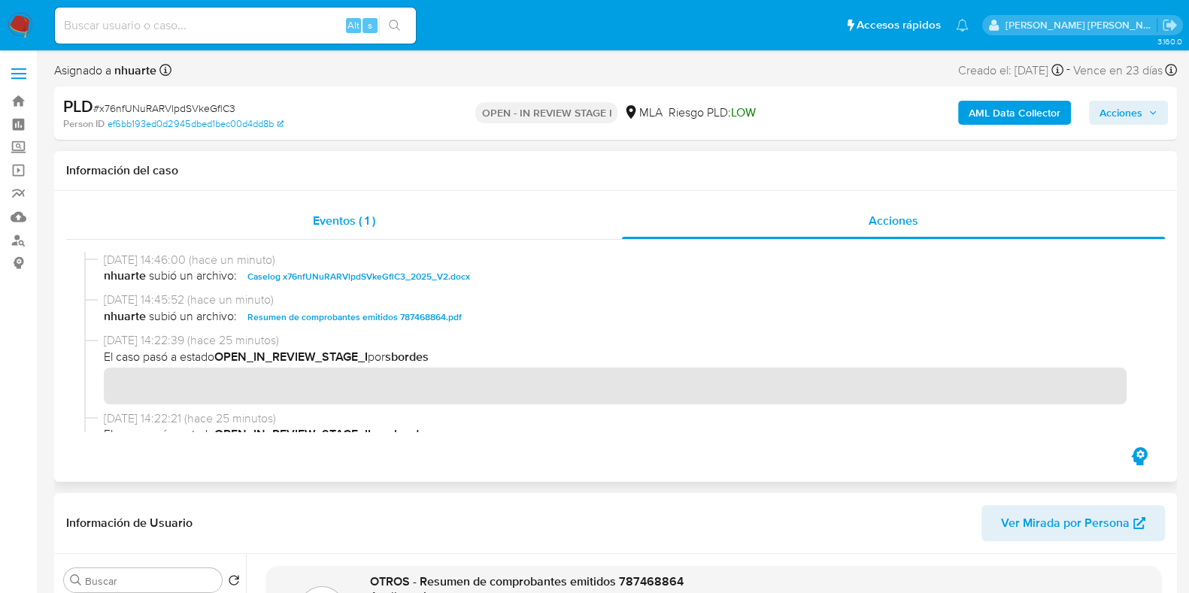
click at [353, 225] on span "Eventos ( 1 )" at bounding box center [344, 220] width 62 height 17
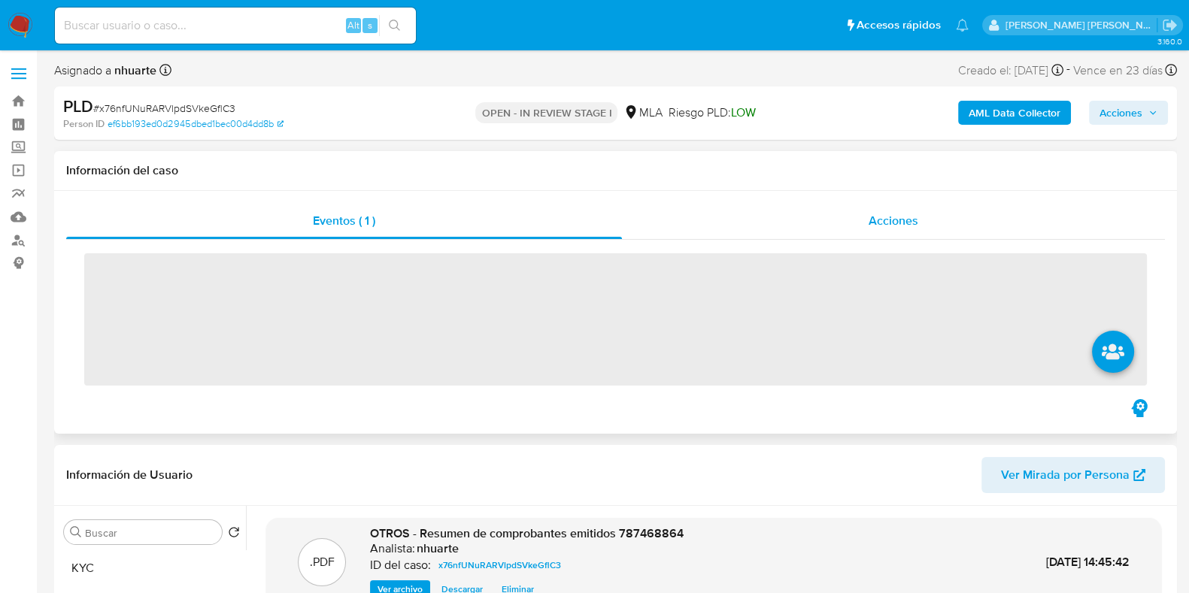
click at [899, 220] on span "Acciones" at bounding box center [893, 220] width 50 height 17
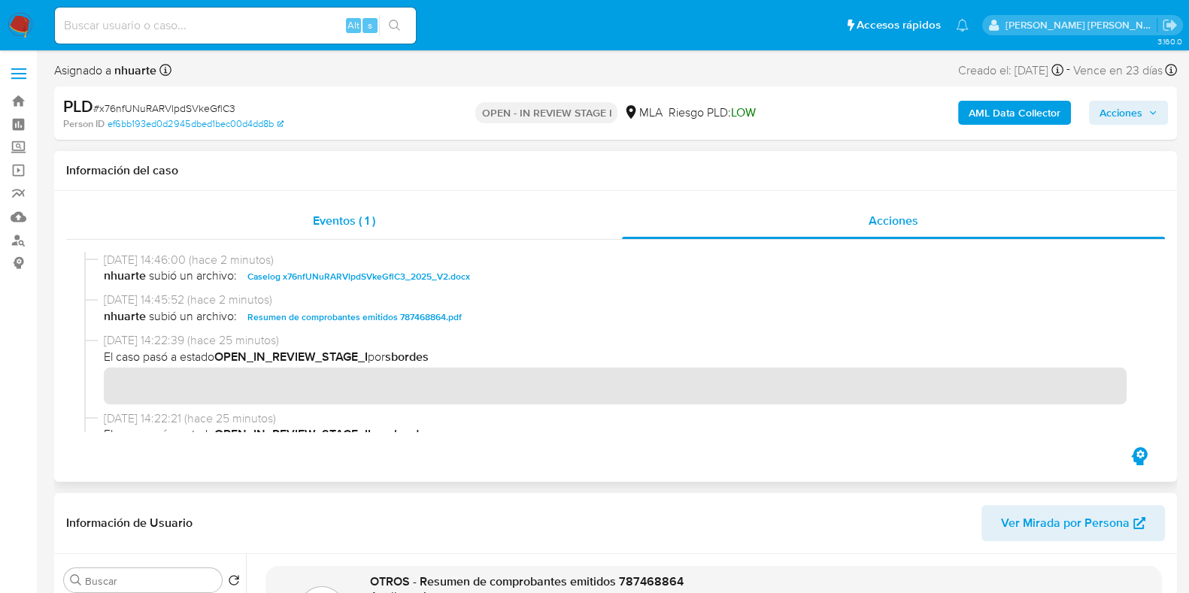
click at [357, 219] on span "Eventos ( 1 )" at bounding box center [344, 220] width 62 height 17
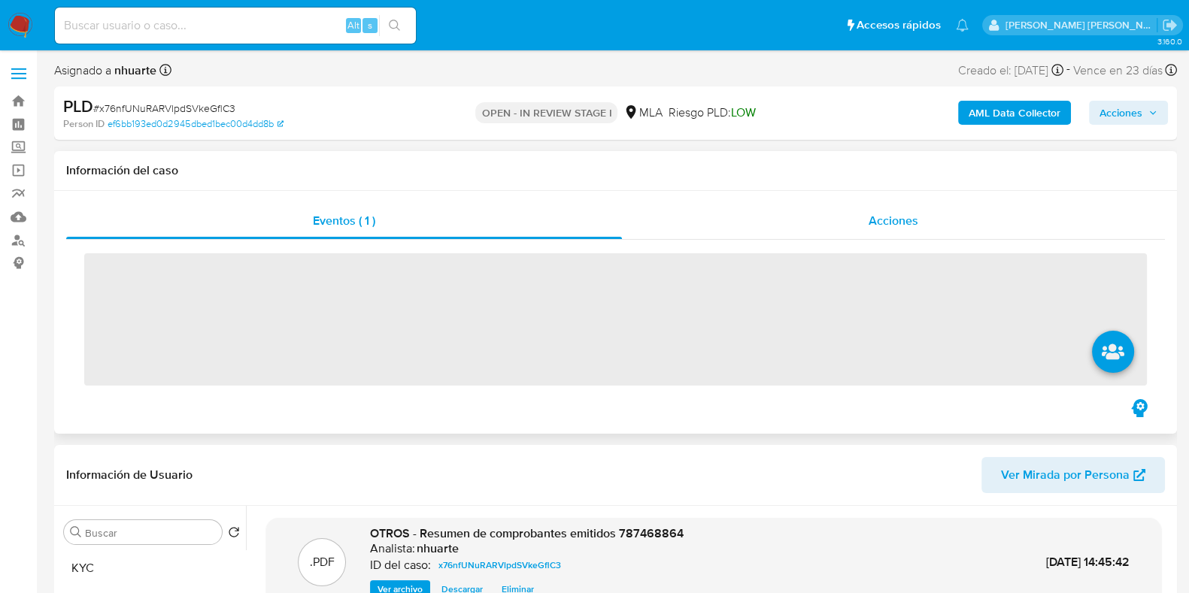
click at [904, 218] on span "Acciones" at bounding box center [893, 220] width 50 height 17
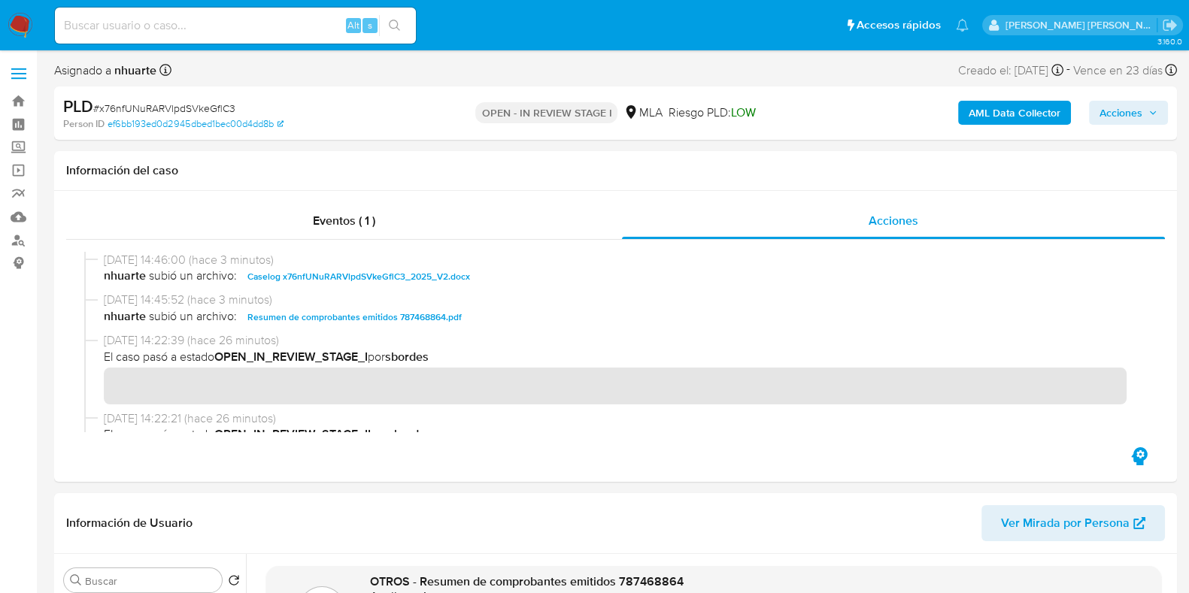
click at [1109, 120] on span "Acciones" at bounding box center [1120, 113] width 43 height 24
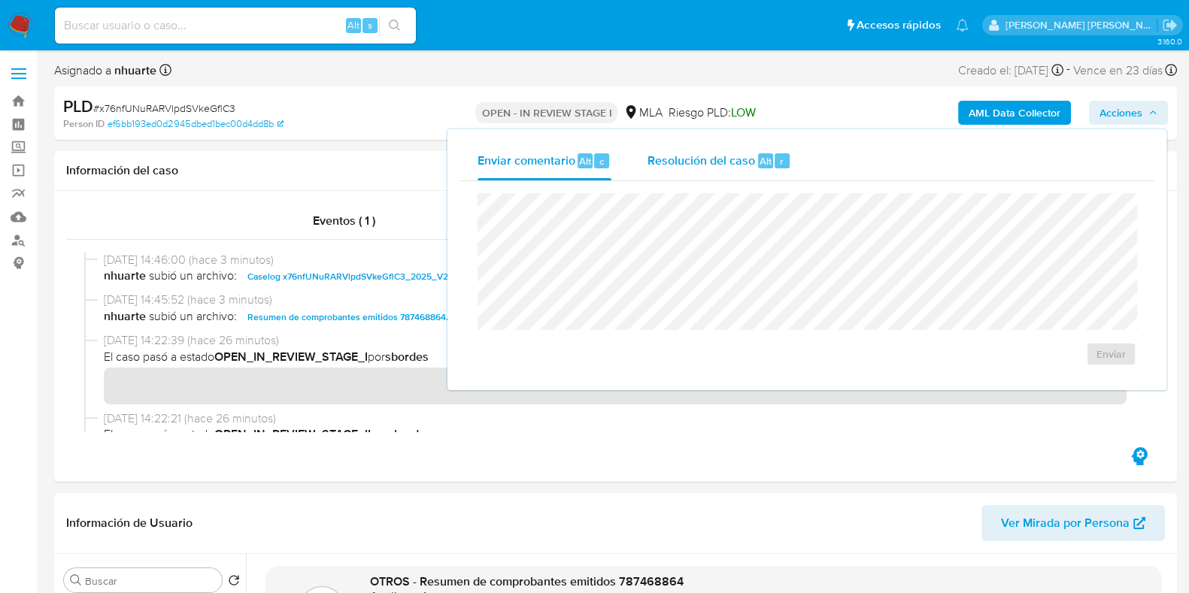
click at [689, 165] on span "Resolución del caso" at bounding box center [701, 160] width 108 height 17
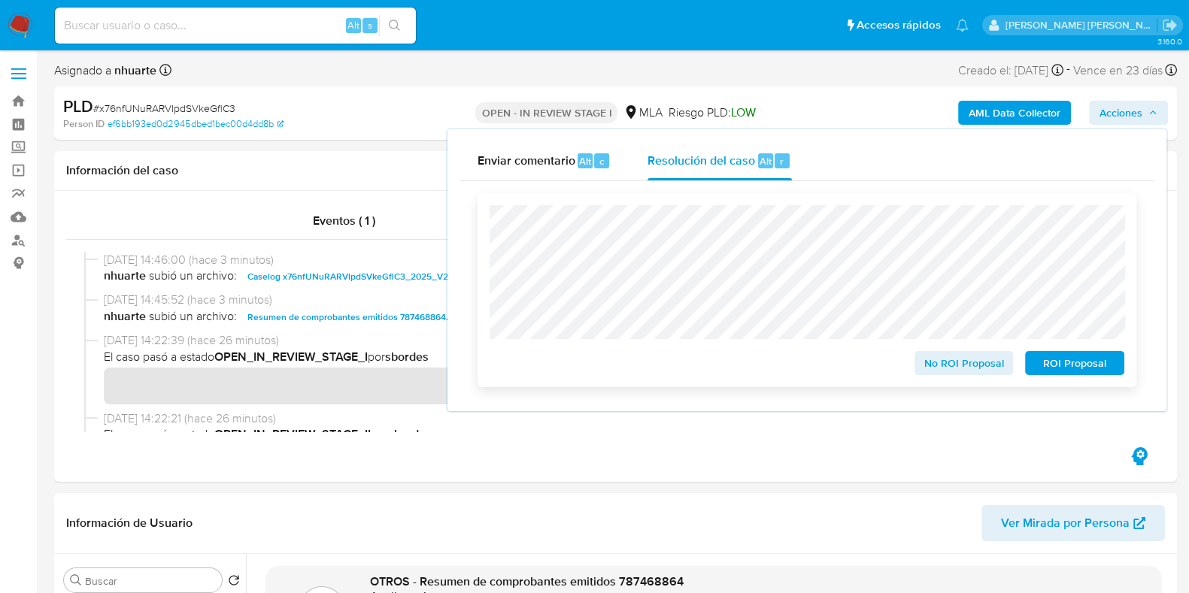
click at [971, 374] on span "No ROI Proposal" at bounding box center [964, 363] width 78 height 21
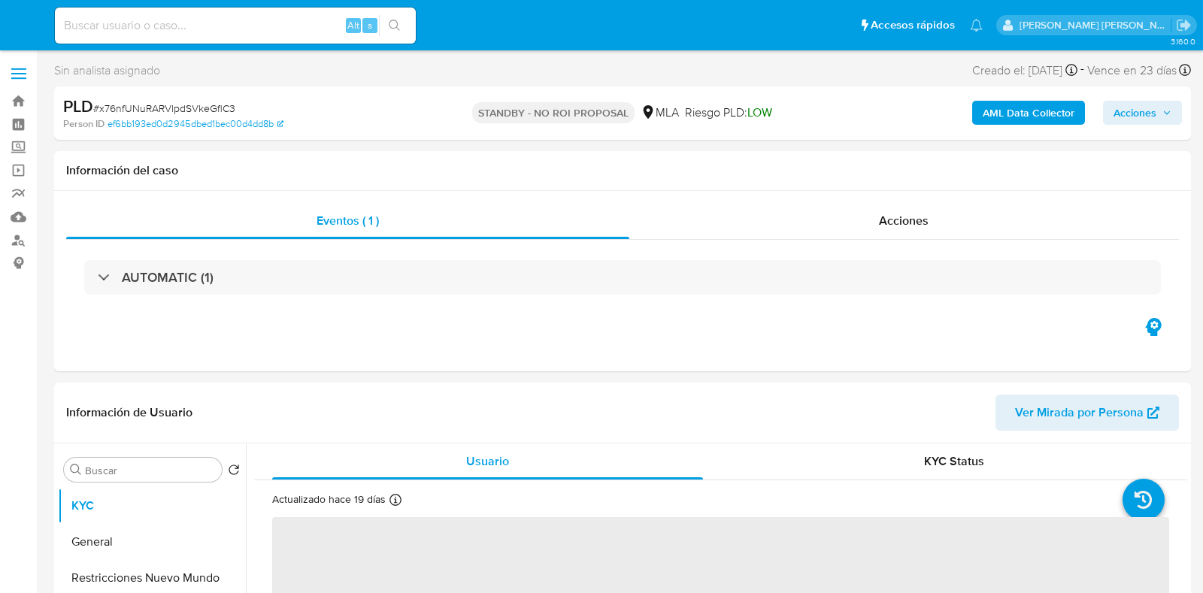
select select "10"
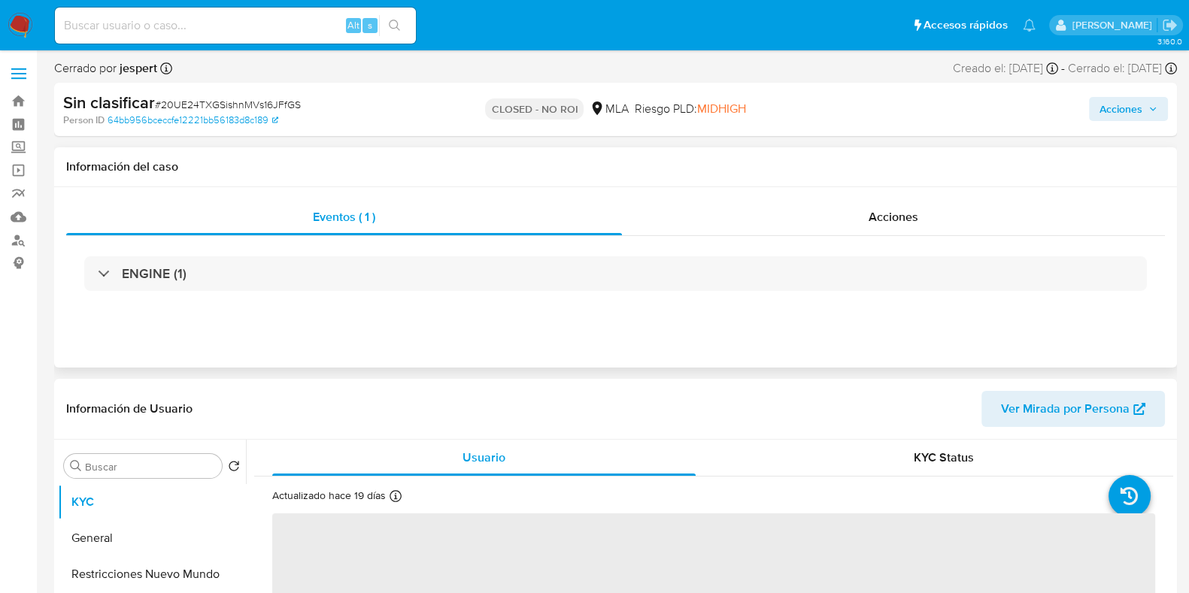
select select "10"
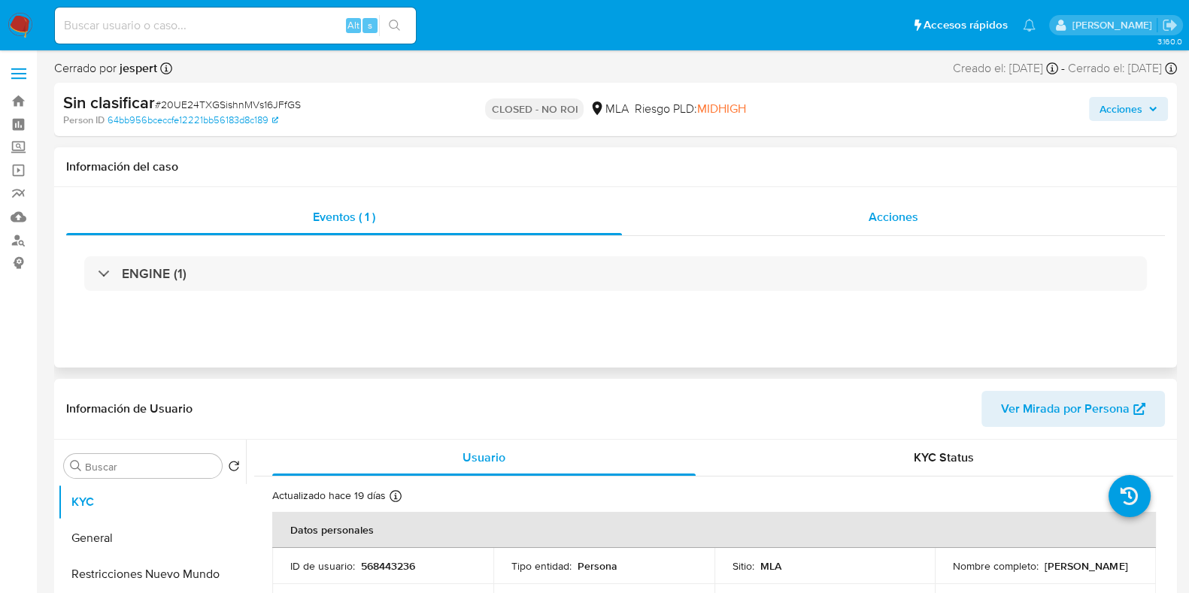
click at [870, 223] on span "Acciones" at bounding box center [893, 216] width 50 height 17
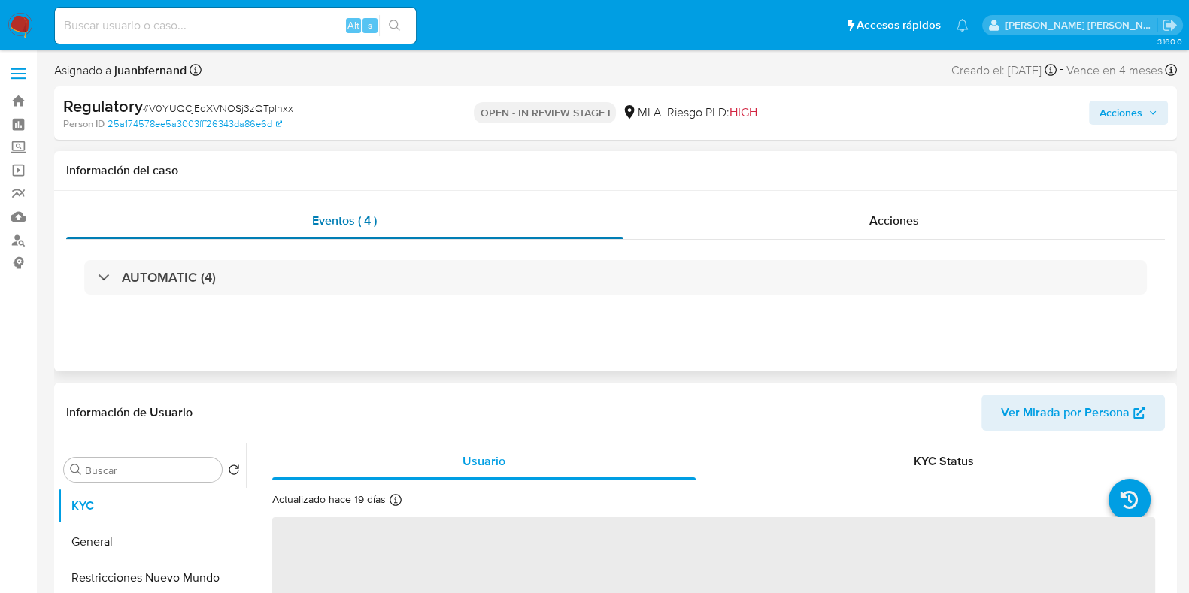
select select "10"
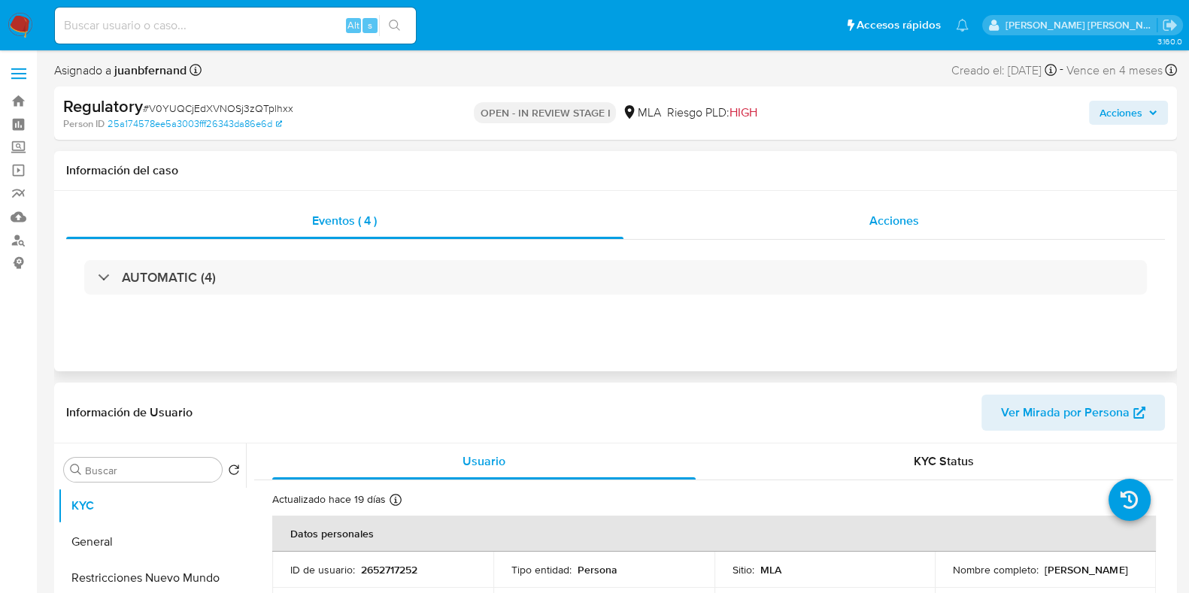
click at [901, 225] on span "Acciones" at bounding box center [894, 220] width 50 height 17
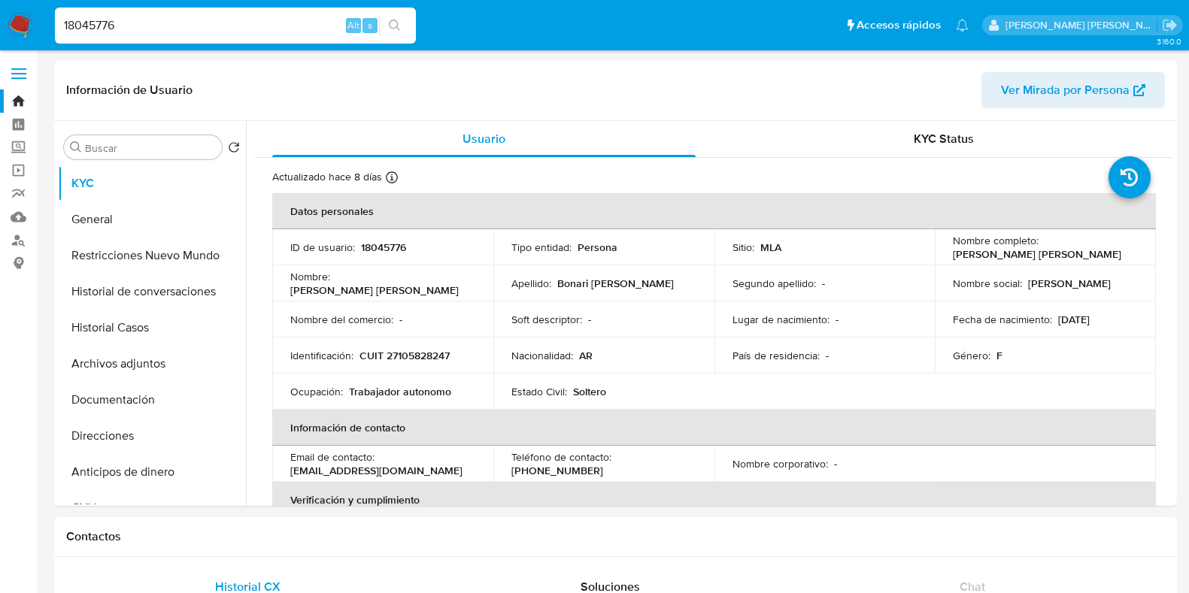
select select "10"
click at [159, 36] on div "18045776 Alt s" at bounding box center [235, 26] width 361 height 36
drag, startPoint x: 150, startPoint y: 29, endPoint x: 126, endPoint y: 74, distance: 51.5
click at [6, 28] on nav "Pausado Ver notificaciones 18045776 Alt s Accesos rápidos Presiona las siguient…" at bounding box center [594, 25] width 1189 height 50
paste input "733691403"
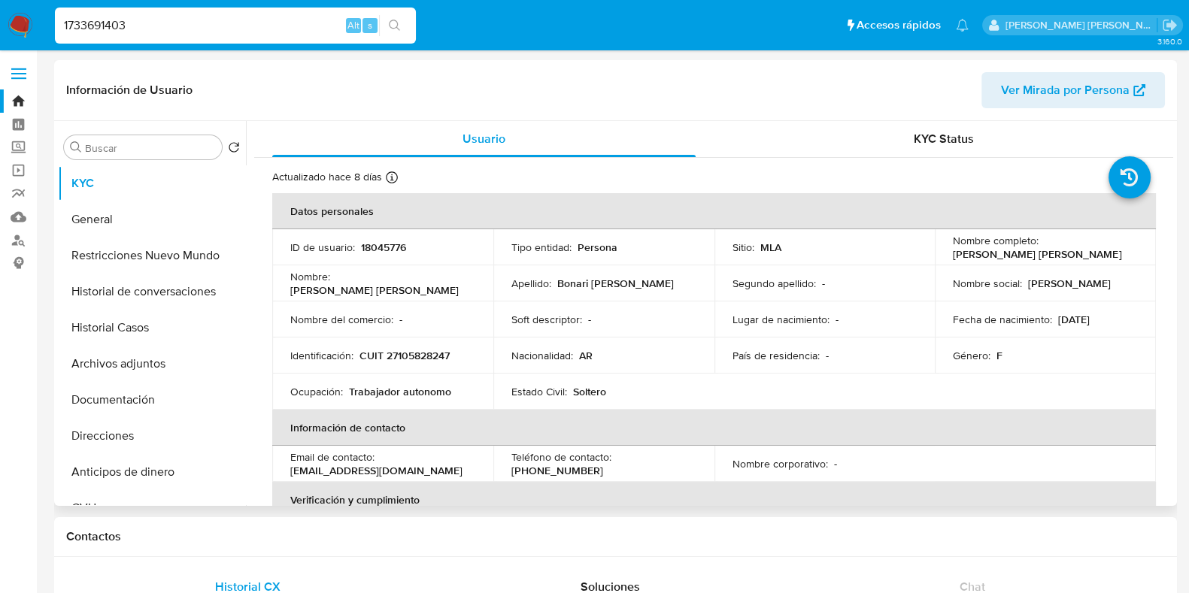
type input "1733691403"
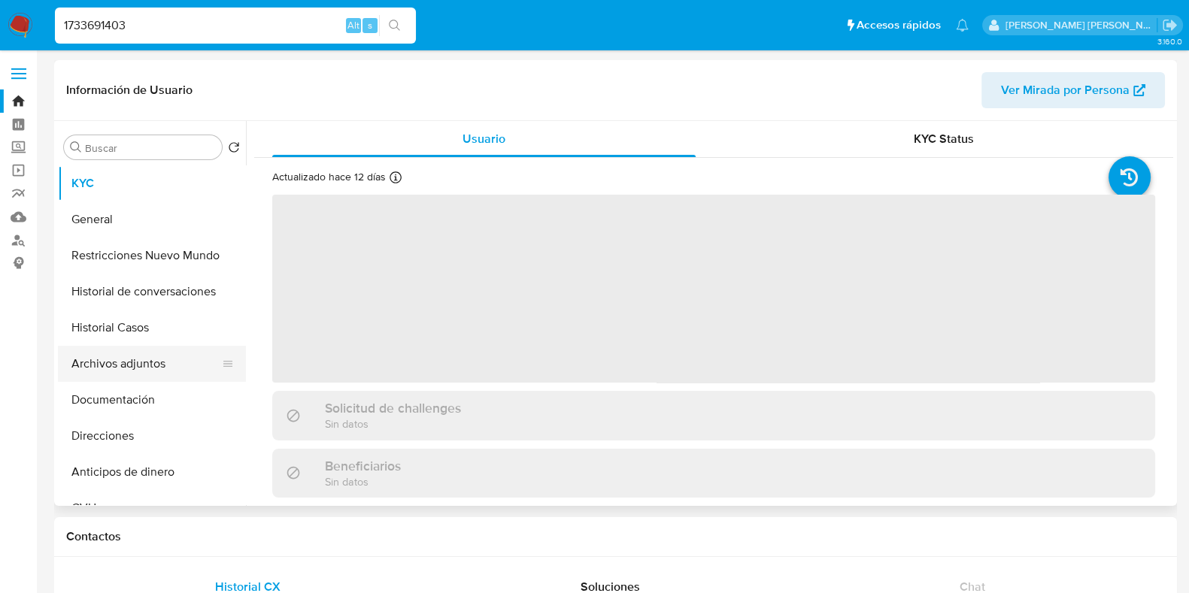
select select "10"
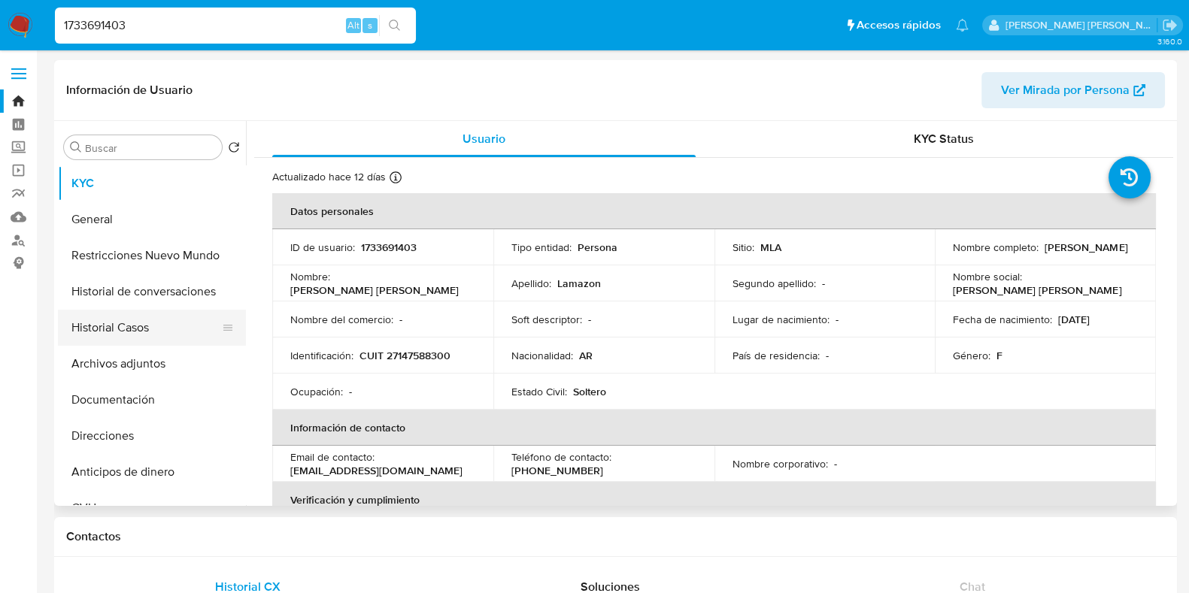
click at [139, 335] on button "Historial Casos" at bounding box center [146, 328] width 176 height 36
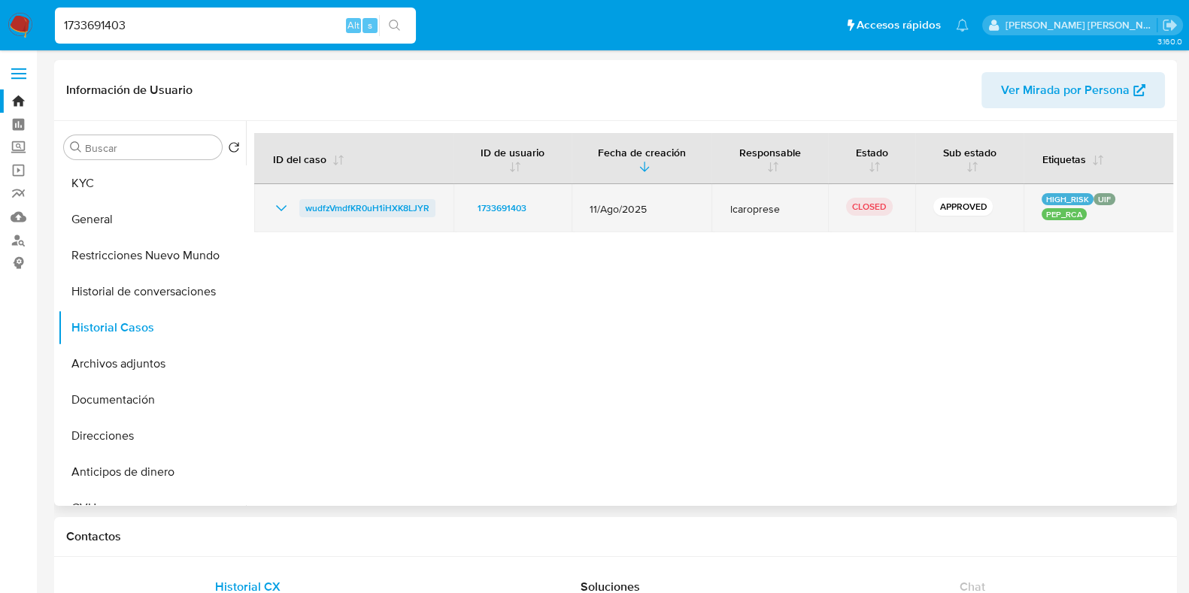
click at [365, 215] on span "wudfzVmdfKR0uH1iHXK8LJYR" at bounding box center [367, 208] width 124 height 18
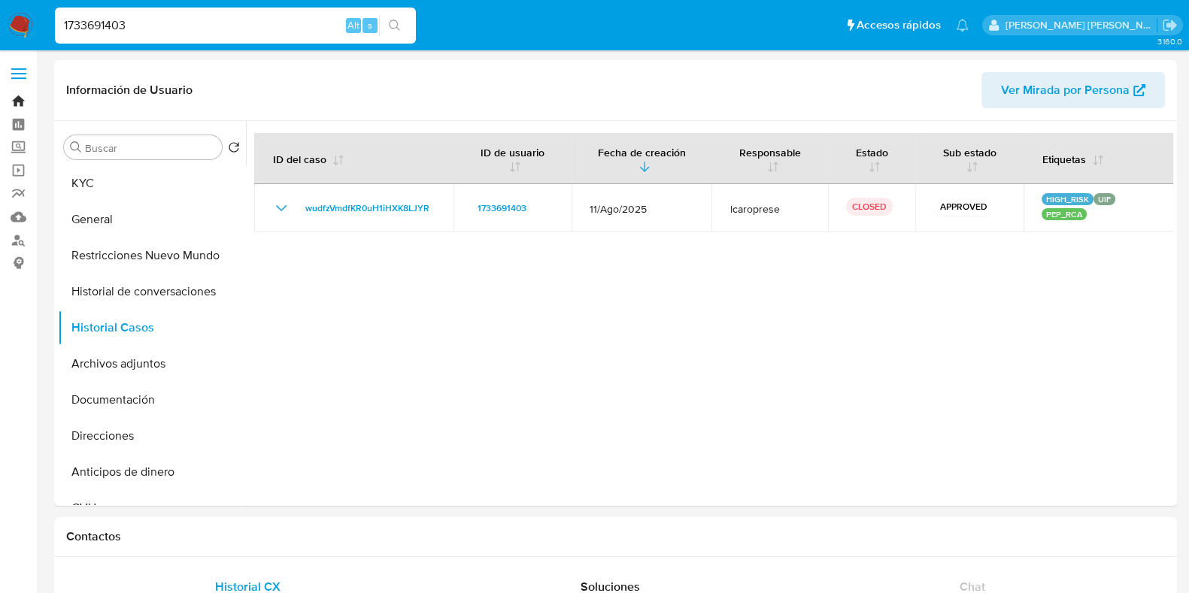
click at [17, 105] on link "Bandeja" at bounding box center [89, 100] width 179 height 23
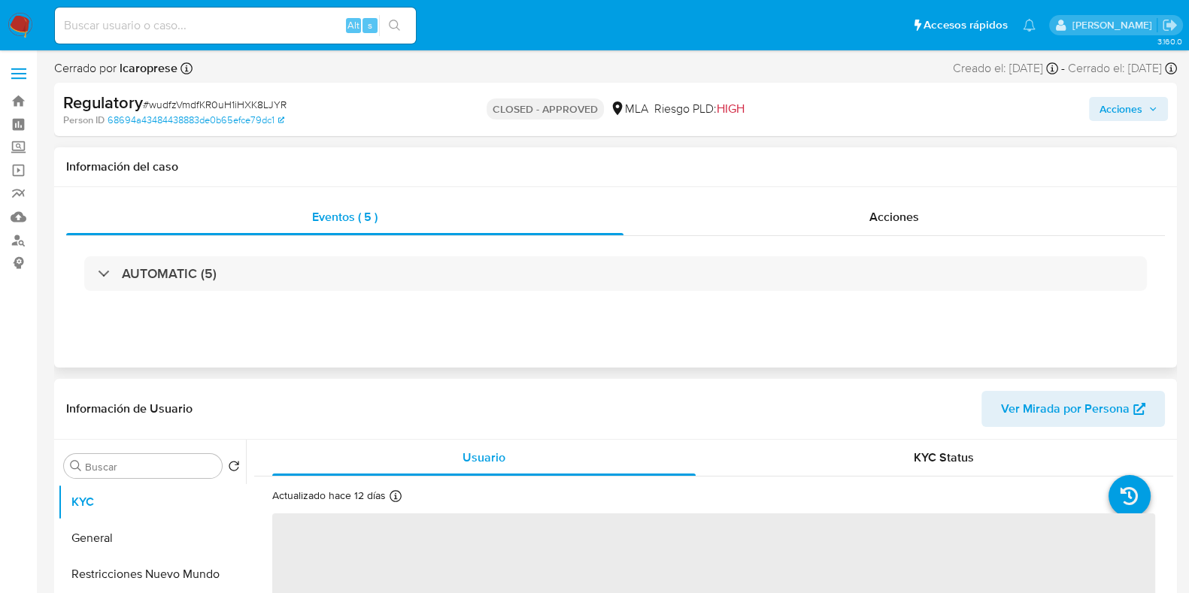
select select "10"
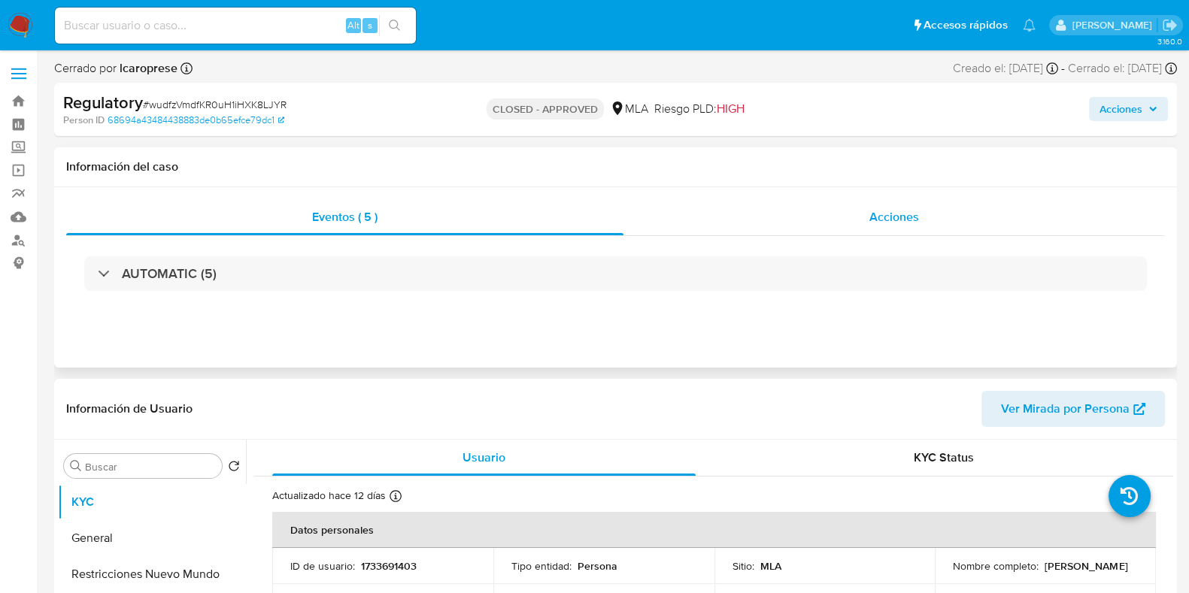
click at [904, 216] on span "Acciones" at bounding box center [894, 216] width 50 height 17
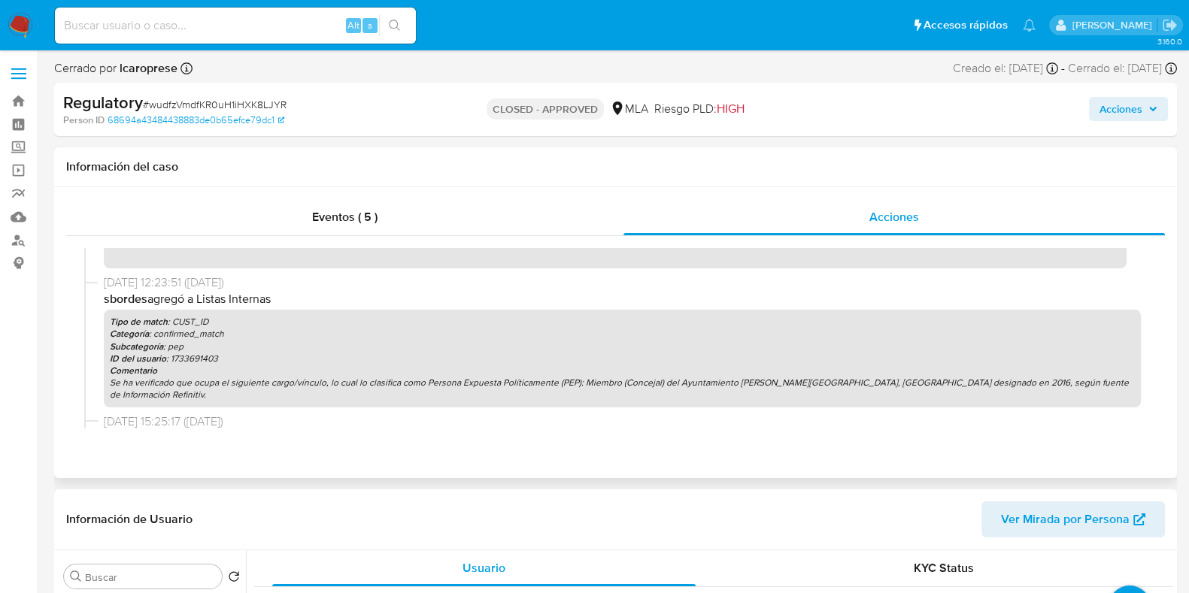
scroll to position [371, 0]
